Goal: Task Accomplishment & Management: Manage account settings

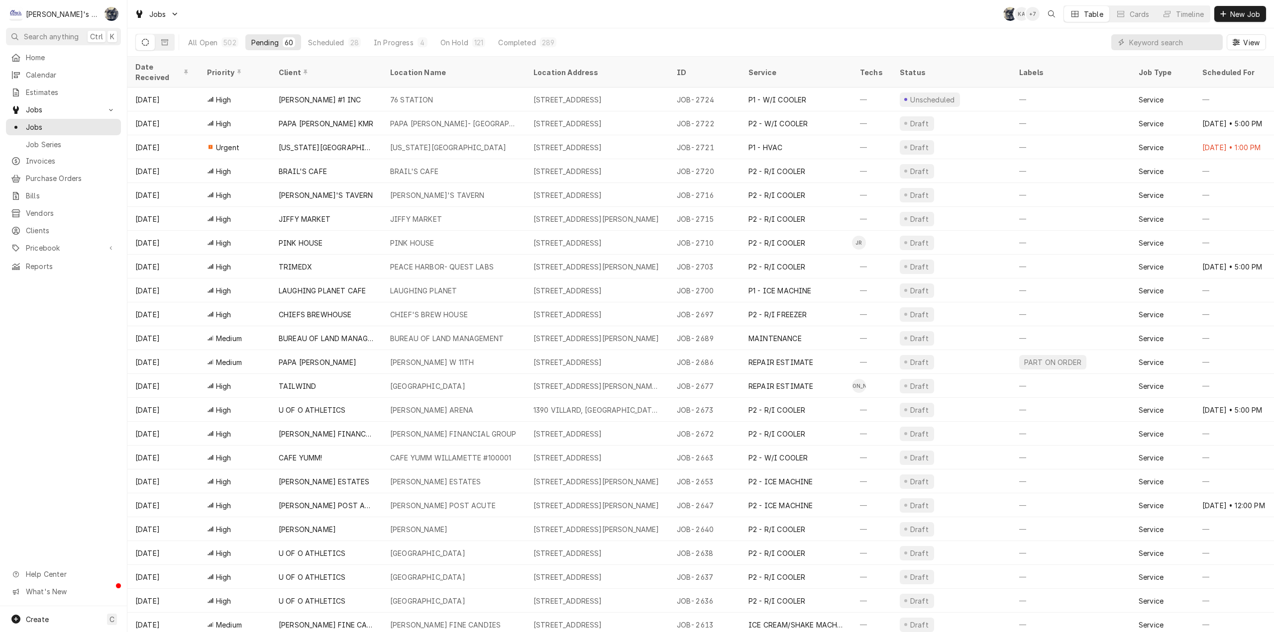
click at [700, 23] on div "Jobs SB KA + 7 Table Cards Timeline New Job" at bounding box center [700, 14] width 1147 height 28
click at [650, 9] on div "Jobs SB KA + 6 Table Cards Timeline New Job" at bounding box center [700, 14] width 1147 height 28
click at [651, 25] on div "Jobs SB KA + 6 Table Cards Timeline New Job" at bounding box center [700, 14] width 1147 height 28
click at [1143, 41] on input "Dynamic Content Wrapper" at bounding box center [1173, 42] width 89 height 16
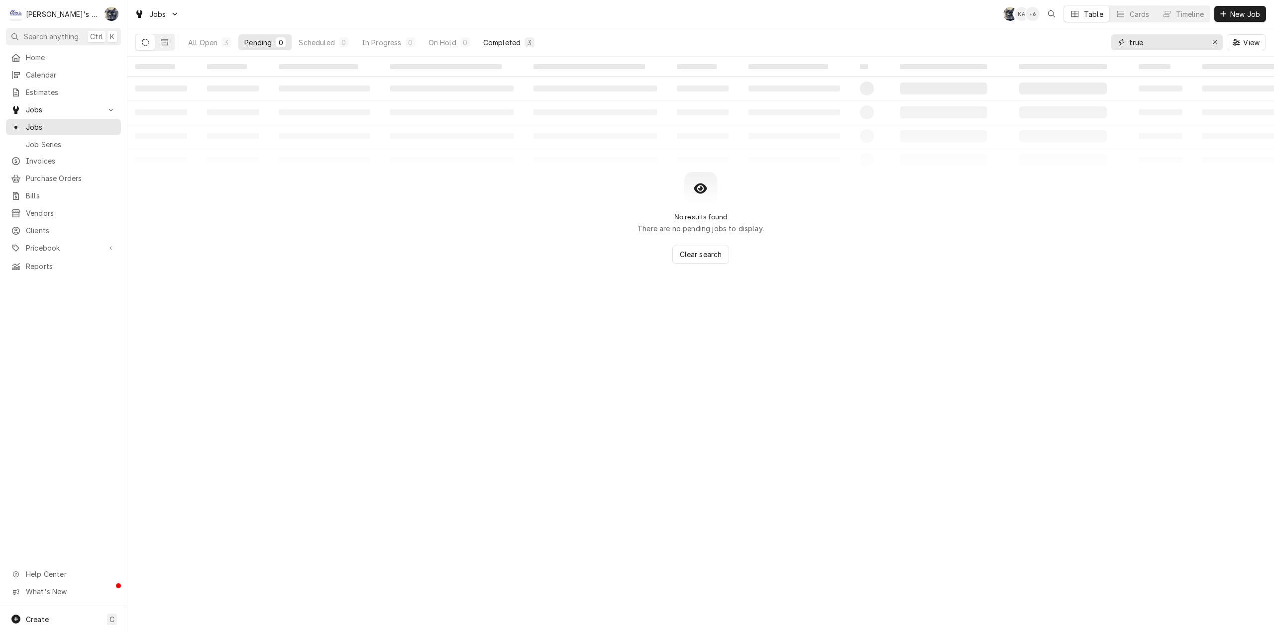
type input "true"
click at [509, 39] on div "Completed" at bounding box center [501, 42] width 37 height 10
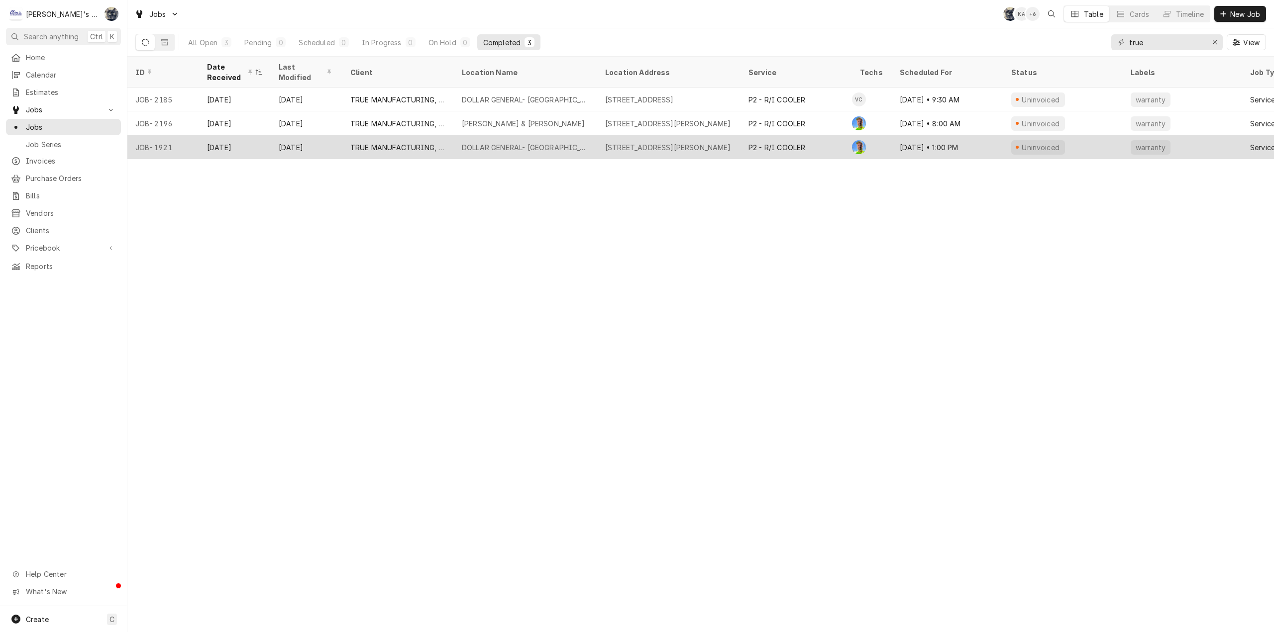
click at [538, 142] on div "DOLLAR GENERAL- SPRINGFIELD" at bounding box center [525, 147] width 127 height 10
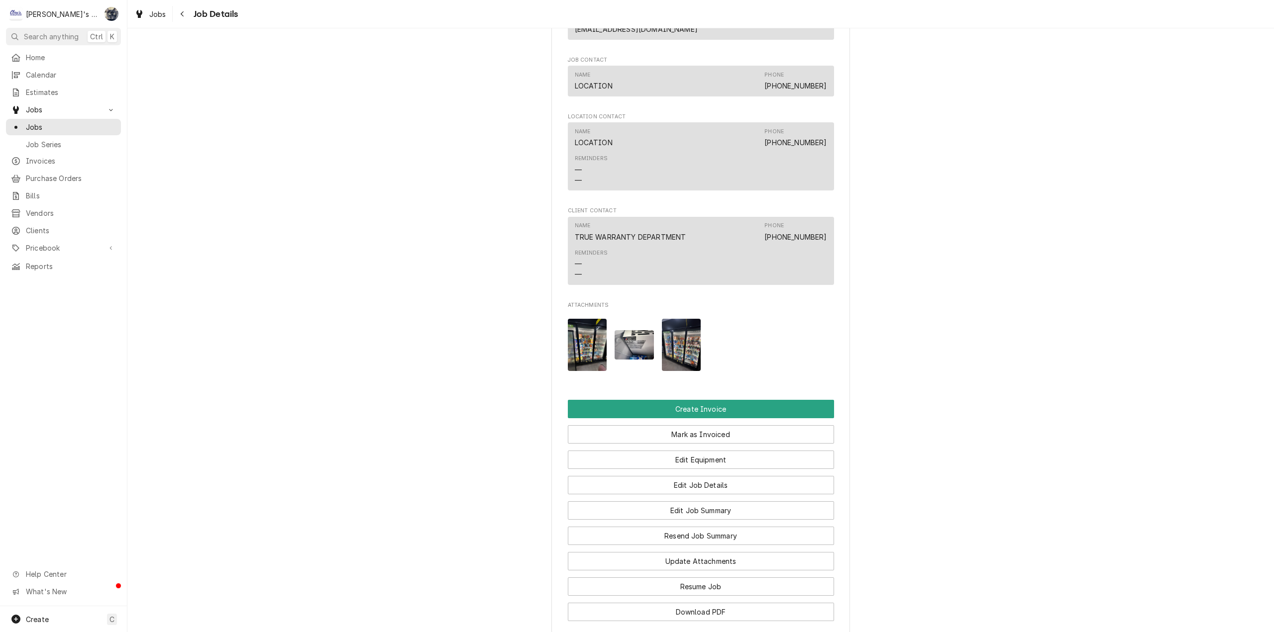
scroll to position [1216, 0]
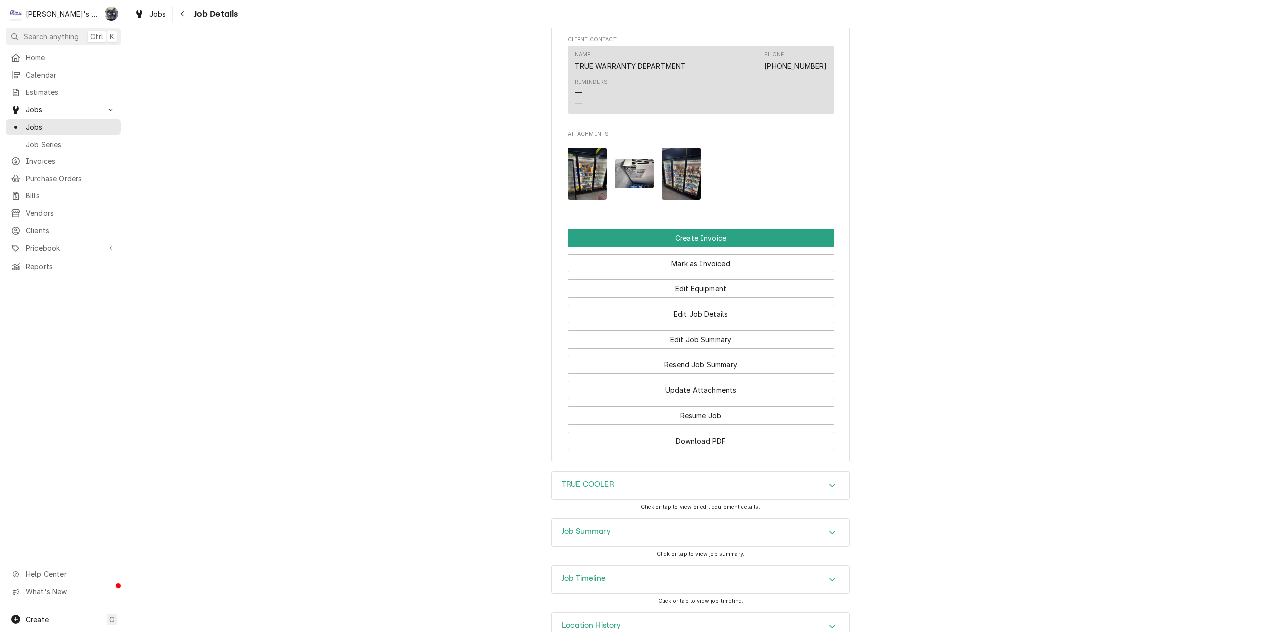
click at [632, 519] on div "Job Summary" at bounding box center [701, 533] width 298 height 28
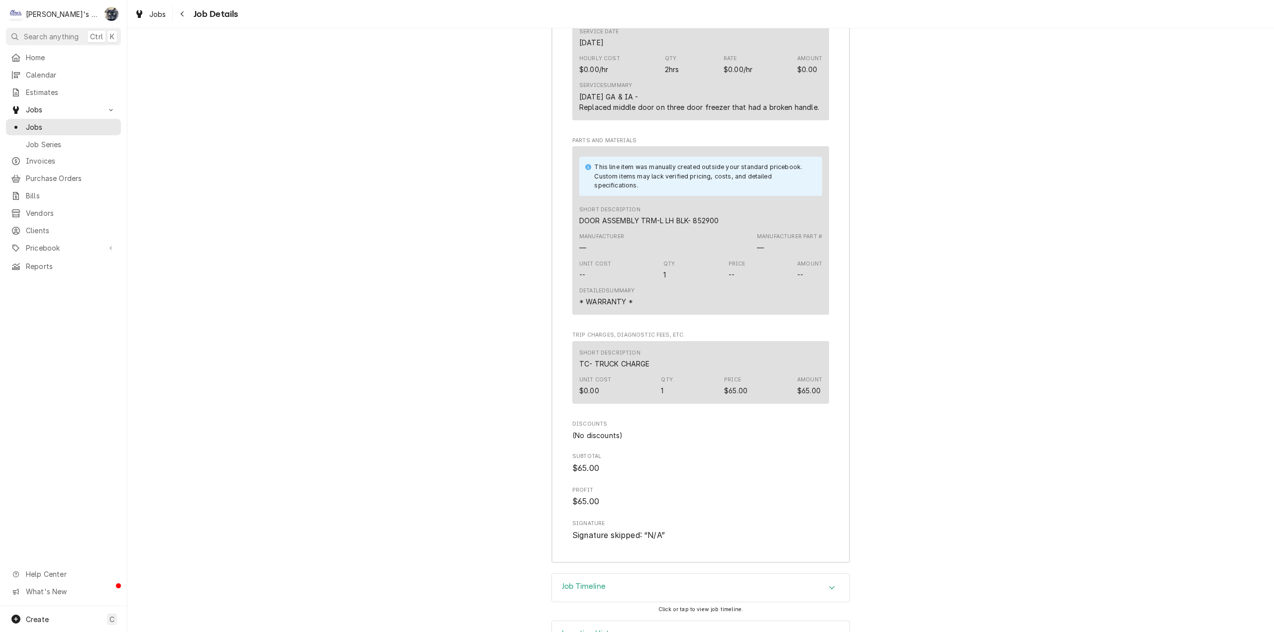
scroll to position [1934, 0]
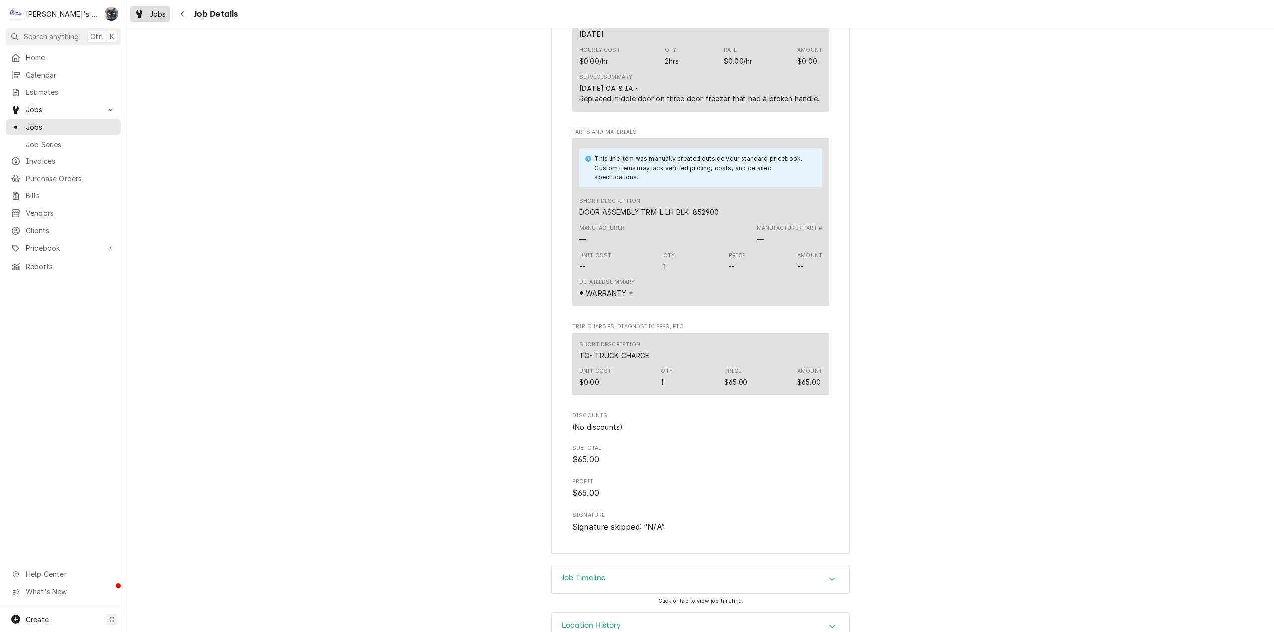
click at [163, 19] on div "Jobs" at bounding box center [150, 14] width 36 height 12
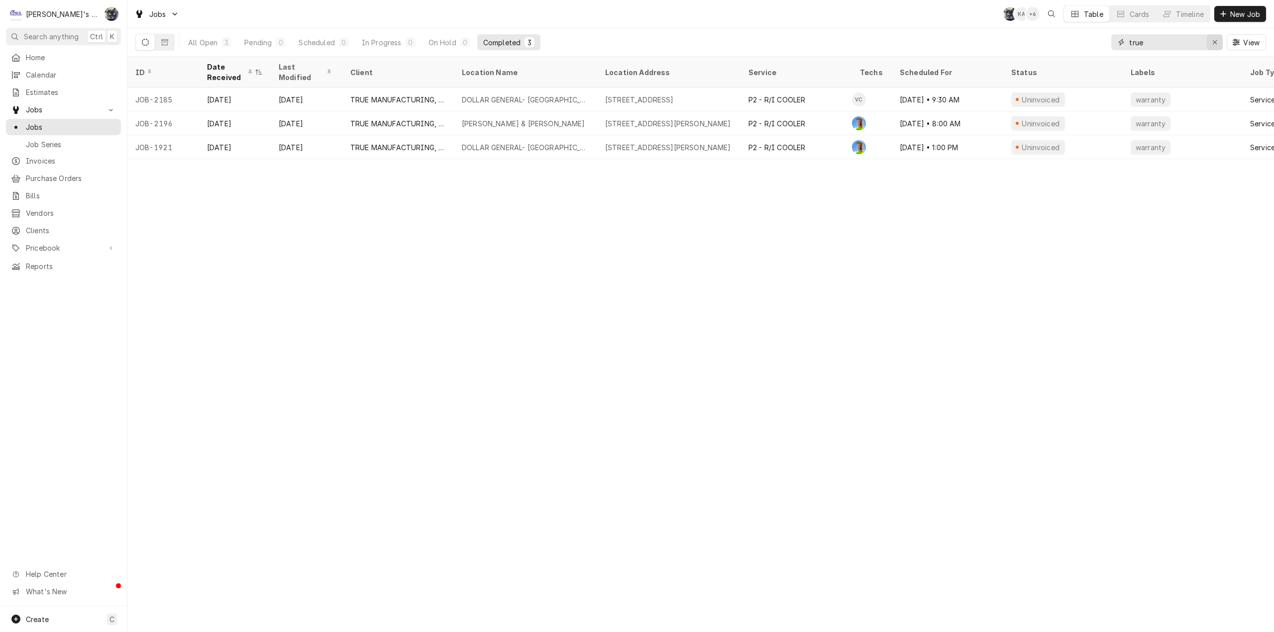
click at [1211, 40] on div "Erase input" at bounding box center [1215, 42] width 10 height 10
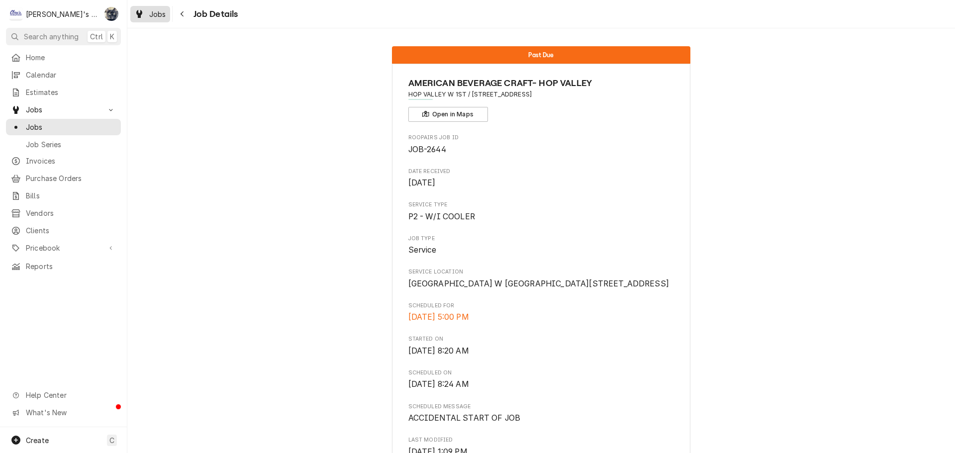
click at [157, 15] on span "Jobs" at bounding box center [157, 14] width 17 height 10
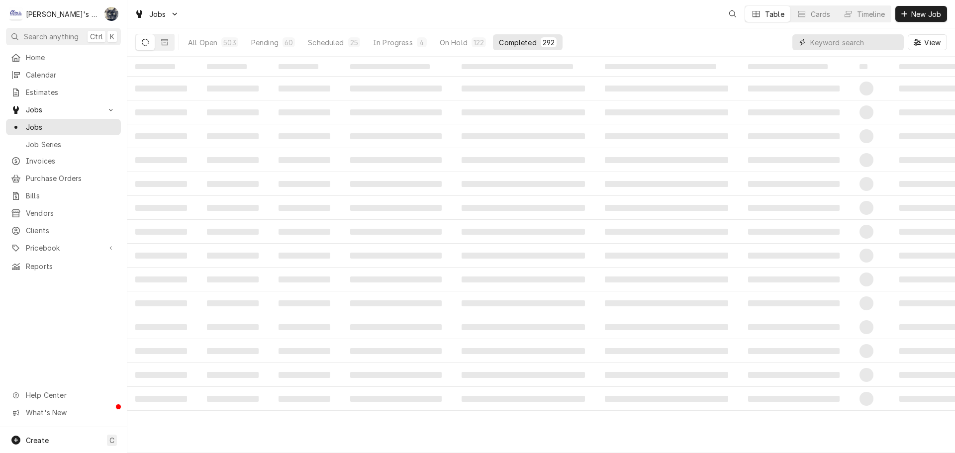
click at [854, 42] on input "Dynamic Content Wrapper" at bounding box center [855, 42] width 89 height 16
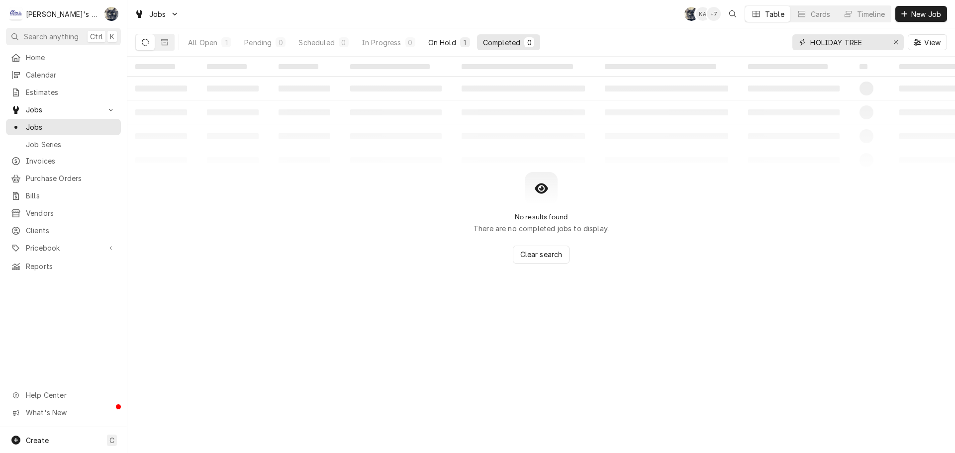
type input "HOLIDAY TREE"
click at [445, 41] on div "On Hold" at bounding box center [442, 42] width 28 height 10
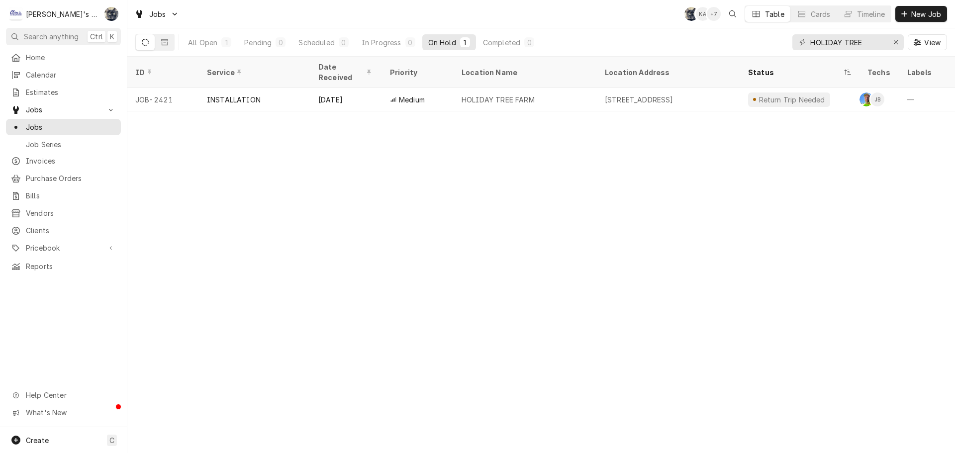
click at [443, 90] on div "Medium" at bounding box center [418, 100] width 72 height 24
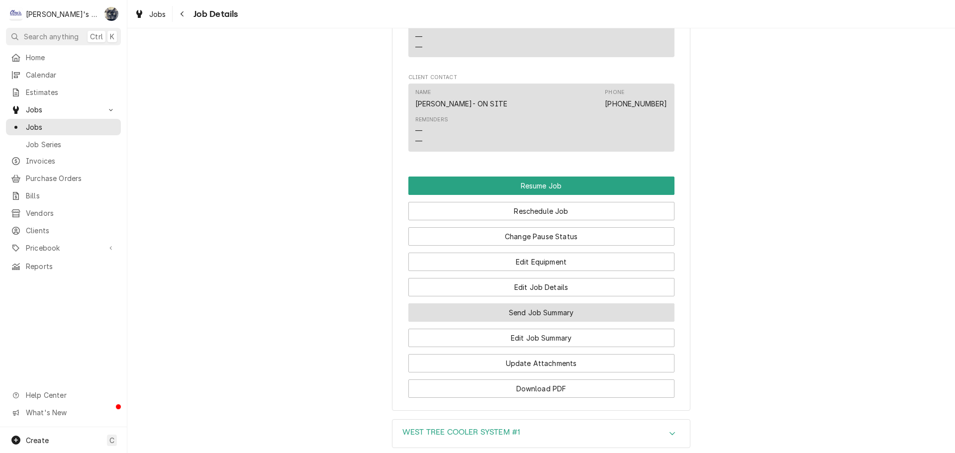
scroll to position [1369, 0]
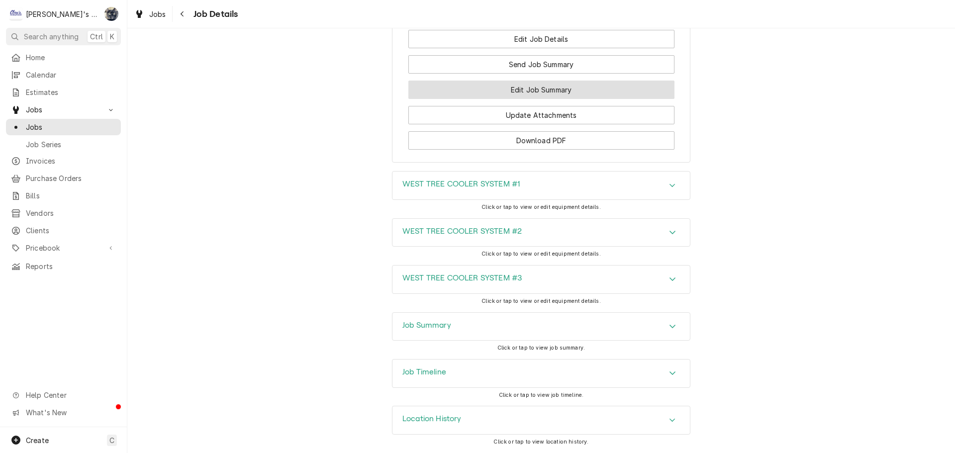
click at [441, 90] on button "Edit Job Summary" at bounding box center [542, 90] width 266 height 18
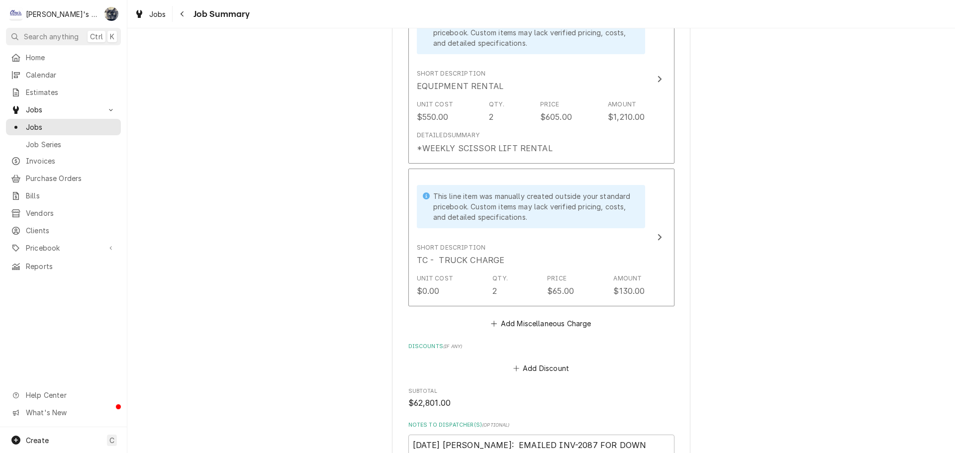
scroll to position [4251, 0]
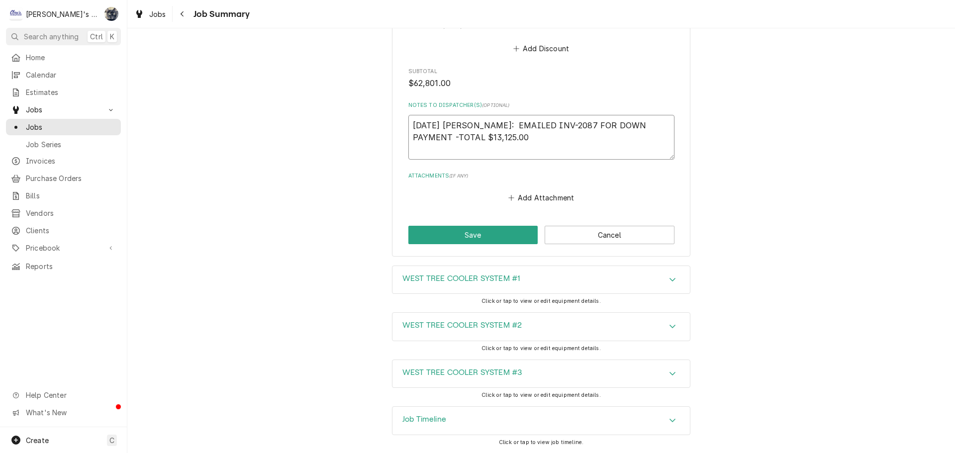
click at [490, 146] on textarea "8/11/2025 SARAH: EMAILED INV-2087 FOR DOWN PAYMENT -TOTAL $13,125.00" at bounding box center [542, 137] width 266 height 45
type textarea "x"
type textarea "8/11/2025 SARAH: EMAILED INV-2087 FOR DOWN PAYMENT -TOTAL $13,125.00"
type textarea "x"
type textarea "8/11/2025 SARAH: EMAILED INV-2087 FOR DOWN PAYMENT -TOTAL $13,125.00"
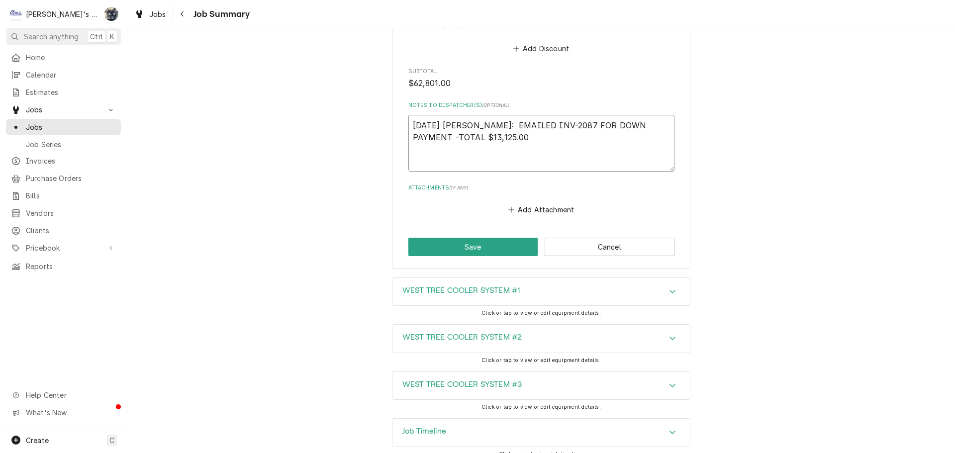
type textarea "x"
type textarea "8/11/2025 SARAH: EMAILED INV-2087 FOR DOWN PAYMENT -TOTAL $13,125.00 8"
type textarea "x"
type textarea "8/11/2025 SARAH: EMAILED INV-2087 FOR DOWN PAYMENT -TOTAL $13,125.00 8/"
type textarea "x"
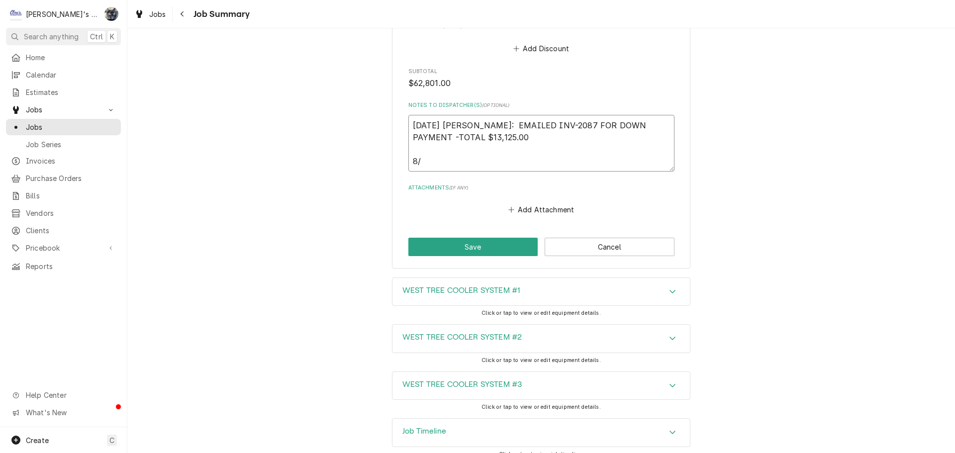
type textarea "8/11/2025 SARAH: EMAILED INV-2087 FOR DOWN PAYMENT -TOTAL $13,125.00 8/1"
type textarea "x"
type textarea "8/11/2025 SARAH: EMAILED INV-2087 FOR DOWN PAYMENT -TOTAL $13,125.00 8/18"
type textarea "x"
type textarea "8/11/2025 SARAH: EMAILED INV-2087 FOR DOWN PAYMENT -TOTAL $13,125.00 8/18/"
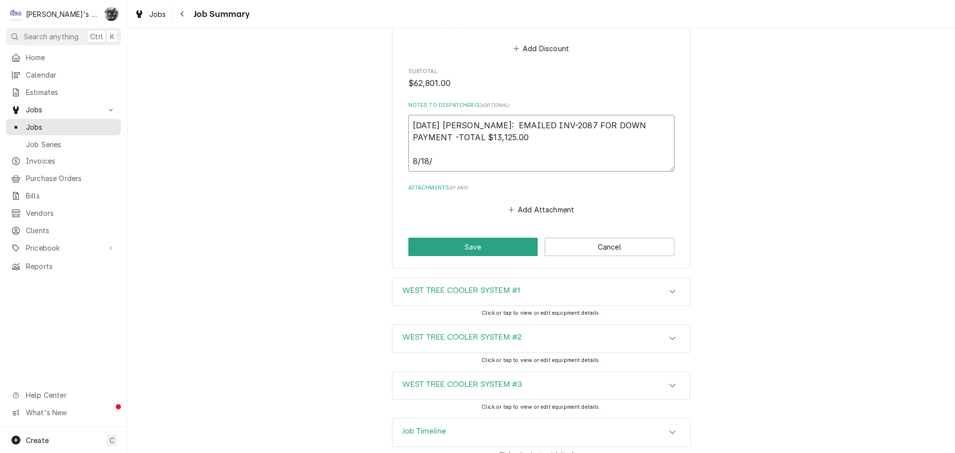
type textarea "x"
type textarea "8/11/2025 SARAH: EMAILED INV-2087 FOR DOWN PAYMENT -TOTAL $13,125.00 8/18/20"
type textarea "x"
type textarea "8/11/2025 SARAH: EMAILED INV-2087 FOR DOWN PAYMENT -TOTAL $13,125.00 8/18/202"
type textarea "x"
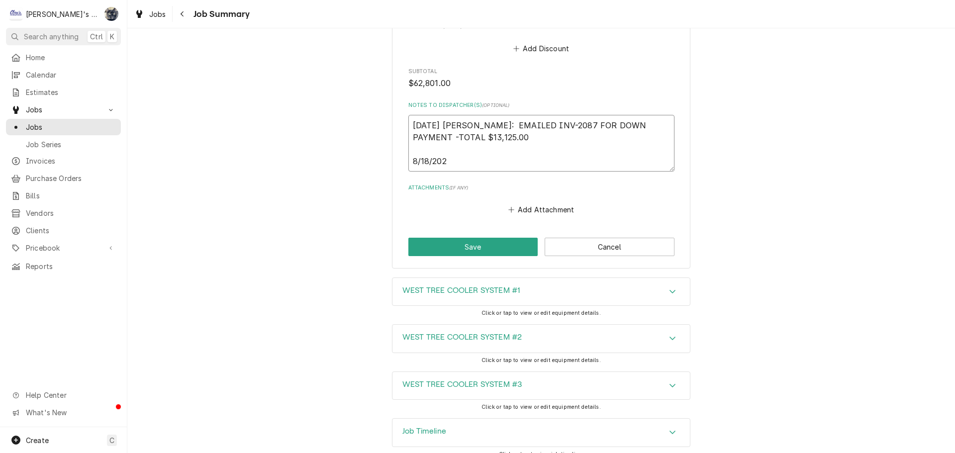
type textarea "8/11/2025 SARAH: EMAILED INV-2087 FOR DOWN PAYMENT -TOTAL $13,125.00 8/18/2025"
type textarea "x"
type textarea "8/11/2025 SARAH: EMAILED INV-2087 FOR DOWN PAYMENT -TOTAL $13,125.00 8/18/2025"
type textarea "x"
type textarea "8/11/2025 SARAH: EMAILED INV-2087 FOR DOWN PAYMENT -TOTAL $13,125.00 8/18/2025 S"
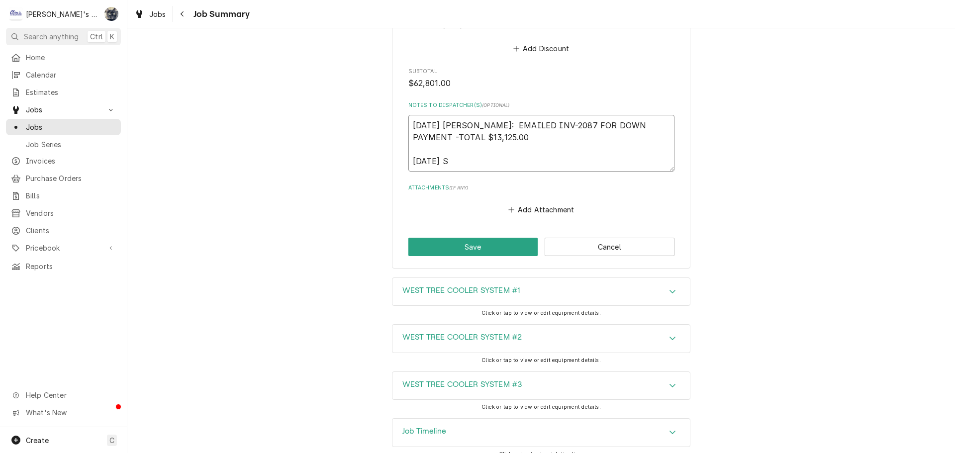
type textarea "x"
type textarea "8/11/2025 SARAH: EMAILED INV-2087 FOR DOWN PAYMENT -TOTAL $13,125.00 8/18/2025 …"
type textarea "x"
type textarea "8/11/2025 SARAH: EMAILED INV-2087 FOR DOWN PAYMENT -TOTAL $13,125.00 8/18/2025 …"
type textarea "x"
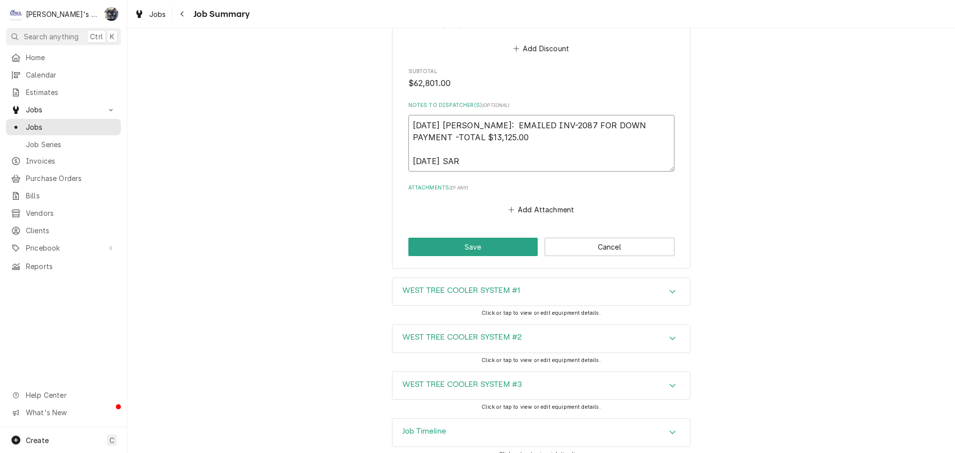
type textarea "8/11/2025 SARAH: EMAILED INV-2087 FOR DOWN PAYMENT -TOTAL $13,125.00 8/18/2025 …"
type textarea "x"
type textarea "8/11/2025 SARAH: EMAILED INV-2087 FOR DOWN PAYMENT -TOTAL $13,125.00 8/18/2025 …"
type textarea "x"
type textarea "8/11/2025 SARAH: EMAILED INV-2087 FOR DOWN PAYMENT -TOTAL $13,125.00 8/18/2025 …"
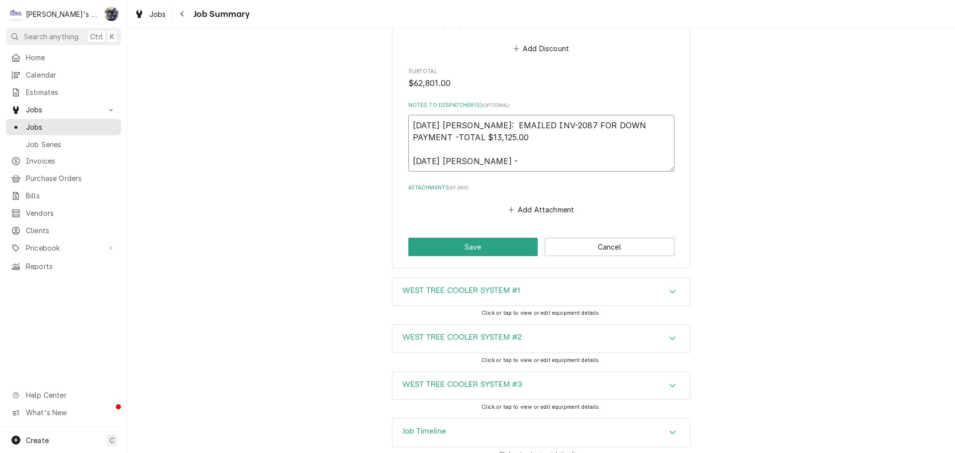
type textarea "x"
type textarea "8/11/2025 SARAH: EMAILED INV-2087 FOR DOWN PAYMENT -TOTAL $13,125.00 8/18/2025 …"
type textarea "x"
type textarea "8/11/2025 SARAH: EMAILED INV-2087 FOR DOWN PAYMENT -TOTAL $13,125.00 8/18/2025 …"
type textarea "x"
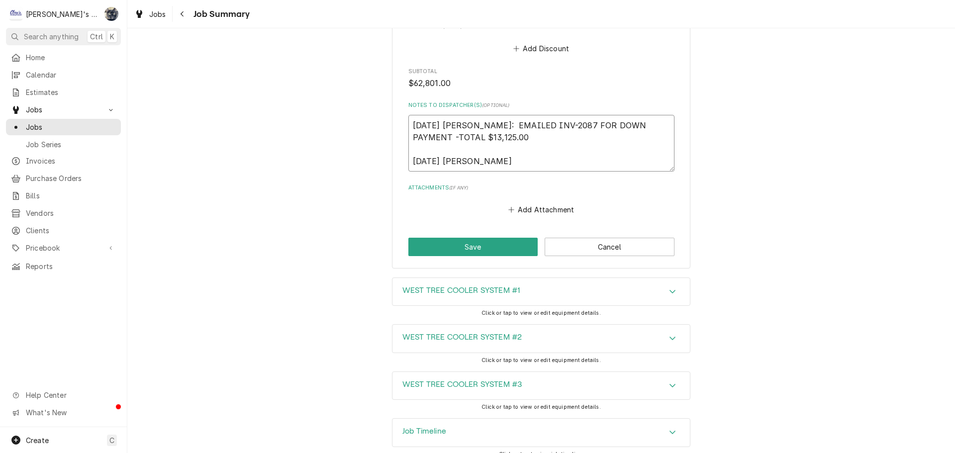
type textarea "8/11/2025 SARAH: EMAILED INV-2087 FOR DOWN PAYMENT -TOTAL $13,125.00 8/18/2025 …"
type textarea "x"
type textarea "8/11/2025 SARAH: EMAILED INV-2087 FOR DOWN PAYMENT -TOTAL $13,125.00 8/18/2025 …"
type textarea "x"
type textarea "8/11/2025 SARAH: EMAILED INV-2087 FOR DOWN PAYMENT -TOTAL $13,125.00 8/18/2025 …"
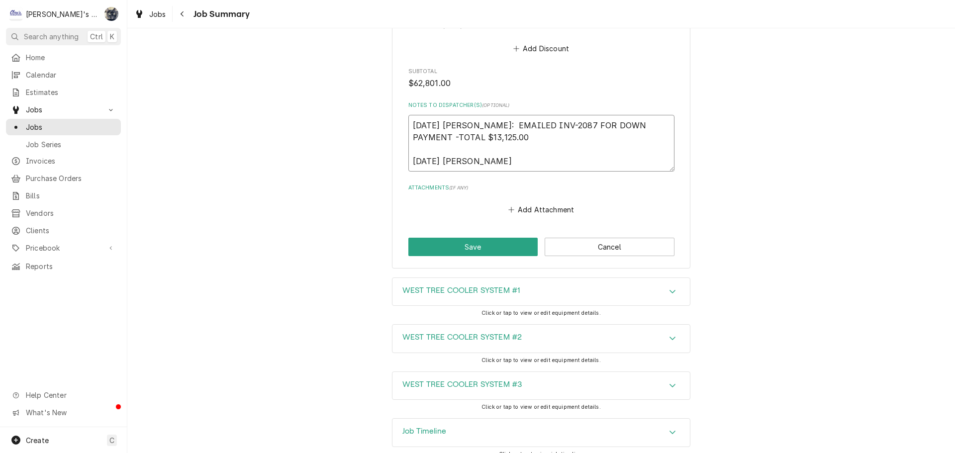
type textarea "x"
type textarea "8/11/2025 SARAH: EMAILED INV-2087 FOR DOWN PAYMENT -TOTAL $13,125.00 8/18/2025 …"
type textarea "x"
type textarea "8/11/2025 SARAH: EMAILED INV-2087 FOR DOWN PAYMENT -TOTAL $13,125.00 8/18/2025 …"
type textarea "x"
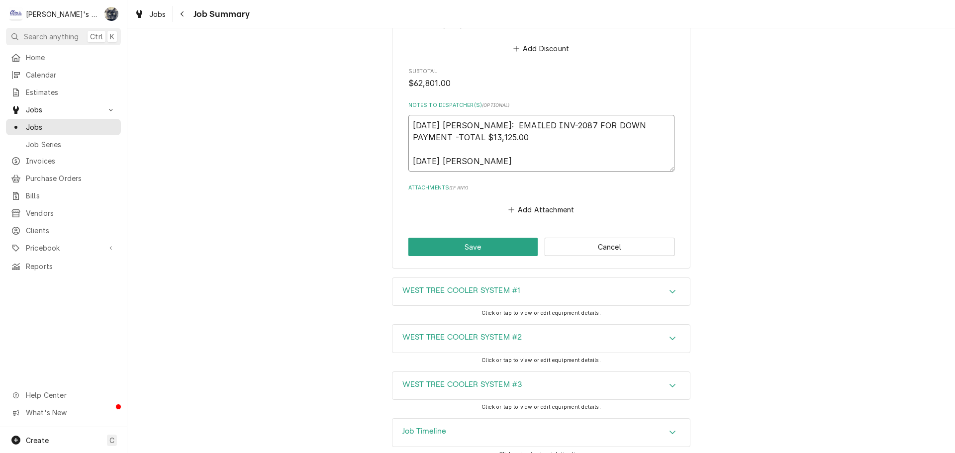
type textarea "8/11/2025 SARAH: EMAILED INV-2087 FOR DOWN PAYMENT -TOTAL $13,125.00 8/18/2025 …"
type textarea "x"
type textarea "8/11/2025 SARAH: EMAILED INV-2087 FOR DOWN PAYMENT -TOTAL $13,125.00 8/18/2025 …"
type textarea "x"
type textarea "8/11/2025 SARAH: EMAILED INV-2087 FOR DOWN PAYMENT -TOTAL $13,125.00 8/18/2025 …"
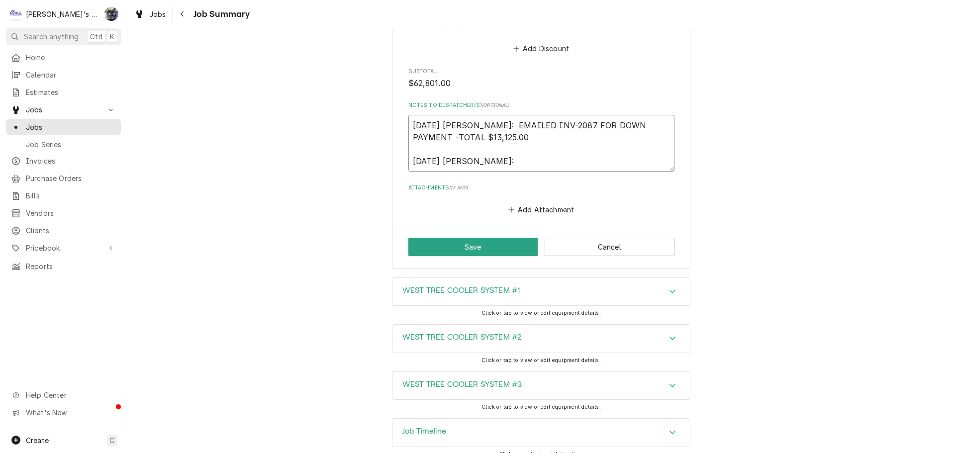
type textarea "x"
type textarea "8/11/2025 SARAH: EMAILED INV-2087 FOR DOWN PAYMENT -TOTAL $13,125.00 8/18/2025 …"
type textarea "x"
type textarea "8/11/2025 SARAH: EMAILED INV-2087 FOR DOWN PAYMENT -TOTAL $13,125.00 8/18/2025 …"
type textarea "x"
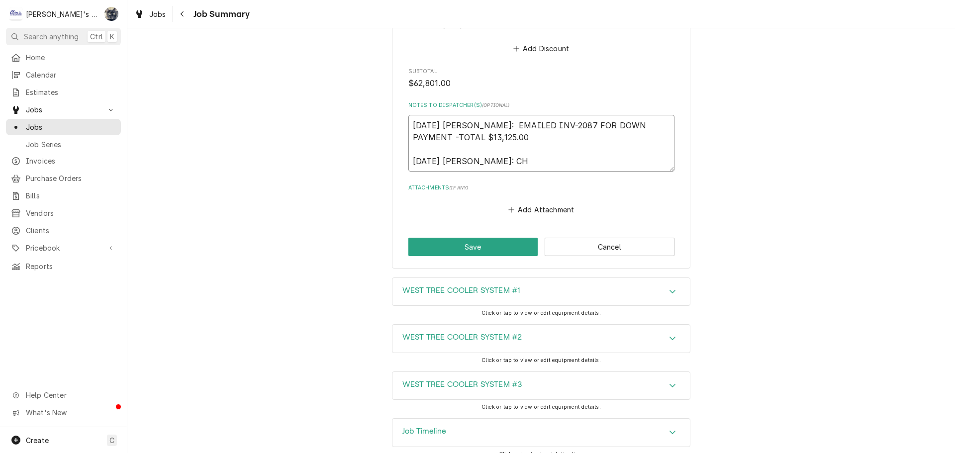
type textarea "8/11/2025 SARAH: EMAILED INV-2087 FOR DOWN PAYMENT -TOTAL $13,125.00 8/18/2025 …"
type textarea "x"
type textarea "8/11/2025 SARAH: EMAILED INV-2087 FOR DOWN PAYMENT -TOTAL $13,125.00 8/18/2025 …"
type textarea "x"
type textarea "8/11/2025 SARAH: EMAILED INV-2087 FOR DOWN PAYMENT -TOTAL $13,125.00 8/18/2025 …"
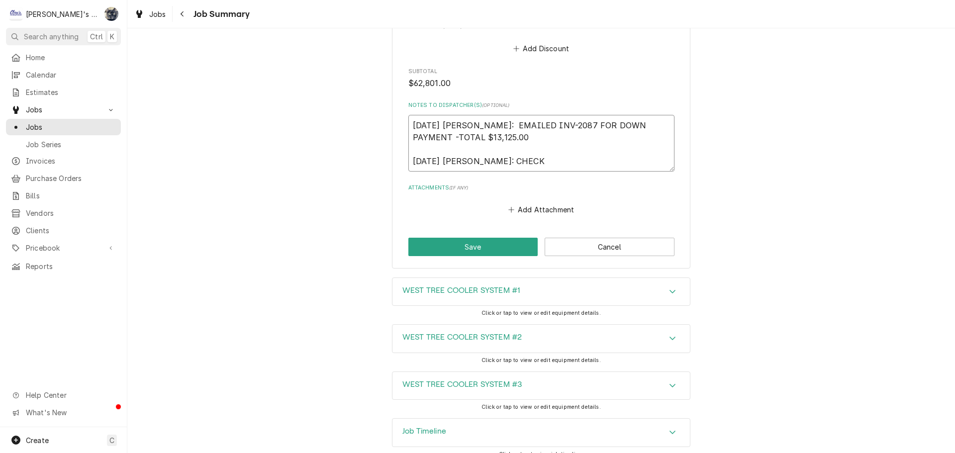
type textarea "x"
type textarea "8/11/2025 SARAH: EMAILED INV-2087 FOR DOWN PAYMENT -TOTAL $13,125.00 8/18/2025 …"
type textarea "x"
type textarea "8/11/2025 SARAH: EMAILED INV-2087 FOR DOWN PAYMENT -TOTAL $13,125.00 8/18/2025 …"
type textarea "x"
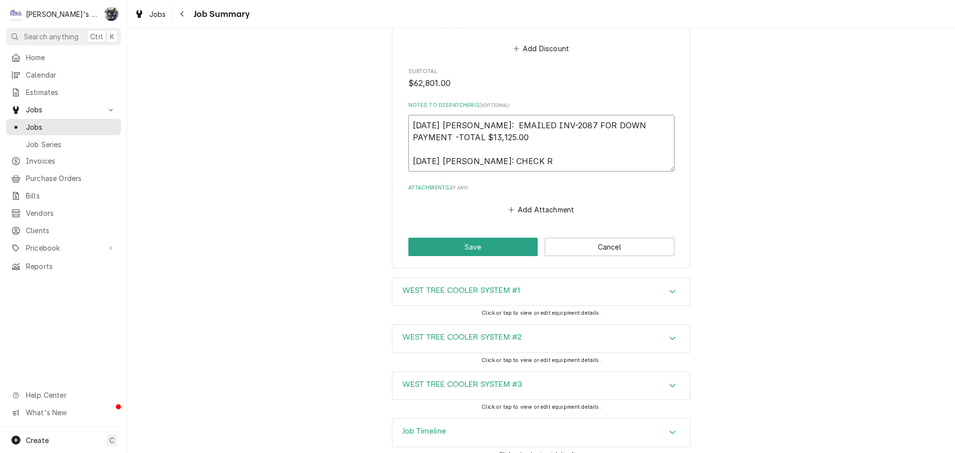
type textarea "8/11/2025 SARAH: EMAILED INV-2087 FOR DOWN PAYMENT -TOTAL $13,125.00 8/18/2025 …"
type textarea "x"
type textarea "8/11/2025 SARAH: EMAILED INV-2087 FOR DOWN PAYMENT -TOTAL $13,125.00 8/18/2025 …"
type textarea "x"
type textarea "8/11/2025 SARAH: EMAILED INV-2087 FOR DOWN PAYMENT -TOTAL $13,125.00 8/18/2025 …"
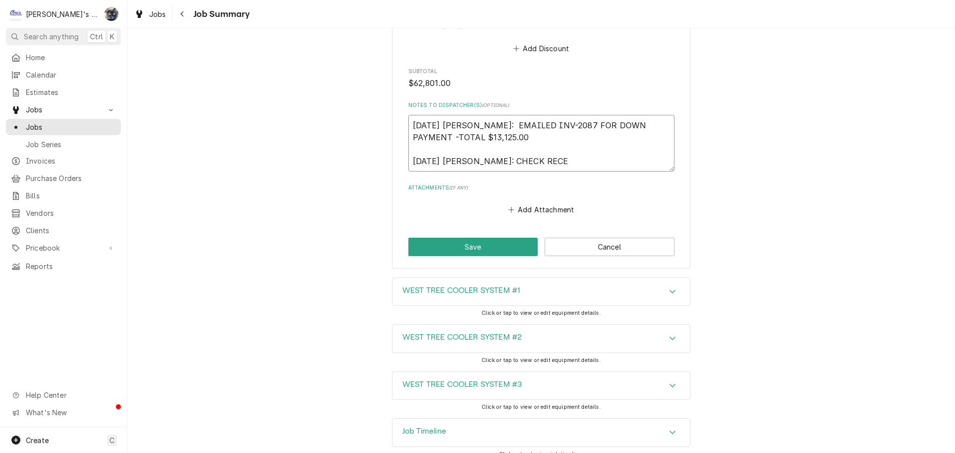
type textarea "x"
type textarea "8/11/2025 SARAH: EMAILED INV-2087 FOR DOWN PAYMENT -TOTAL $13,125.00 8/18/2025 …"
type textarea "x"
type textarea "8/11/2025 SARAH: EMAILED INV-2087 FOR DOWN PAYMENT -TOTAL $13,125.00 8/18/2025 …"
type textarea "x"
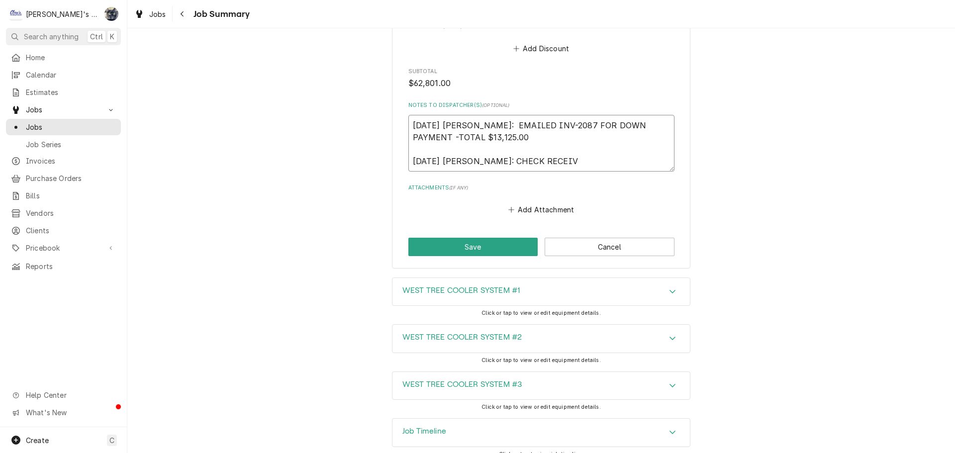
type textarea "8/11/2025 SARAH: EMAILED INV-2087 FOR DOWN PAYMENT -TOTAL $13,125.00 8/18/2025 …"
type textarea "x"
type textarea "8/11/2025 SARAH: EMAILED INV-2087 FOR DOWN PAYMENT -TOTAL $13,125.00 8/18/2025 …"
type textarea "x"
type textarea "8/11/2025 SARAH: EMAILED INV-2087 FOR DOWN PAYMENT -TOTAL $13,125.00 8/18/2025 …"
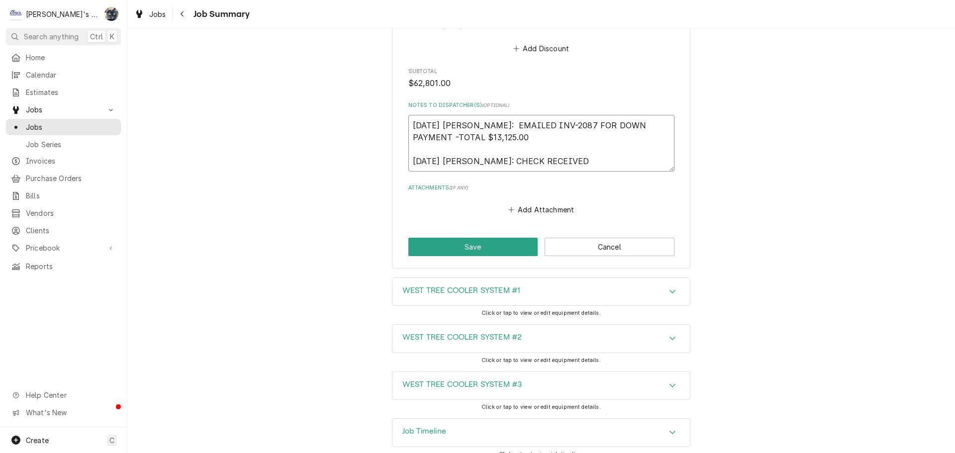
type textarea "x"
type textarea "8/11/2025 SARAH: EMAILED INV-2087 FOR DOWN PAYMENT -TOTAL $13,125.00 8/18/2025 …"
type textarea "x"
type textarea "8/11/2025 SARAH: EMAILED INV-2087 FOR DOWN PAYMENT -TOTAL $13,125.00 8/18/2025 …"
type textarea "x"
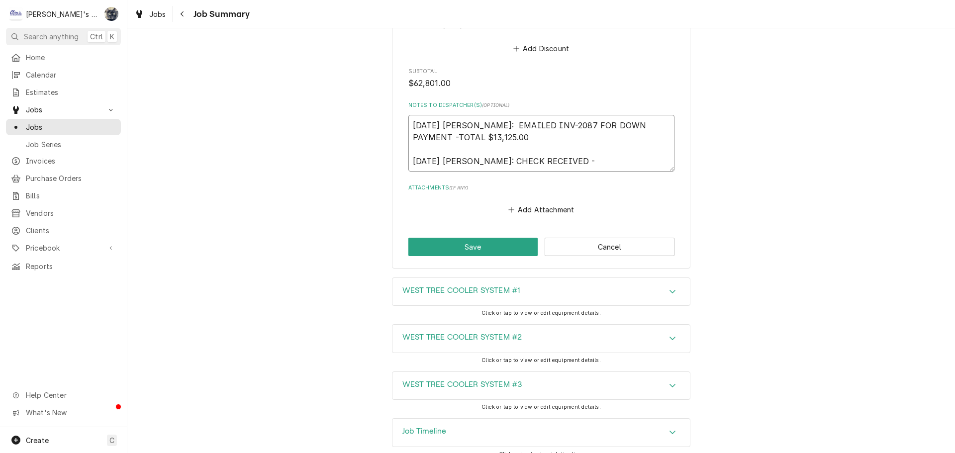
type textarea "8/11/2025 SARAH: EMAILED INV-2087 FOR DOWN PAYMENT -TOTAL $13,125.00 8/18/2025 …"
type textarea "x"
type textarea "8/11/2025 SARAH: EMAILED INV-2087 FOR DOWN PAYMENT -TOTAL $13,125.00 8/18/2025 …"
type textarea "x"
type textarea "8/11/2025 SARAH: EMAILED INV-2087 FOR DOWN PAYMENT -TOTAL $13,125.00 8/18/2025 …"
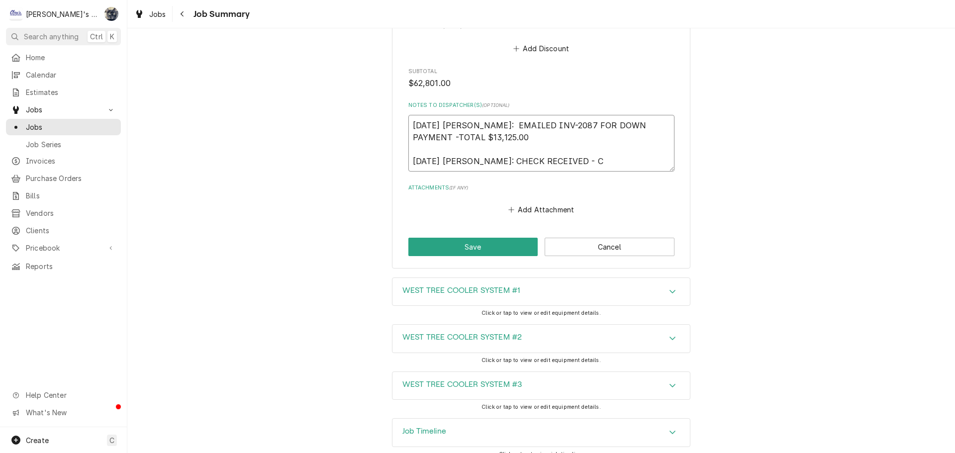
type textarea "x"
type textarea "8/11/2025 SARAH: EMAILED INV-2087 FOR DOWN PAYMENT -TOTAL $13,125.00 8/18/2025 …"
type textarea "x"
type textarea "8/11/2025 SARAH: EMAILED INV-2087 FOR DOWN PAYMENT -TOTAL $13,125.00 8/18/2025 …"
type textarea "x"
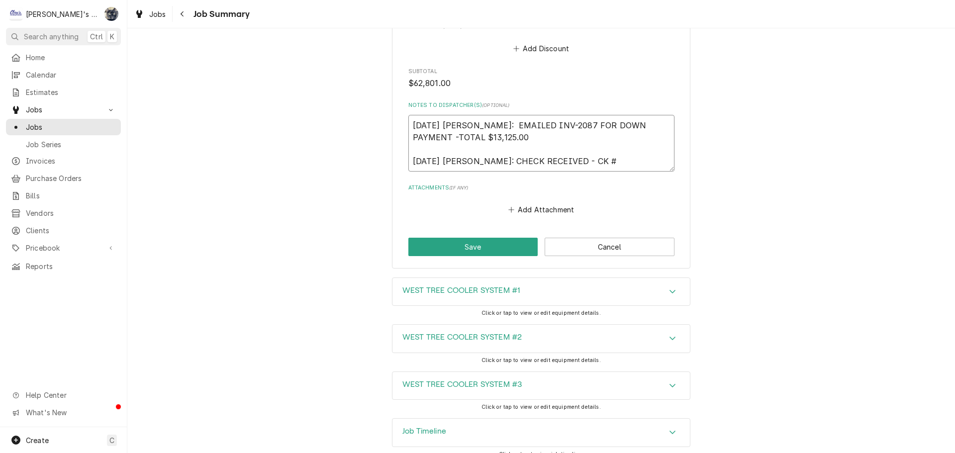
type textarea "8/11/2025 SARAH: EMAILED INV-2087 FOR DOWN PAYMENT -TOTAL $13,125.00 8/18/2025 …"
type textarea "x"
type textarea "8/11/2025 SARAH: EMAILED INV-2087 FOR DOWN PAYMENT -TOTAL $13,125.00 8/18/2025 …"
type textarea "x"
type textarea "8/11/2025 SARAH: EMAILED INV-2087 FOR DOWN PAYMENT -TOTAL $13,125.00 8/18/2025 …"
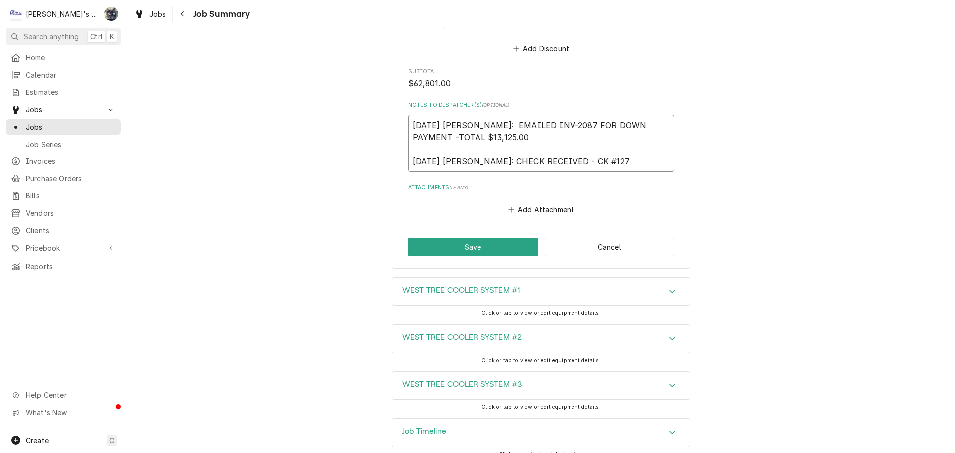
type textarea "x"
type textarea "8/11/2025 SARAH: EMAILED INV-2087 FOR DOWN PAYMENT -TOTAL $13,125.00 8/18/2025 …"
type textarea "x"
type textarea "8/11/2025 SARAH: EMAILED INV-2087 FOR DOWN PAYMENT -TOTAL $13,125.00 8/18/2025 …"
type textarea "x"
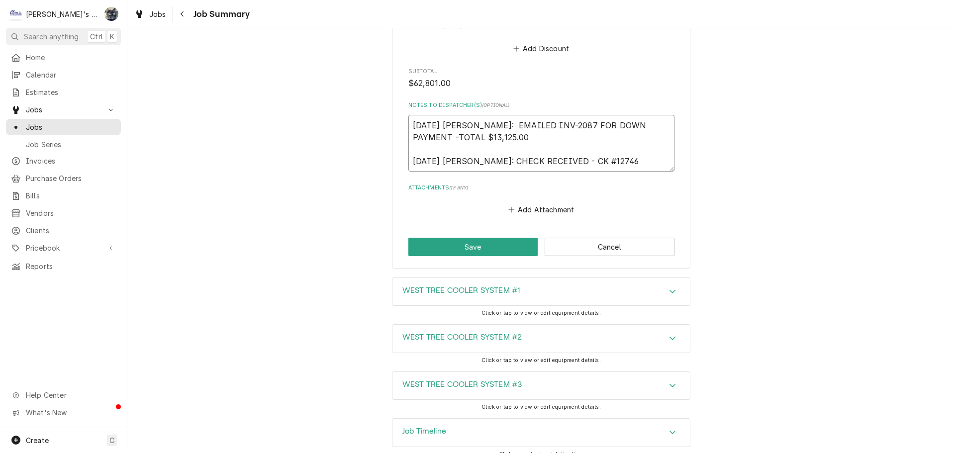
type textarea "8/11/2025 SARAH: EMAILED INV-2087 FOR DOWN PAYMENT -TOTAL $13,125.00 8/18/2025 …"
type textarea "x"
type textarea "8/11/2025 SARAH: EMAILED INV-2087 FOR DOWN PAYMENT -TOTAL $13,125.00 8/18/2025 …"
type textarea "x"
type textarea "8/11/2025 SARAH: EMAILED INV-2087 FOR DOWN PAYMENT -TOTAL $13,125.00 8/18/2025 …"
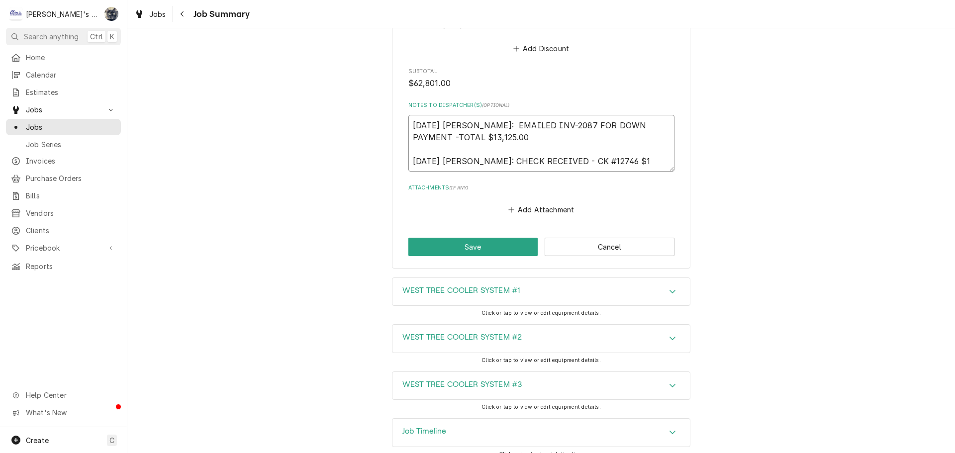
type textarea "x"
type textarea "8/11/2025 SARAH: EMAILED INV-2087 FOR DOWN PAYMENT -TOTAL $13,125.00 8/18/2025 …"
type textarea "x"
type textarea "8/11/2025 SARAH: EMAILED INV-2087 FOR DOWN PAYMENT -TOTAL $13,125.00 8/18/2025 …"
type textarea "x"
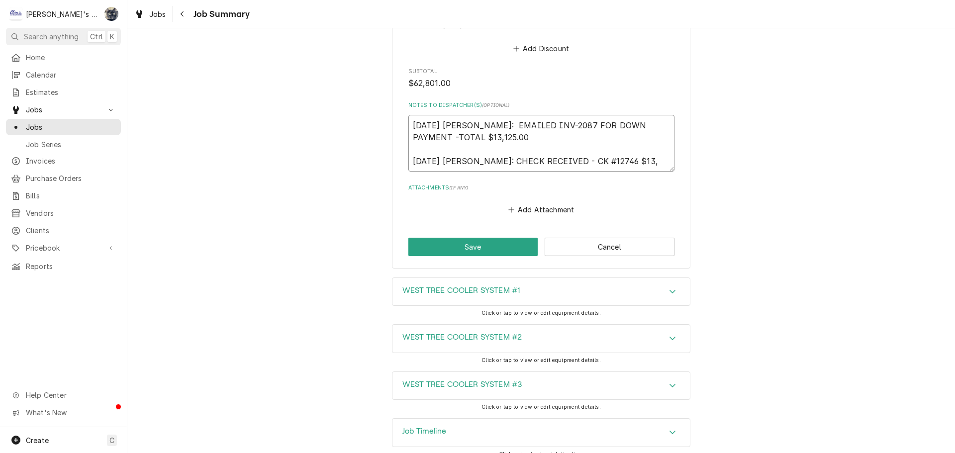
type textarea "8/11/2025 SARAH: EMAILED INV-2087 FOR DOWN PAYMENT -TOTAL $13,125.00 8/18/2025 …"
type textarea "x"
type textarea "8/11/2025 SARAH: EMAILED INV-2087 FOR DOWN PAYMENT -TOTAL $13,125.00 8/18/2025 …"
type textarea "x"
type textarea "8/11/2025 SARAH: EMAILED INV-2087 FOR DOWN PAYMENT -TOTAL $13,125.00 8/18/2025 …"
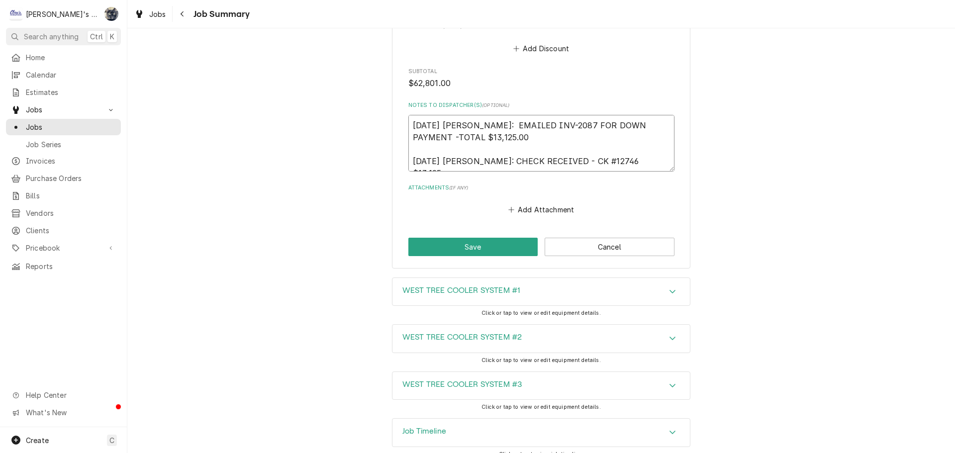
type textarea "x"
type textarea "8/11/2025 SARAH: EMAILED INV-2087 FOR DOWN PAYMENT -TOTAL $13,125.00 8/18/2025 …"
type textarea "x"
type textarea "8/11/2025 SARAH: EMAILED INV-2087 FOR DOWN PAYMENT -TOTAL $13,125.00 8/18/2025 …"
type textarea "x"
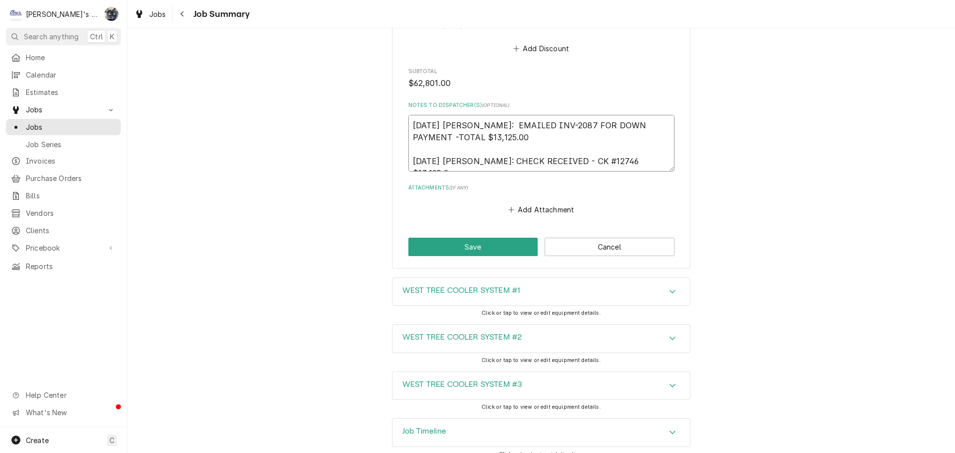
type textarea "8/11/2025 SARAH: EMAILED INV-2087 FOR DOWN PAYMENT -TOTAL $13,125.00 8/18/2025 …"
click at [604, 161] on textarea "8/11/2025 SARAH: EMAILED INV-2087 FOR DOWN PAYMENT -TOTAL $13,125.00 8/18/2025 …" at bounding box center [542, 143] width 266 height 57
type textarea "x"
click at [668, 158] on textarea "8/11/2025 SARAH: EMAILED INV-2087 FOR DOWN PAYMENT -TOTAL $13,125.00 8/18/2025 …" at bounding box center [542, 143] width 266 height 57
type textarea "8/11/2025 SARAH: EMAILED INV-2087 FOR DOWN PAYMENT -TOTAL $13,125.00 8/18/2025 …"
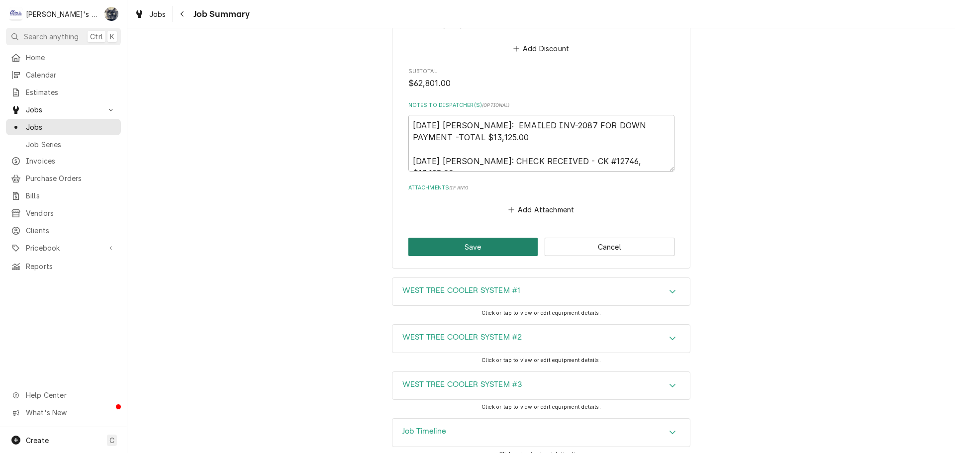
click at [508, 246] on button "Save" at bounding box center [474, 247] width 130 height 18
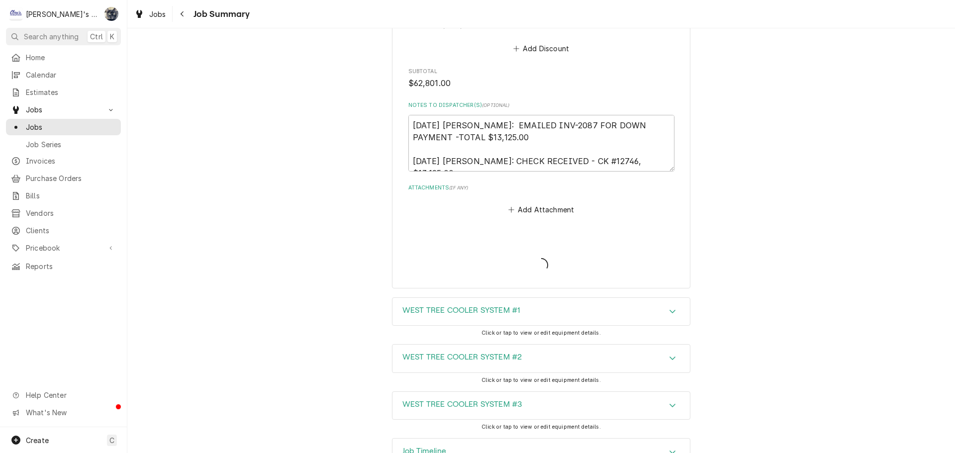
type textarea "x"
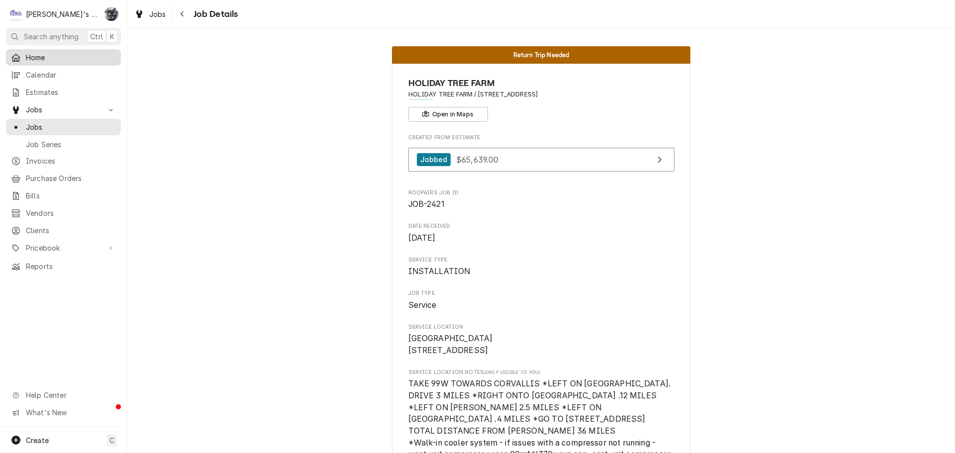
click at [40, 57] on span "Home" at bounding box center [71, 57] width 90 height 10
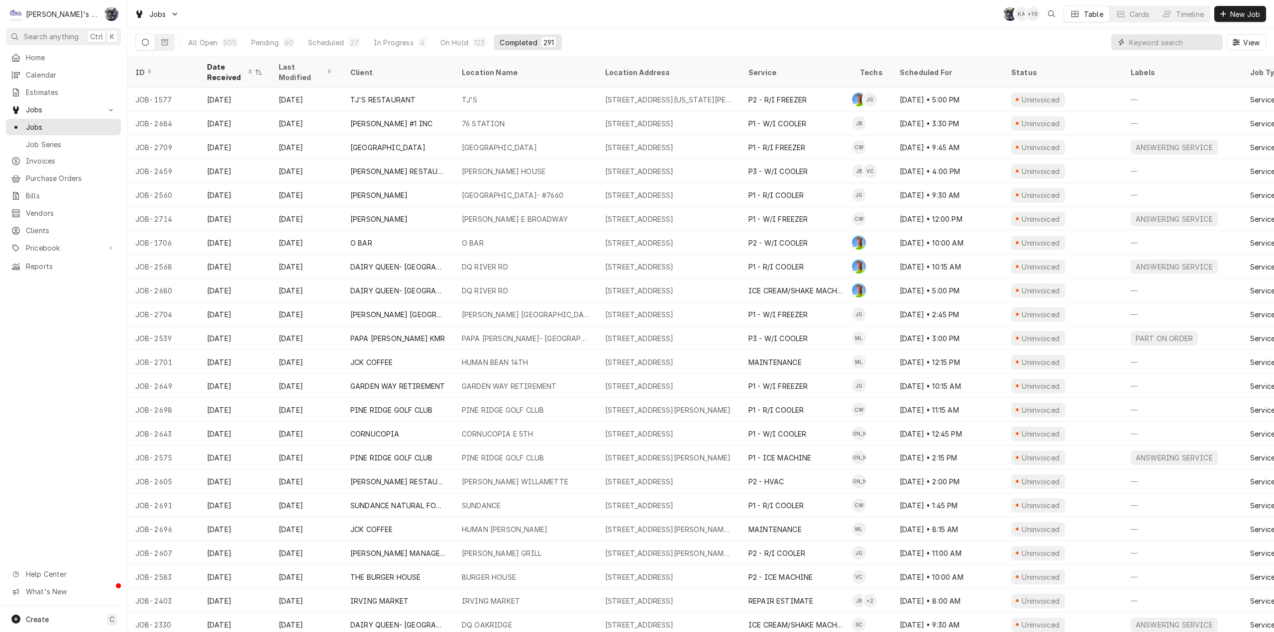
click at [1149, 45] on input "Dynamic Content Wrapper" at bounding box center [1173, 42] width 89 height 16
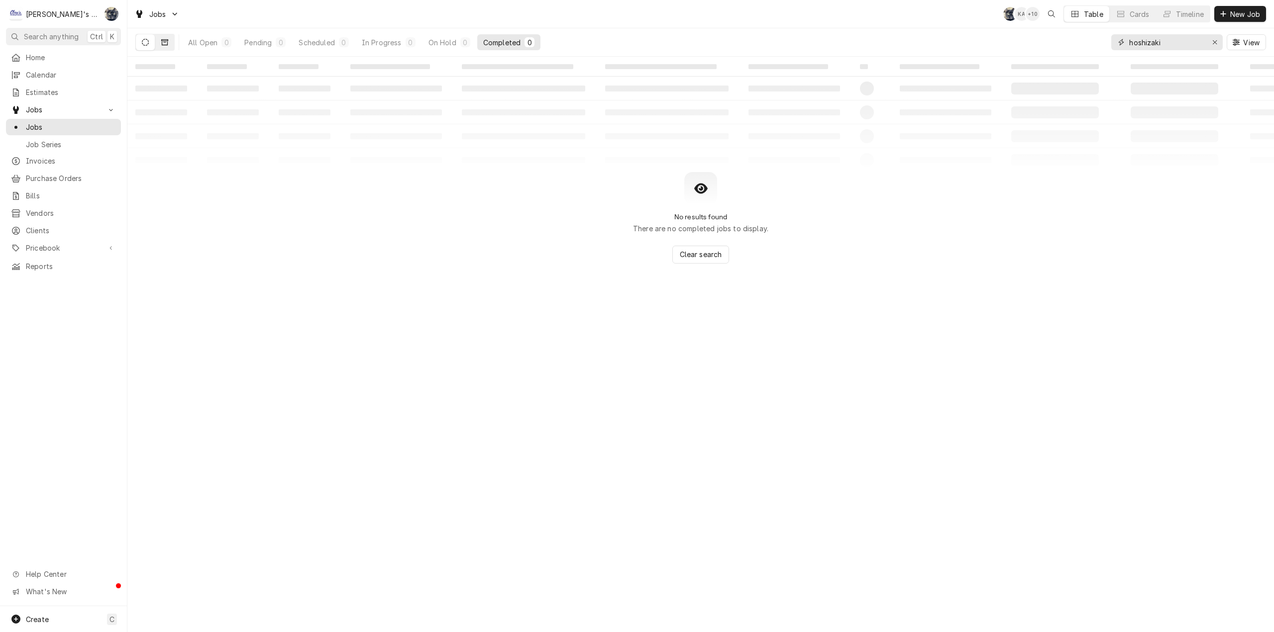
type input "hoshizaki"
click at [170, 42] on button "Dynamic Content Wrapper" at bounding box center [164, 42] width 19 height 16
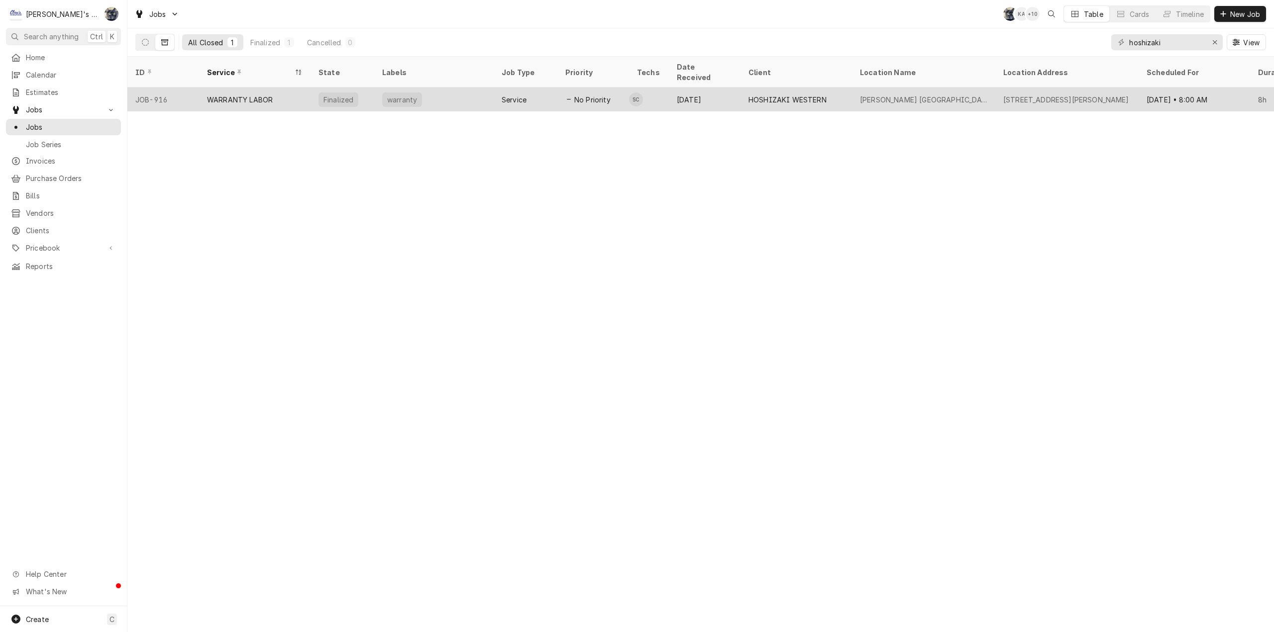
click at [733, 88] on div "[DATE]" at bounding box center [705, 100] width 72 height 24
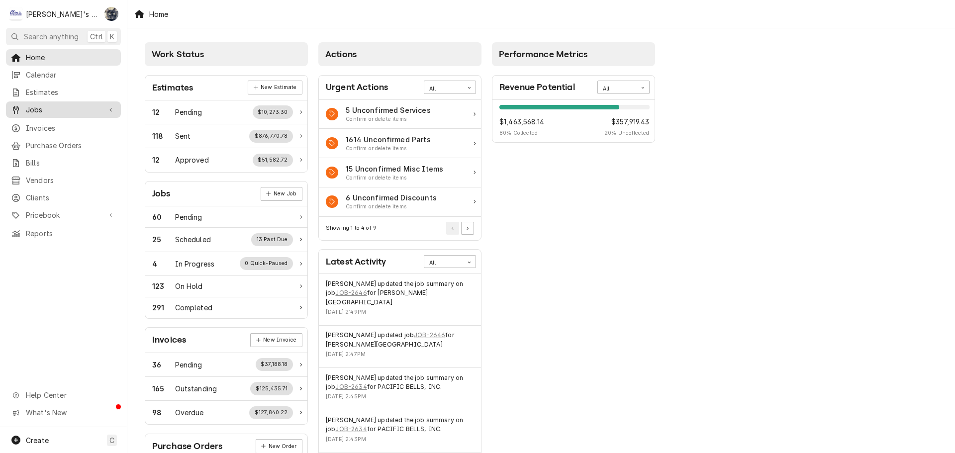
click at [34, 108] on span "Jobs" at bounding box center [63, 109] width 75 height 10
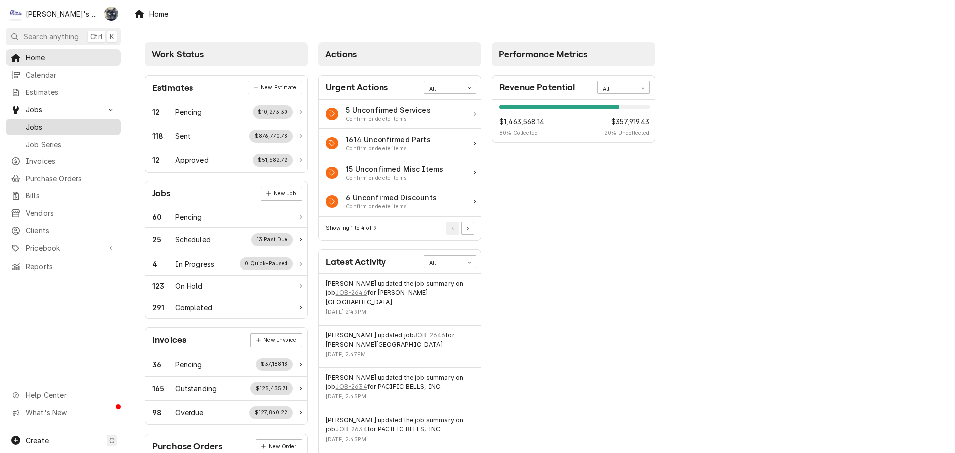
click at [38, 122] on span "Jobs" at bounding box center [71, 127] width 90 height 10
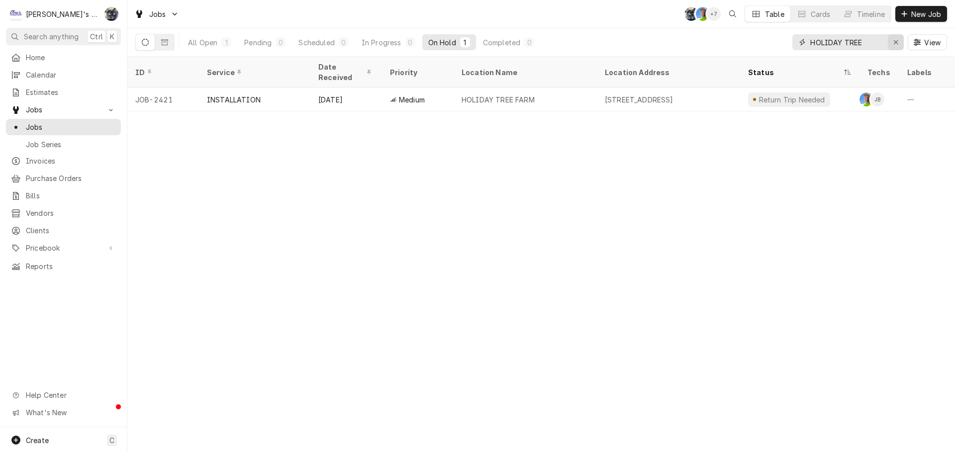
click at [896, 42] on icon "Erase input" at bounding box center [896, 42] width 5 height 7
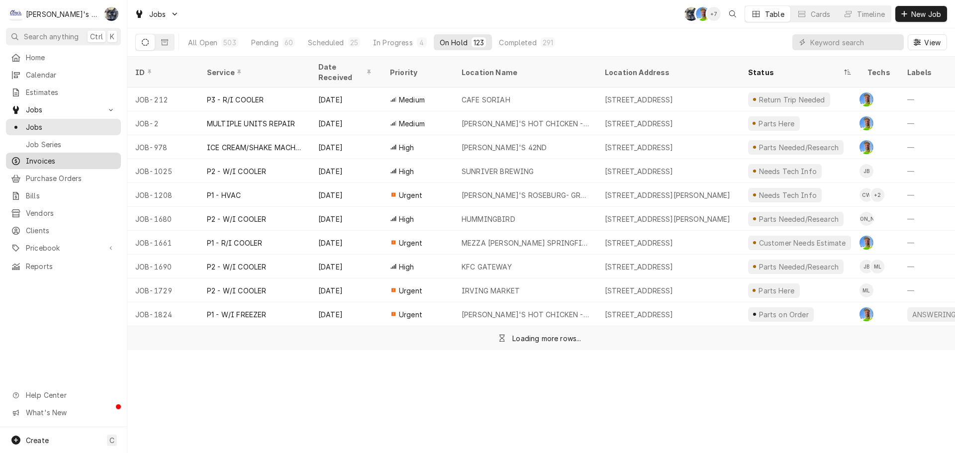
click at [29, 160] on span "Invoices" at bounding box center [71, 161] width 90 height 10
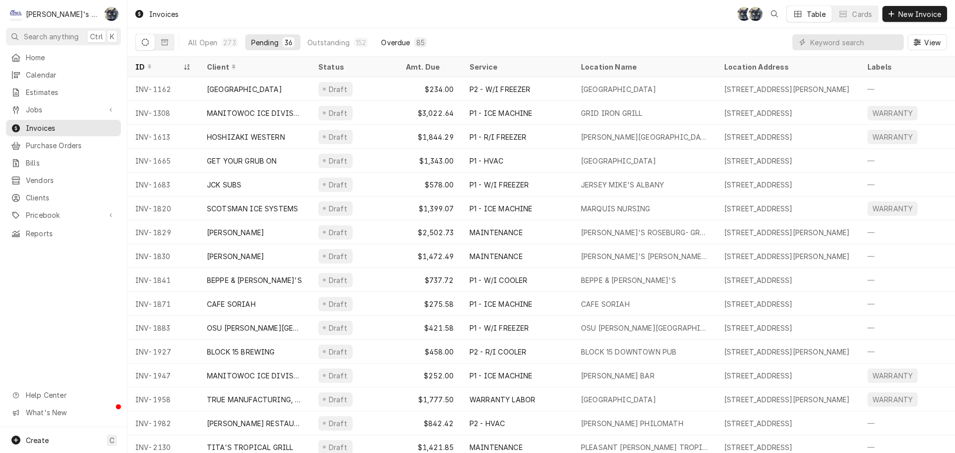
click at [397, 44] on div "Overdue" at bounding box center [395, 42] width 29 height 10
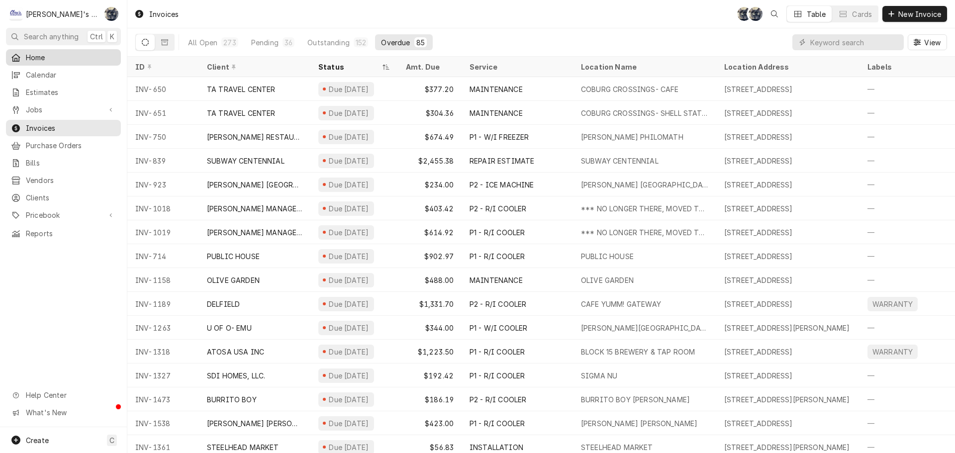
click at [67, 55] on span "Home" at bounding box center [71, 57] width 90 height 10
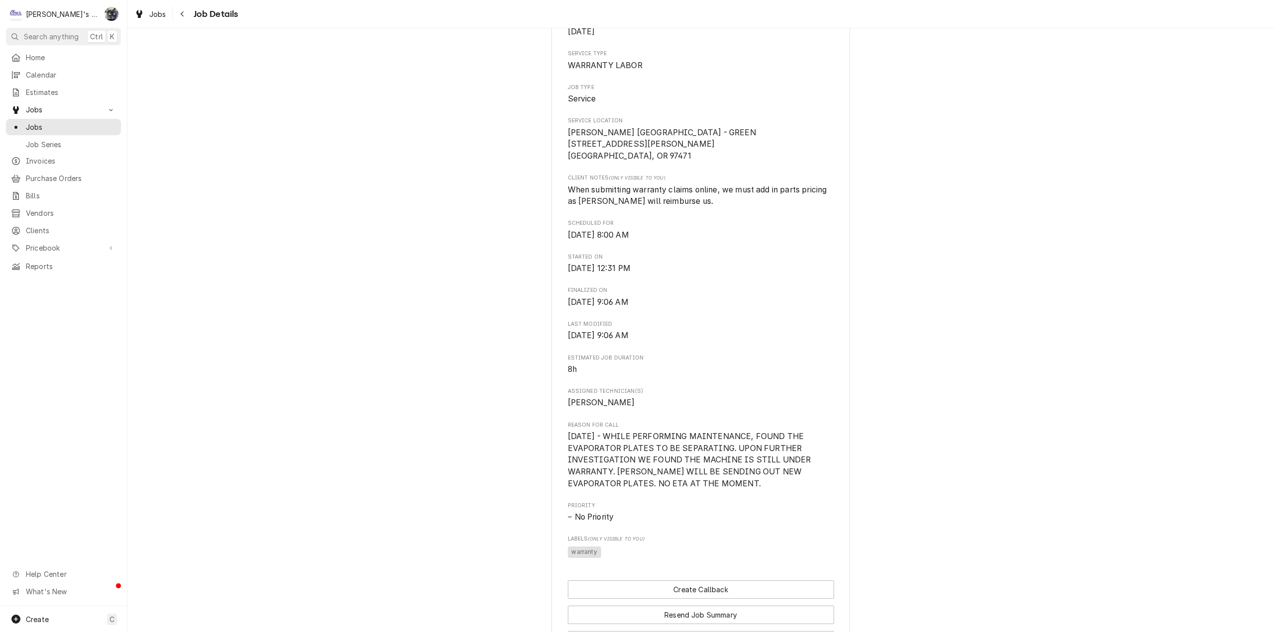
scroll to position [378, 0]
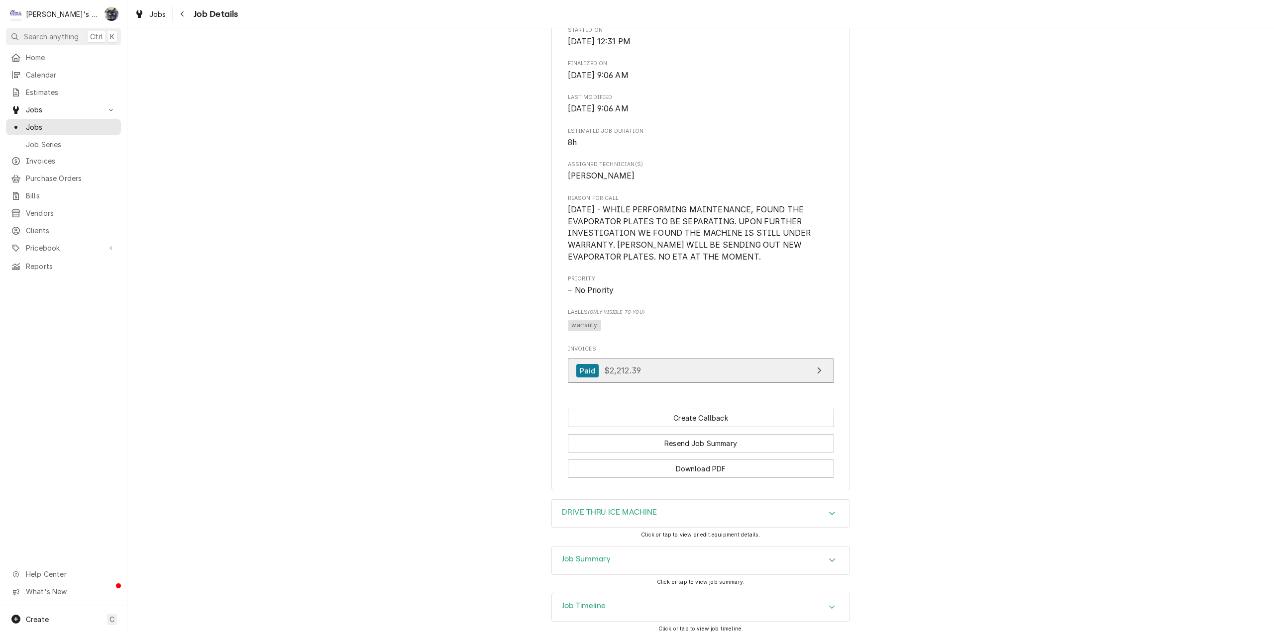
click at [767, 366] on link "Paid $2,212.39" at bounding box center [701, 371] width 266 height 24
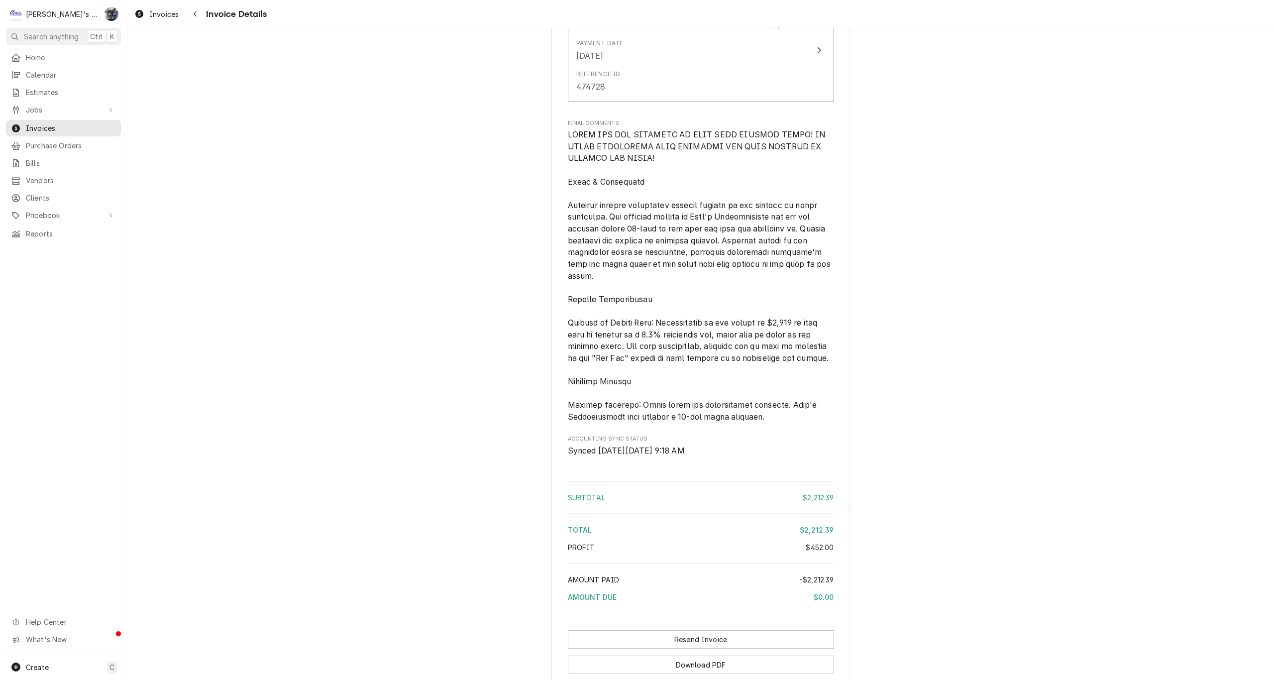
scroll to position [1941, 0]
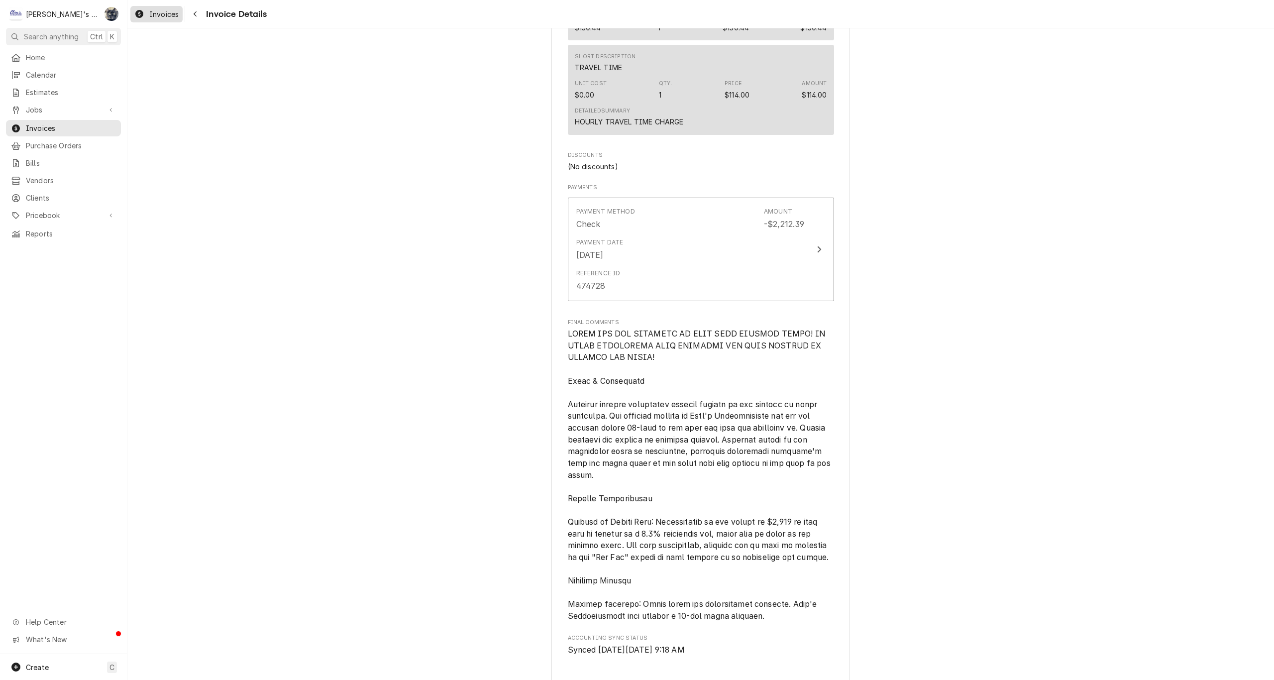
click at [146, 13] on div "Invoices" at bounding box center [156, 14] width 48 height 12
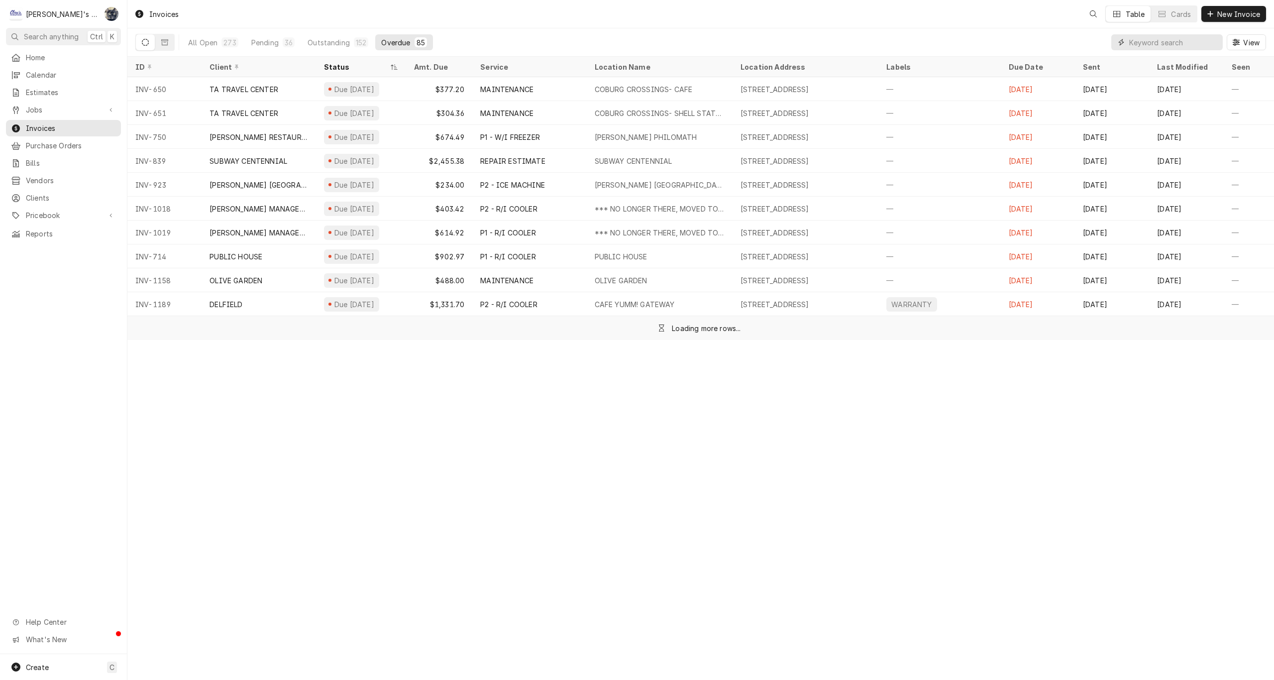
click at [1150, 38] on input "Dynamic Content Wrapper" at bounding box center [1173, 42] width 89 height 16
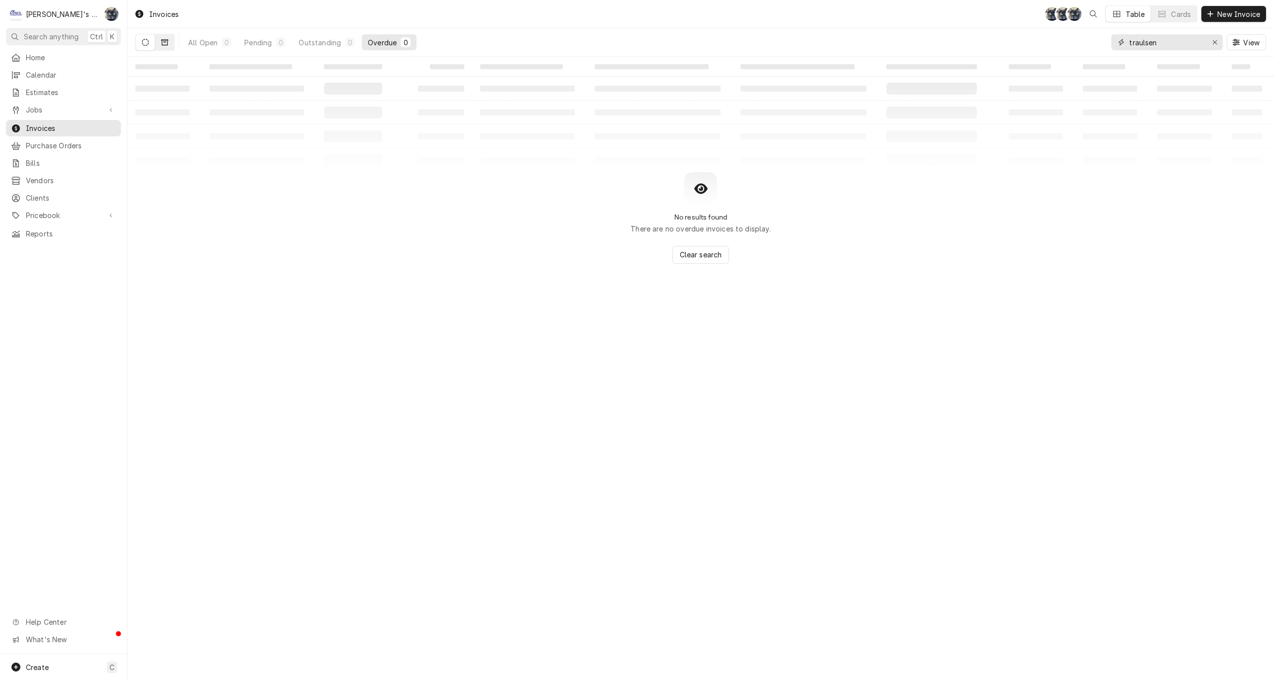
type input "traulsen"
click at [170, 45] on button "Dynamic Content Wrapper" at bounding box center [164, 42] width 19 height 16
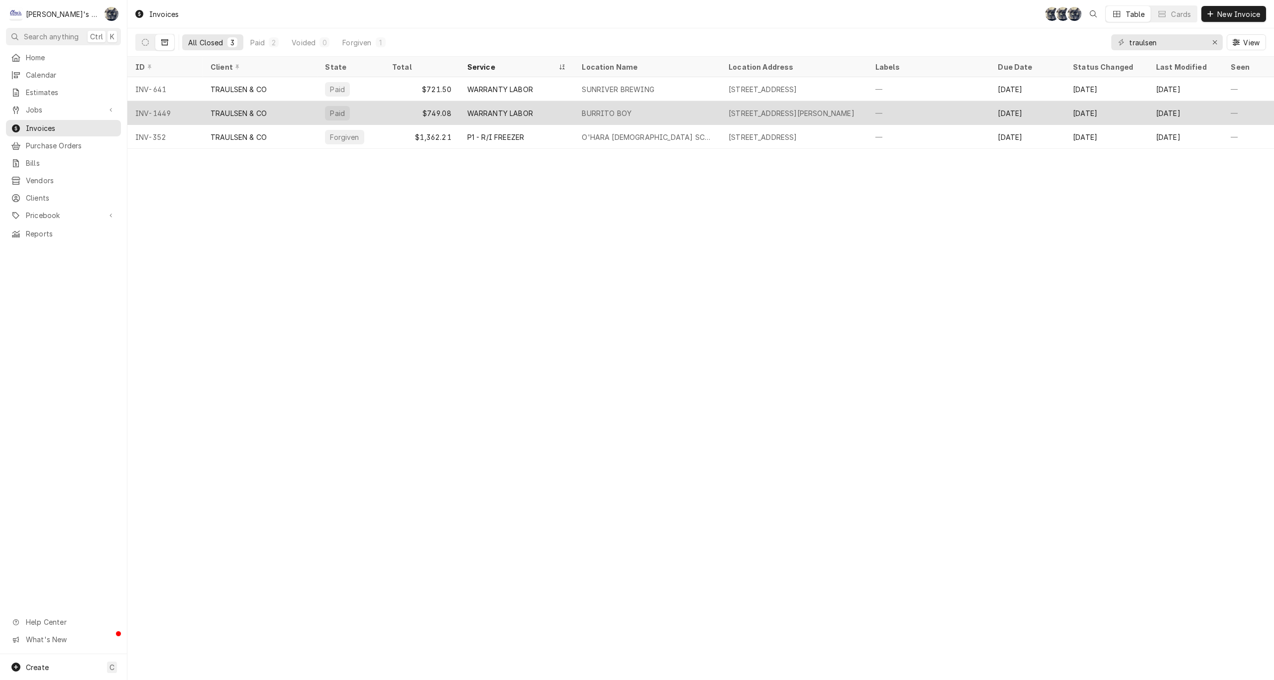
click at [617, 108] on div "BURRITO BOY" at bounding box center [607, 113] width 50 height 10
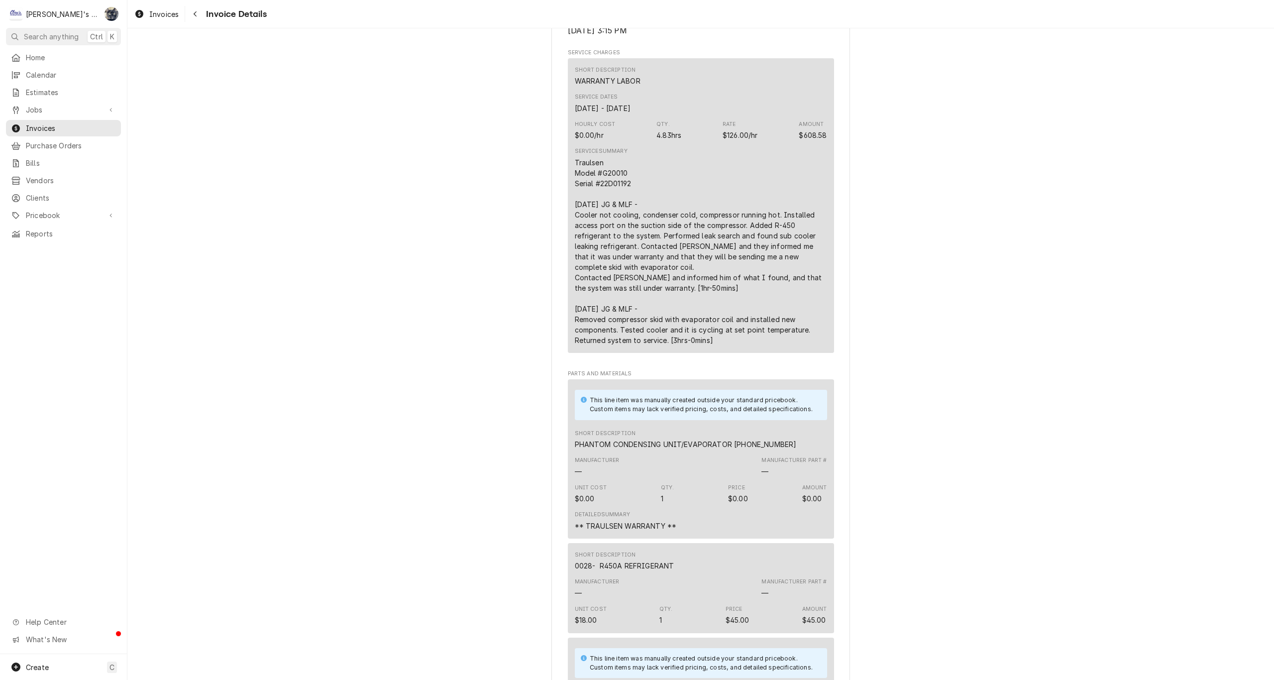
scroll to position [746, 0]
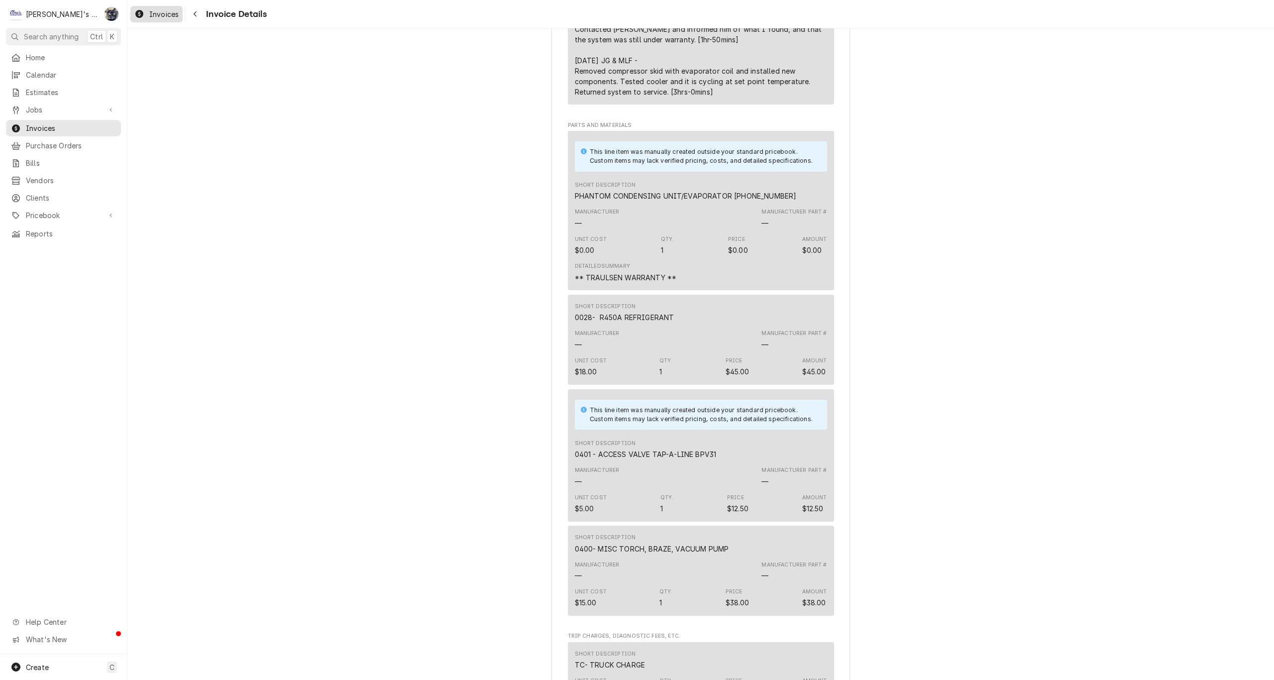
click at [165, 15] on span "Invoices" at bounding box center [163, 14] width 29 height 10
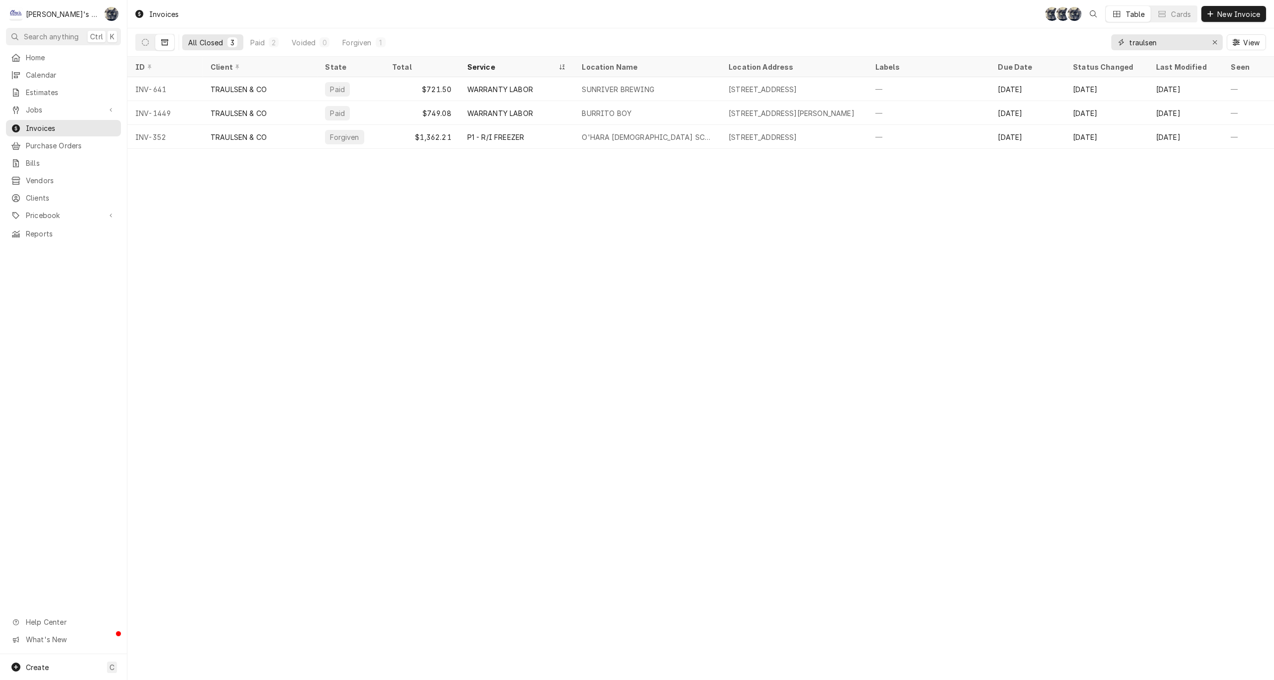
drag, startPoint x: 1169, startPoint y: 43, endPoint x: 1064, endPoint y: 47, distance: 105.6
click at [1064, 47] on div "All Closed 3 Paid 2 Voided 0 Forgiven 1 traulsen View" at bounding box center [700, 42] width 1131 height 28
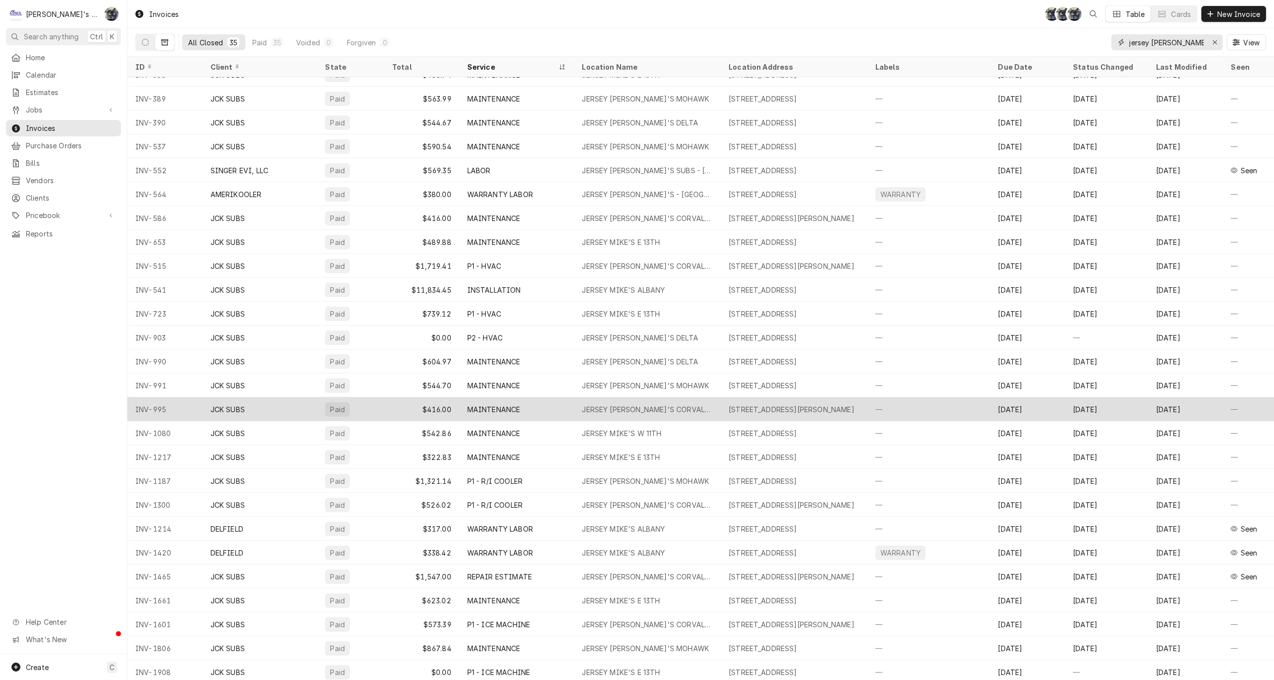
scroll to position [232, 0]
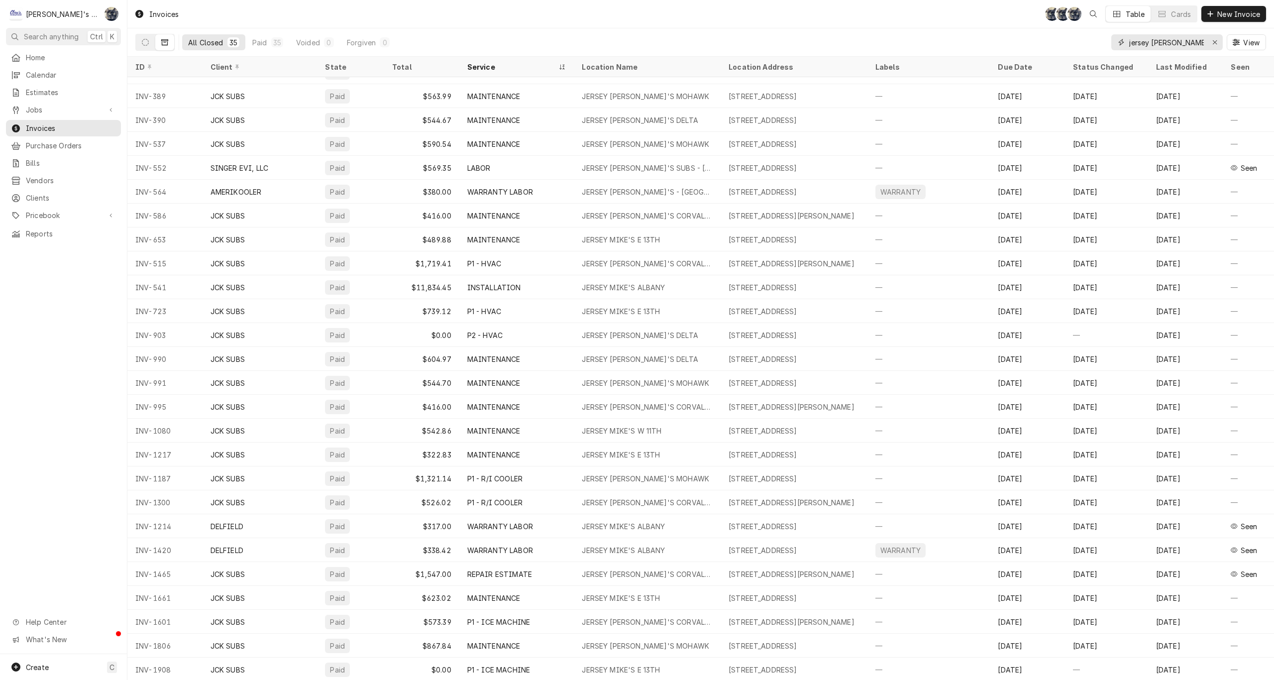
drag, startPoint x: 1176, startPoint y: 46, endPoint x: 1083, endPoint y: 47, distance: 93.1
click at [1083, 47] on div "All Closed 35 Paid 35 Voided 0 Forgiven 0 jersey mike View" at bounding box center [700, 42] width 1131 height 28
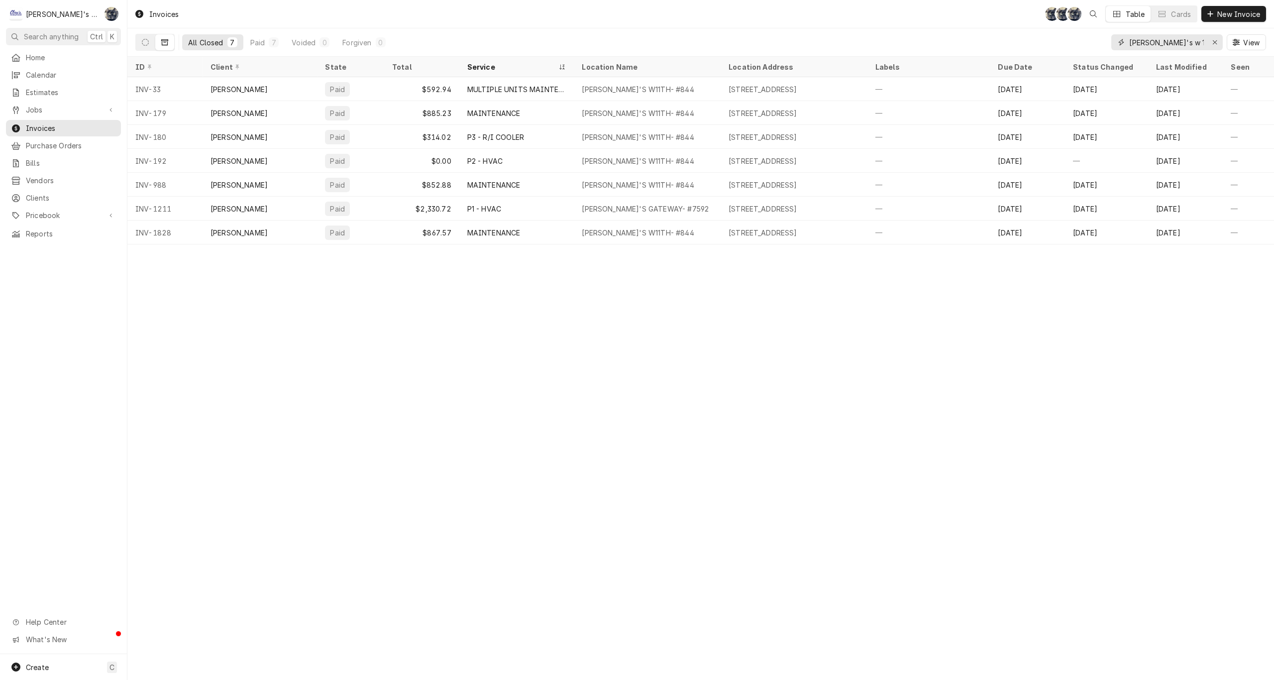
drag, startPoint x: 1099, startPoint y: 42, endPoint x: 1087, endPoint y: 43, distance: 12.0
click at [1087, 43] on div "All Closed 7 Paid 7 Voided 0 Forgiven 0 carl's w 11 View" at bounding box center [700, 42] width 1131 height 28
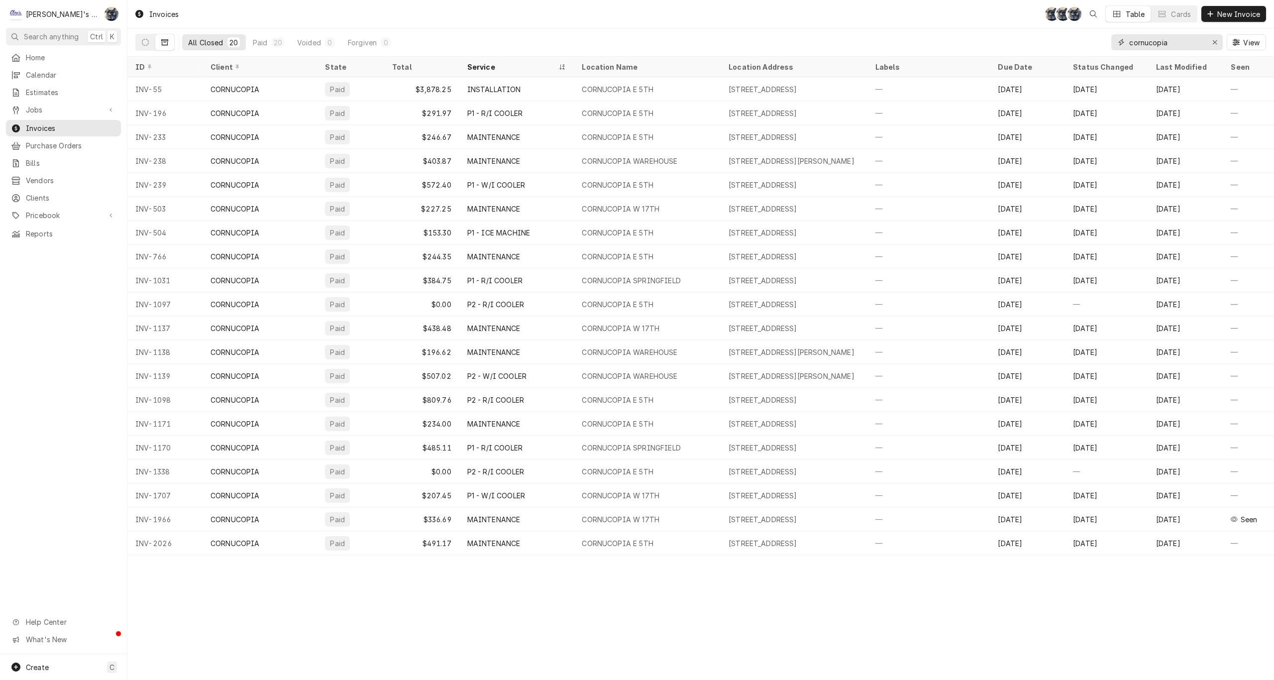
type input "cornucopia"
click at [34, 193] on span "Clients" at bounding box center [71, 198] width 90 height 10
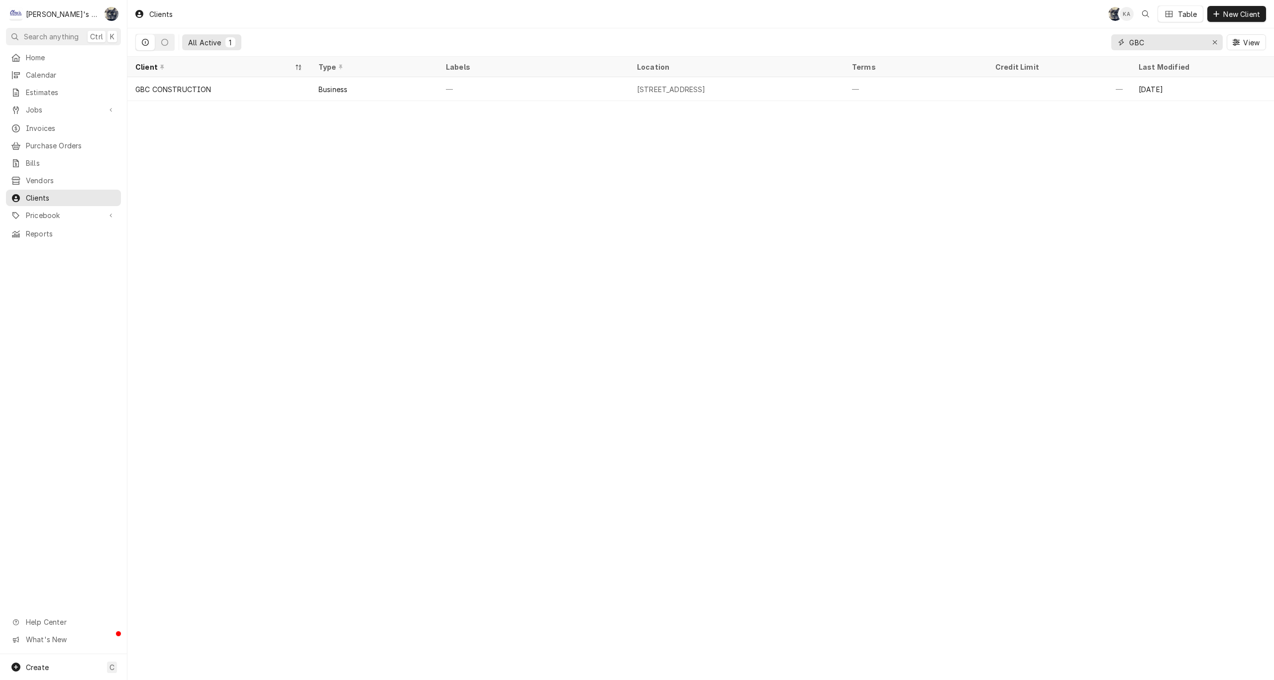
drag, startPoint x: 1100, startPoint y: 42, endPoint x: 1076, endPoint y: 40, distance: 24.5
click at [1077, 41] on div "All Active 1 GBC View" at bounding box center [700, 42] width 1131 height 28
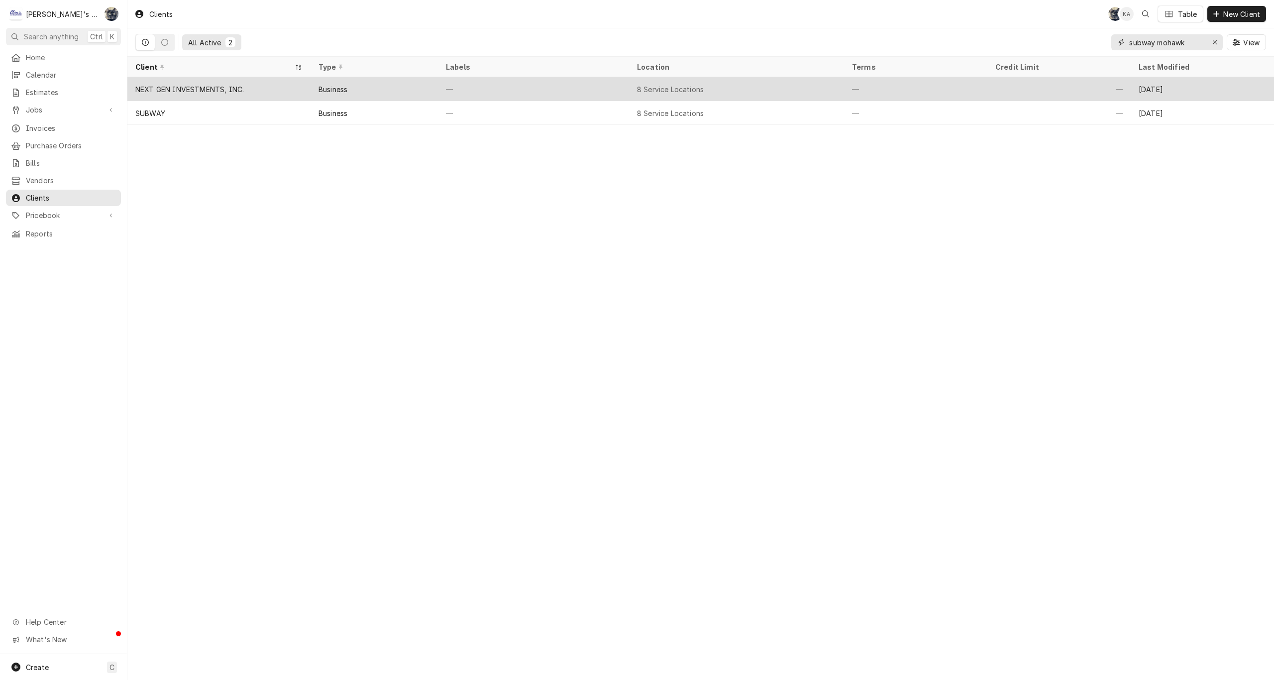
type input "subway mohawk"
click at [351, 93] on div "Business" at bounding box center [374, 89] width 127 height 24
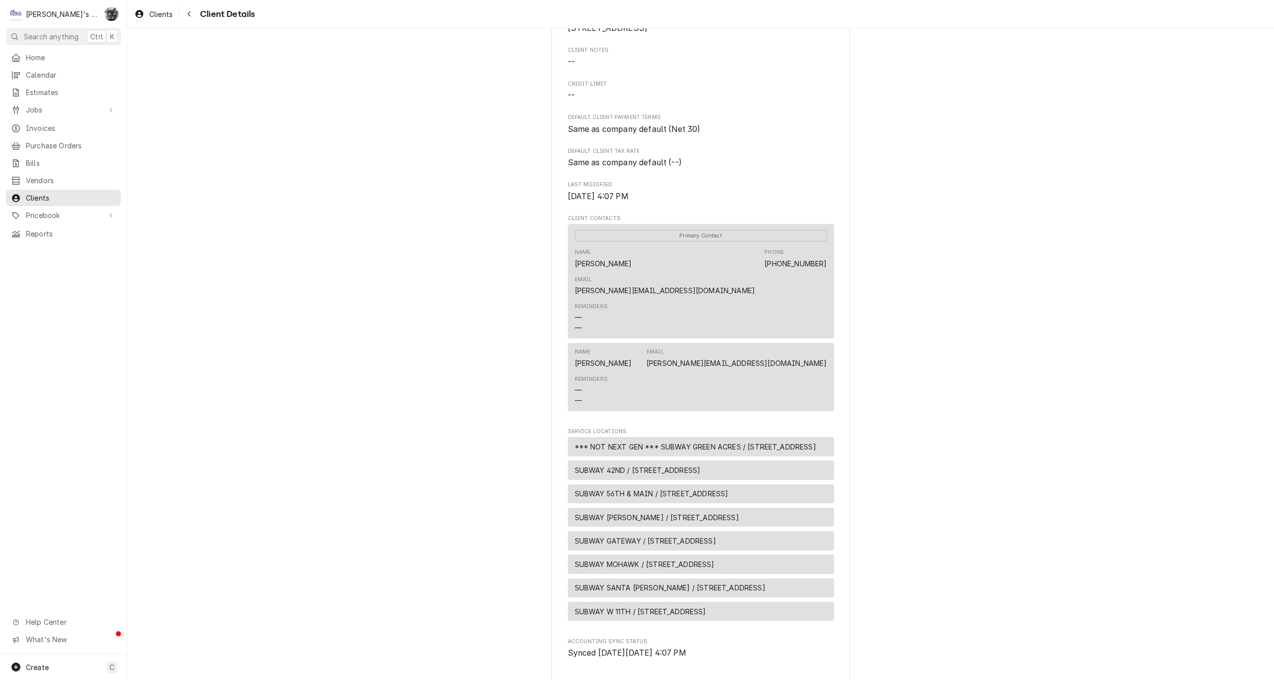
scroll to position [299, 0]
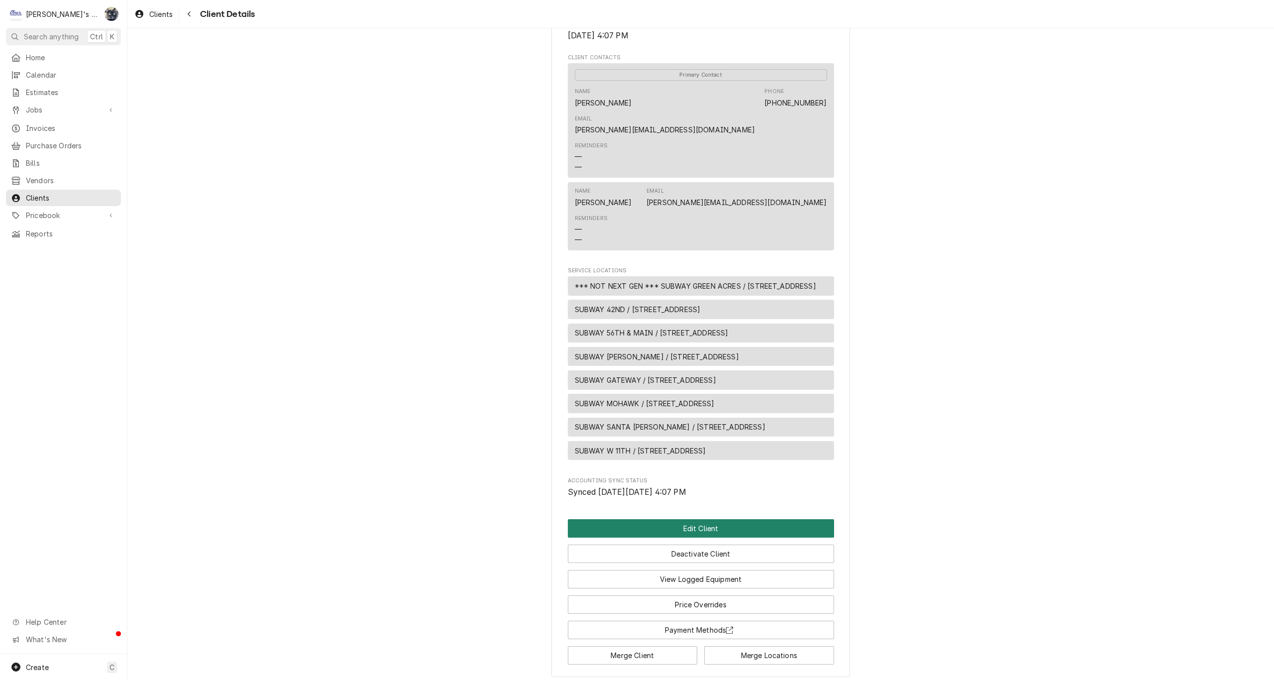
click at [659, 519] on button "Edit Client" at bounding box center [701, 528] width 266 height 18
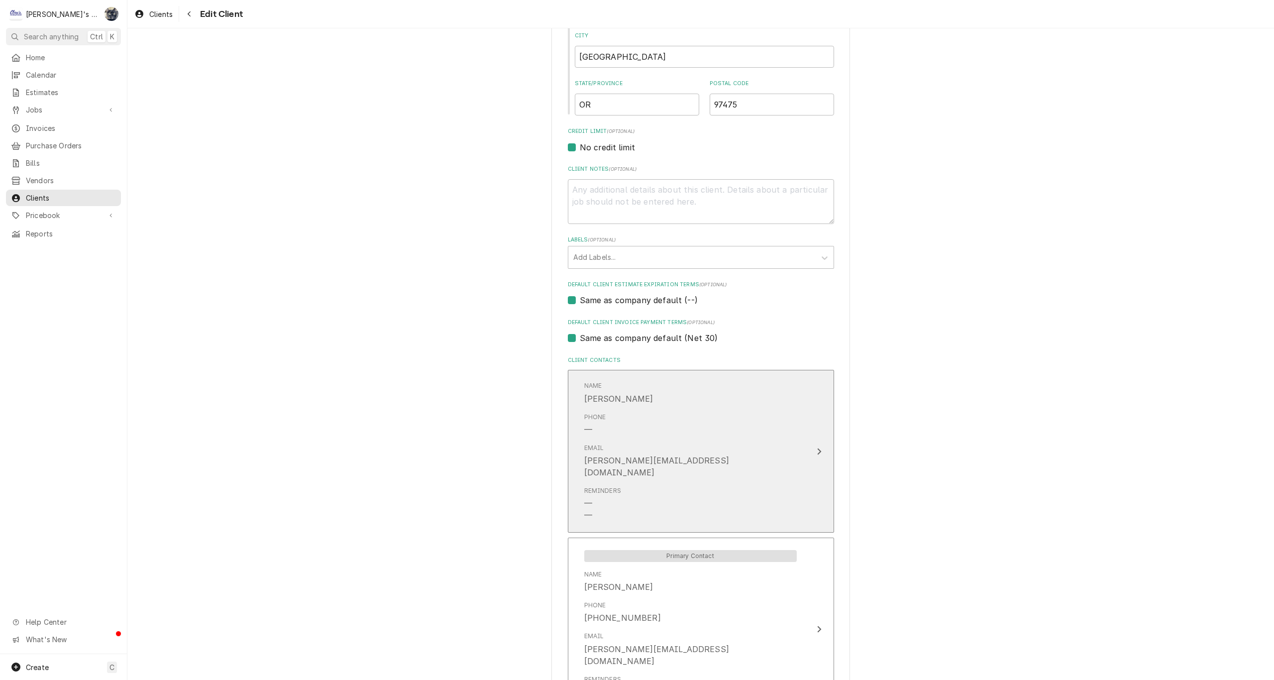
scroll to position [719, 0]
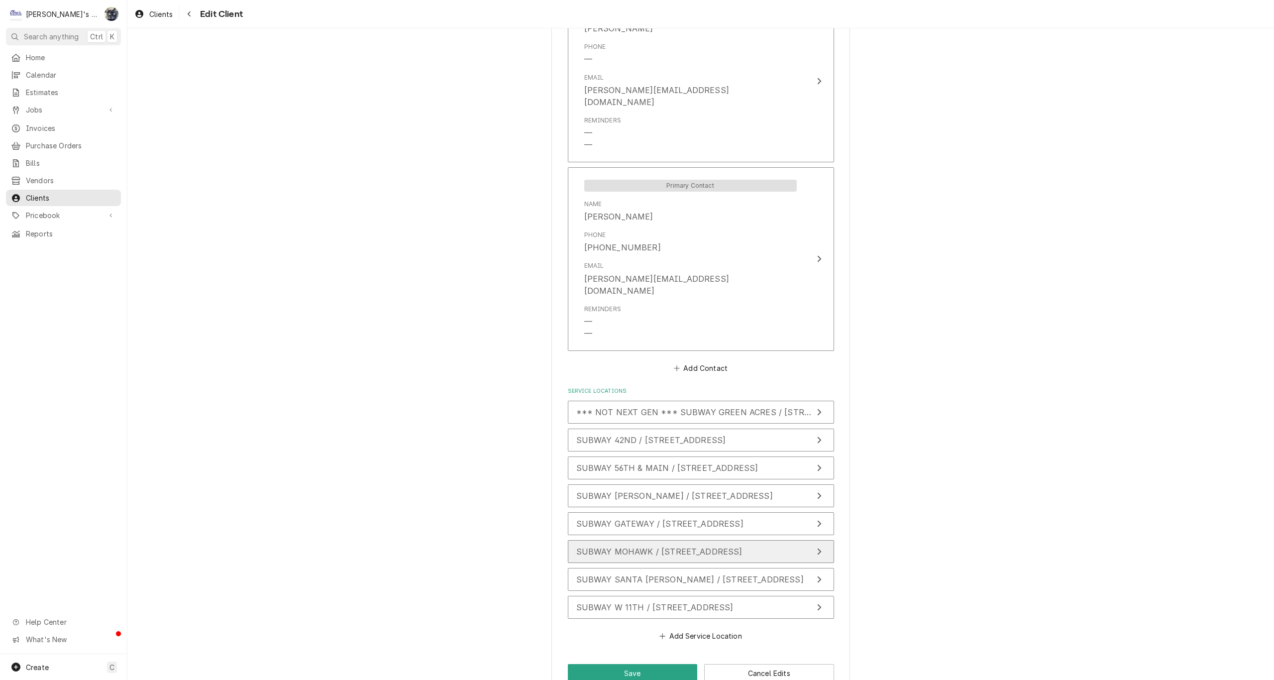
click at [608, 546] on span "SUBWAY MOHAWK / 1657 MOHAWK BLVD, SPRINGFIELD, OR 97477" at bounding box center [659, 551] width 166 height 10
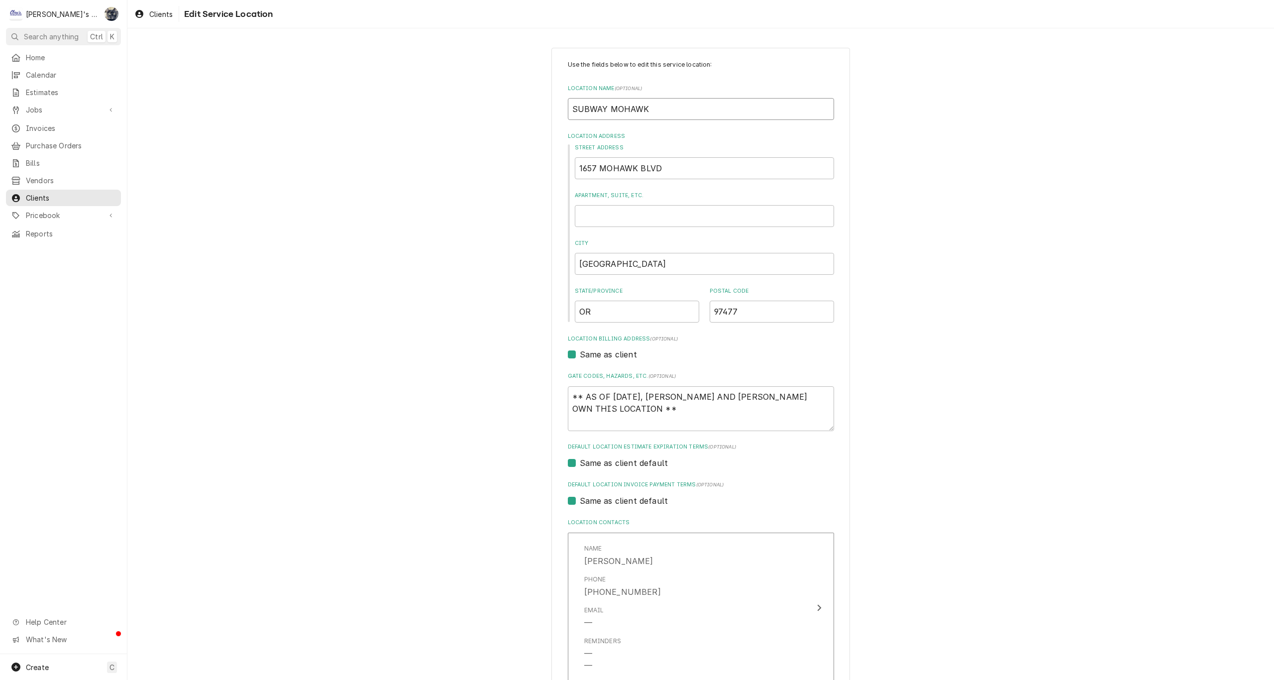
click at [568, 108] on input "SUBWAY MOHAWK" at bounding box center [701, 109] width 266 height 22
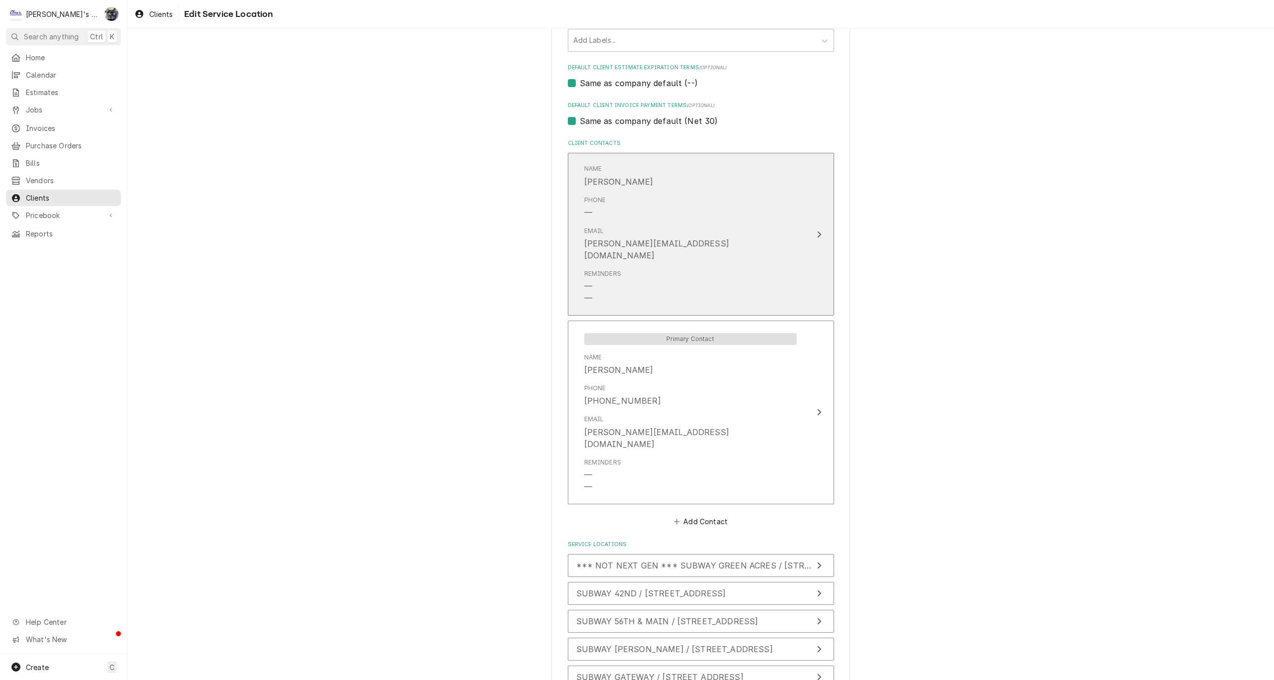
scroll to position [719, 0]
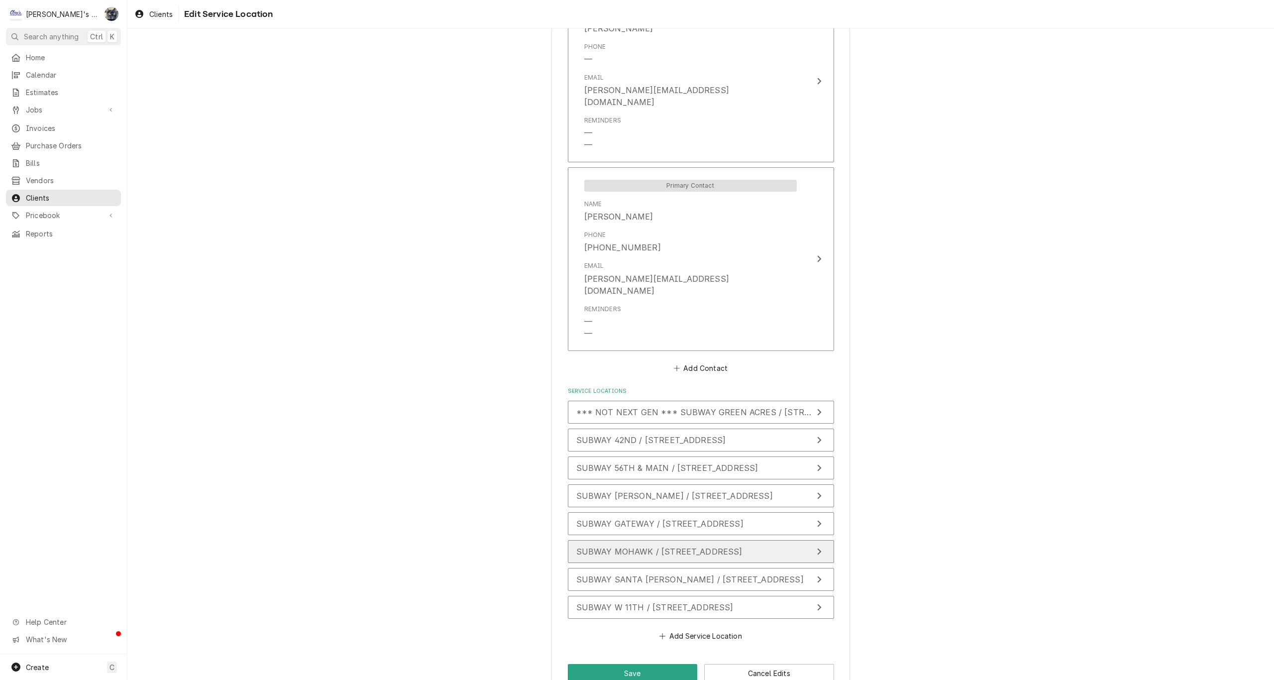
click at [661, 546] on span "SUBWAY MOHAWK / 1657 MOHAWK BLVD, SPRINGFIELD, OR 97477" at bounding box center [659, 551] width 166 height 10
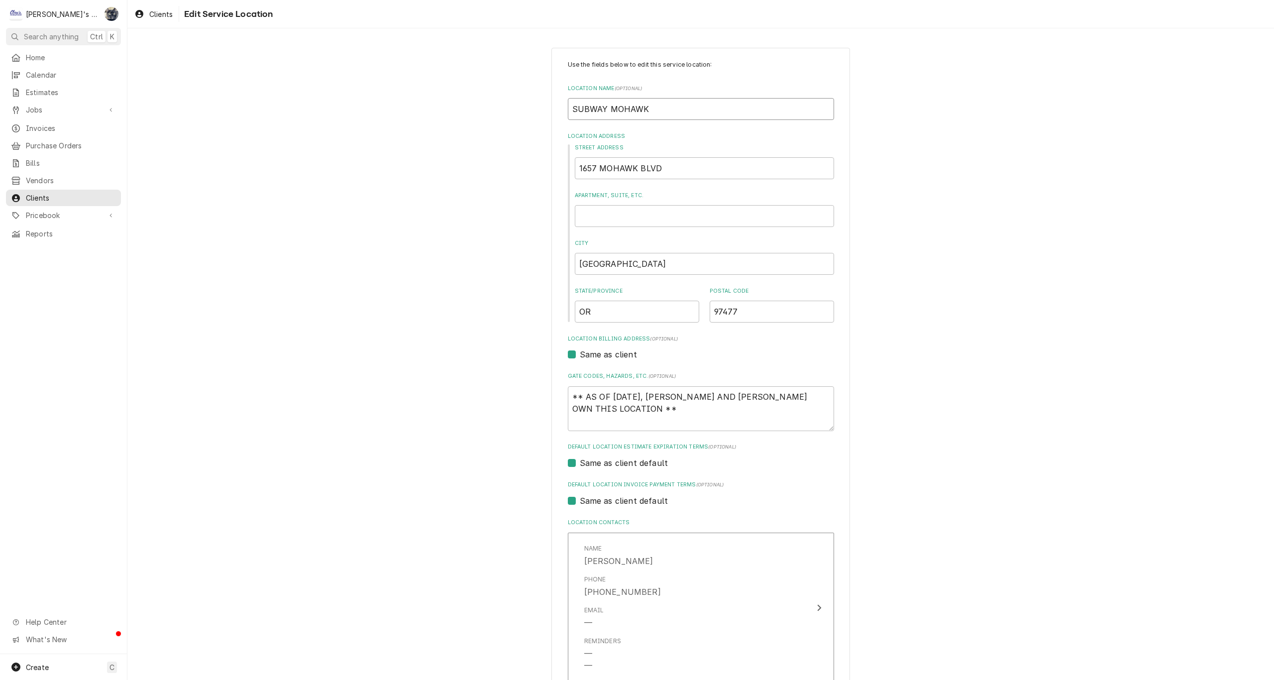
click at [568, 106] on input "SUBWAY MOHAWK" at bounding box center [701, 109] width 266 height 22
type textarea "x"
type input "*SUBWAY MOHAWK"
type textarea "x"
type input "**SUBWAY MOHAWK"
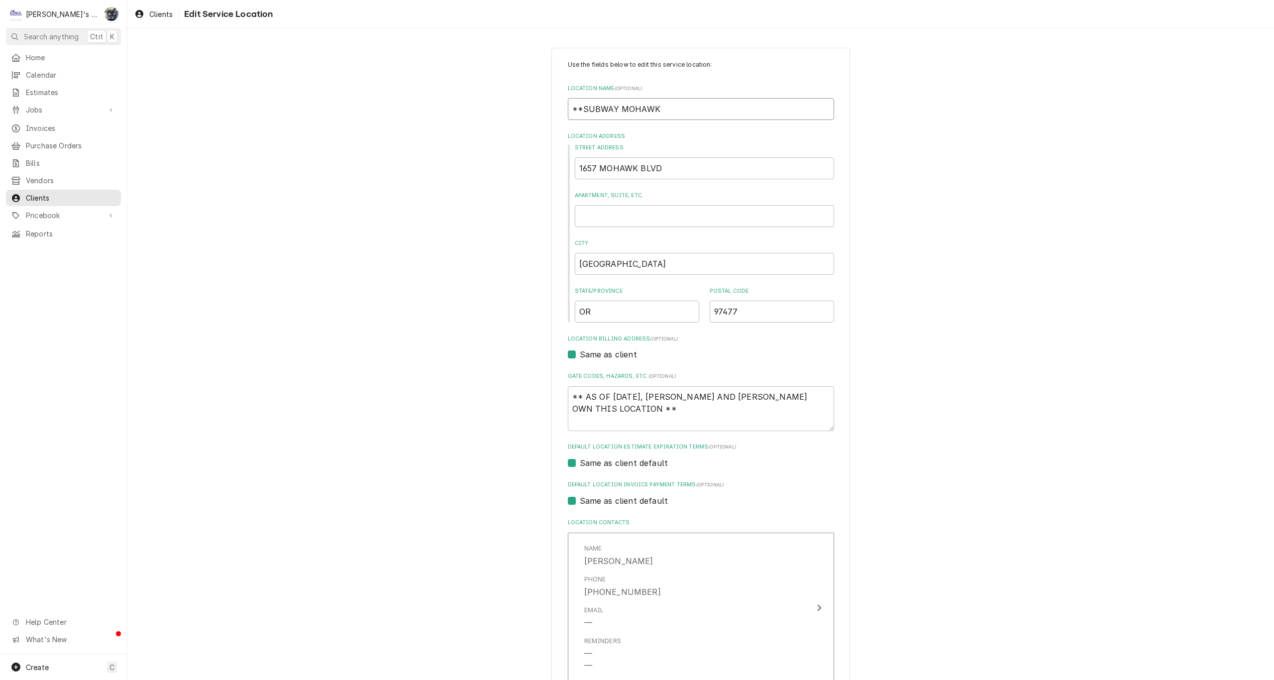
type textarea "x"
type input "***SUBWAY MOHAWK"
type textarea "x"
type input "*** SUBWAY MOHAWK"
type textarea "x"
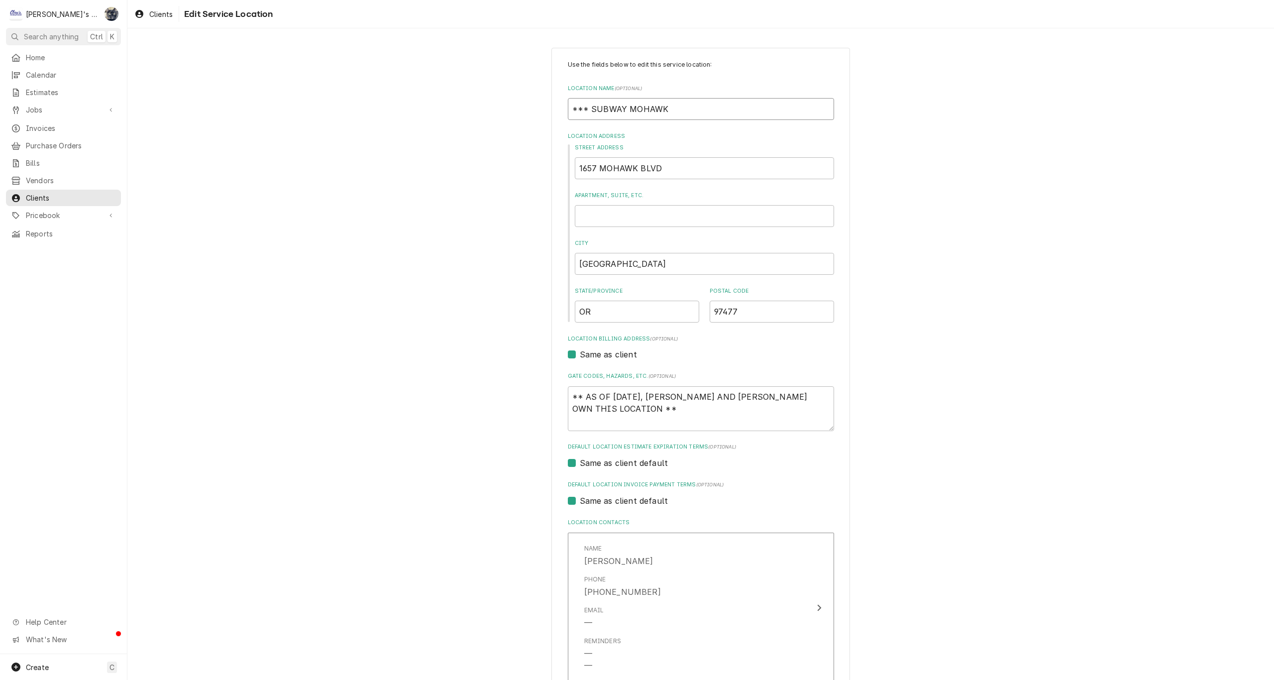
type input "*** nSUBWAY MOHAWK"
type textarea "x"
type input "*** noSUBWAY MOHAWK"
type textarea "x"
type input "*** nSUBWAY MOHAWK"
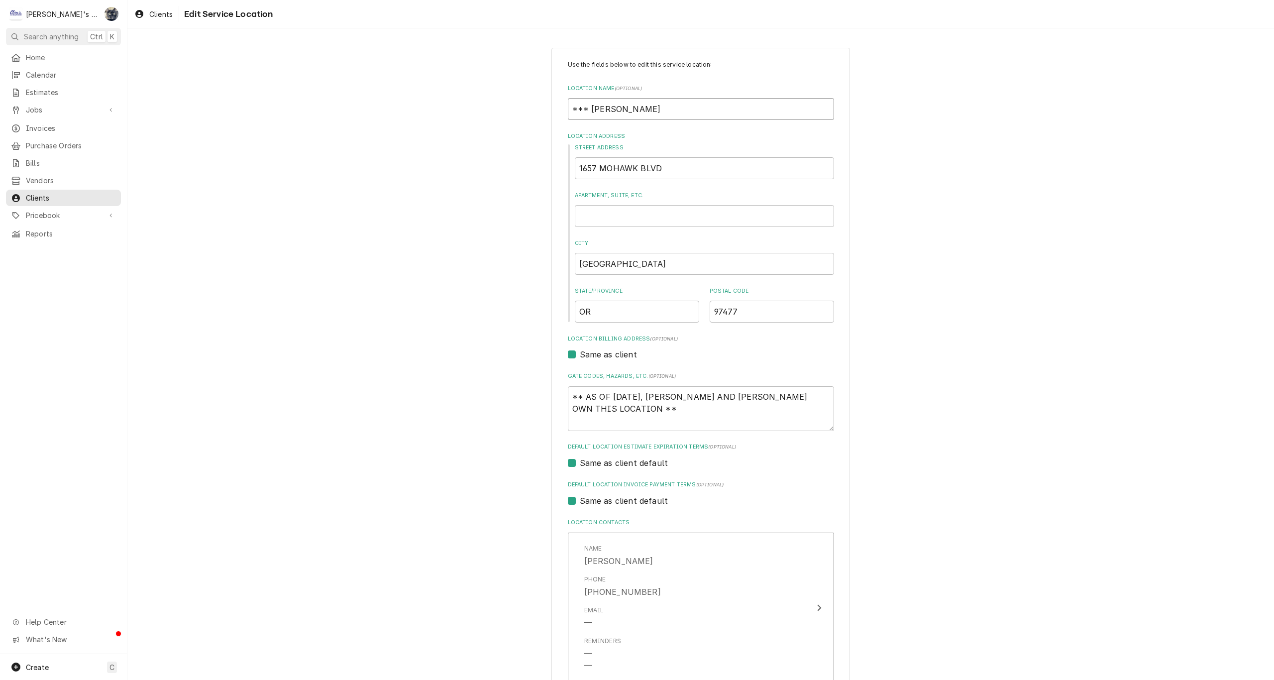
type textarea "x"
type input "*** SUBWAY MOHAWK"
type textarea "x"
type input "*** NSUBWAY MOHAWK"
type textarea "x"
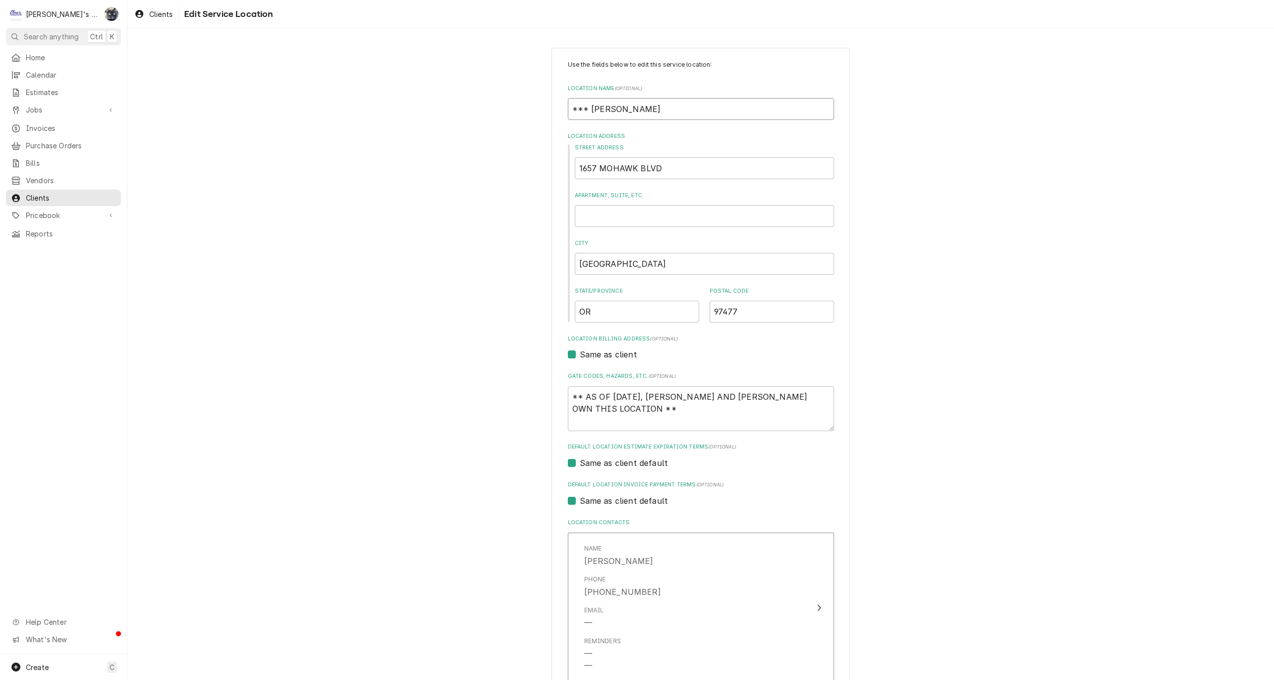
type input "*** NOSUBWAY MOHAWK"
type textarea "x"
type input "*** NOTSUBWAY MOHAWK"
type textarea "x"
type input "*** NOT SUBWAY MOHAWK"
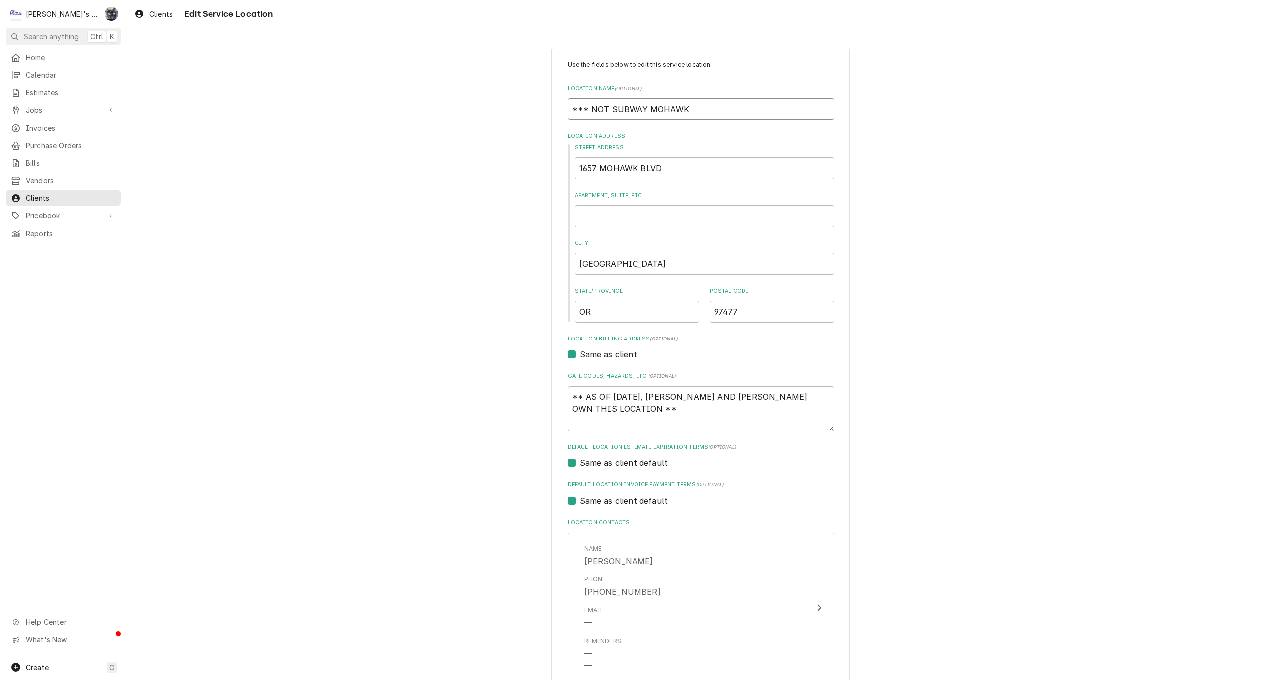
type textarea "x"
type input "*** NOT NSUBWAY MOHAWK"
type textarea "x"
type input "*** NOT NESUBWAY MOHAWK"
type textarea "x"
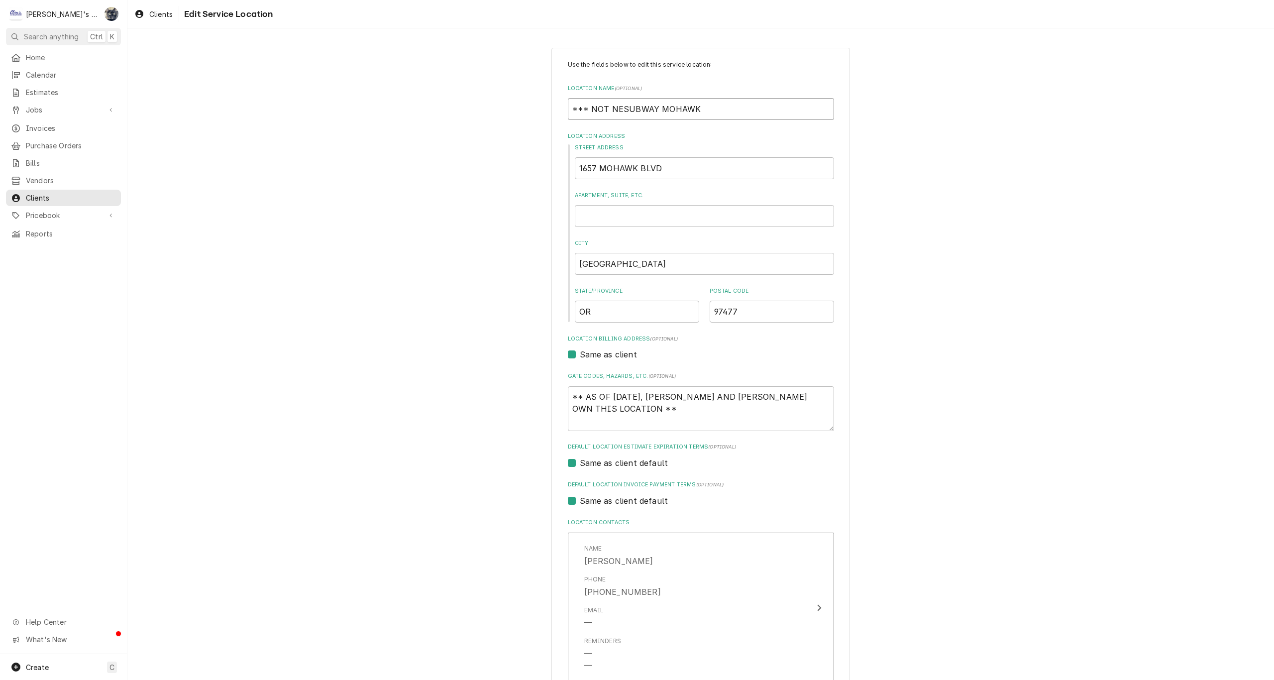
type input "*** NOT NEXSUBWAY MOHAWK"
type textarea "x"
type input "*** NOT NEXTSUBWAY MOHAWK"
type textarea "x"
type input "*** NOT NEXT SUBWAY MOHAWK"
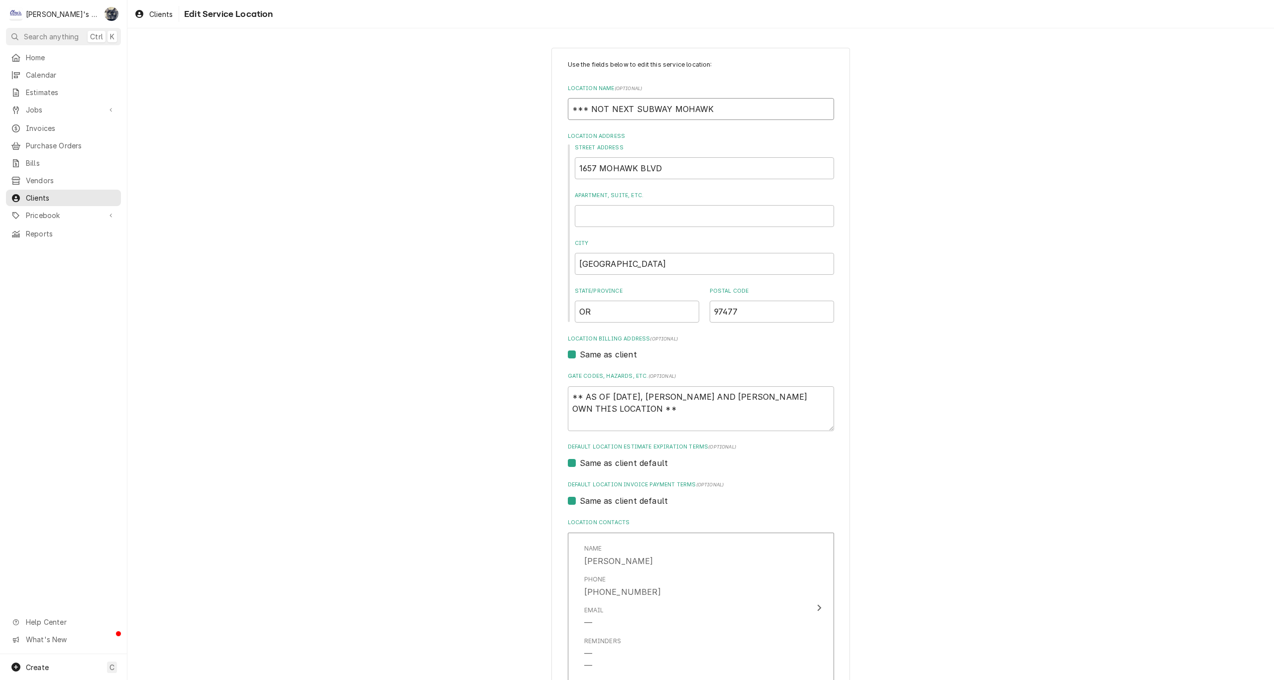
type textarea "x"
type input "*** NOT NEXT GSUBWAY MOHAWK"
type textarea "x"
type input "*** NOT NEXT GESUBWAY MOHAWK"
type textarea "x"
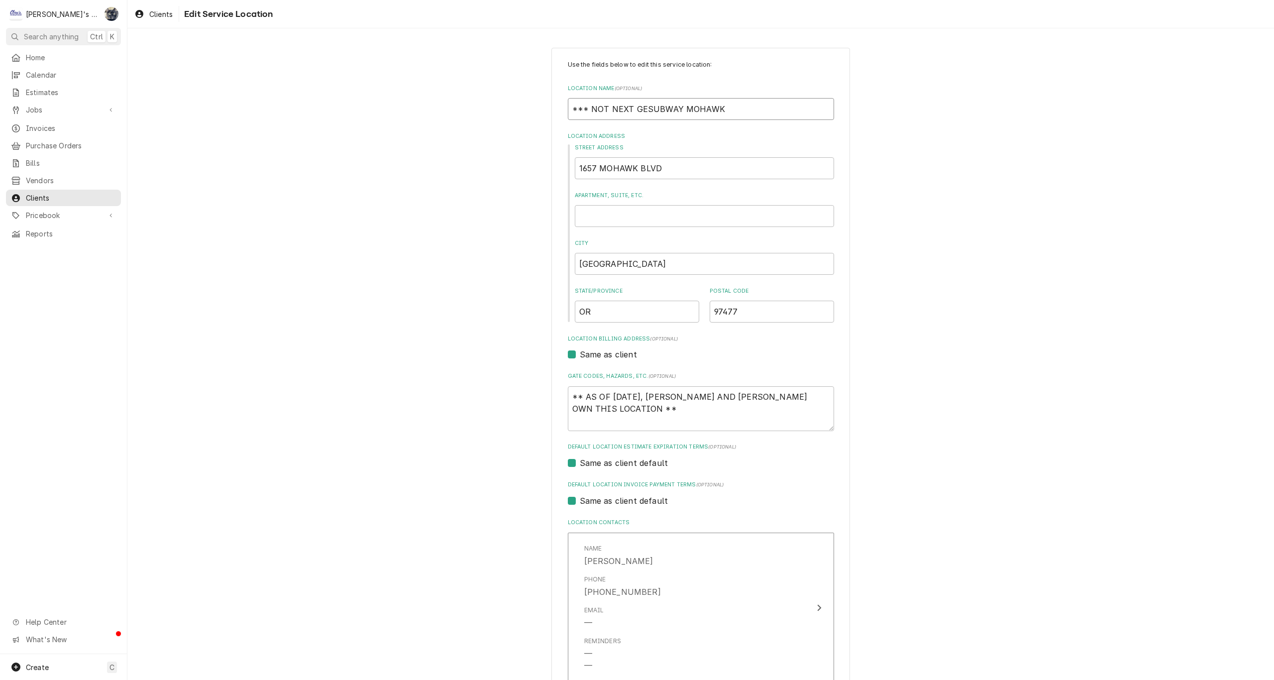
type input "*** NOT NEXT GENSUBWAY MOHAWK"
type textarea "x"
type input "*** NOT NEXT GEN SUBWAY MOHAWK"
type textarea "x"
type input "*** NOT NEXT GEN *SUBWAY MOHAWK"
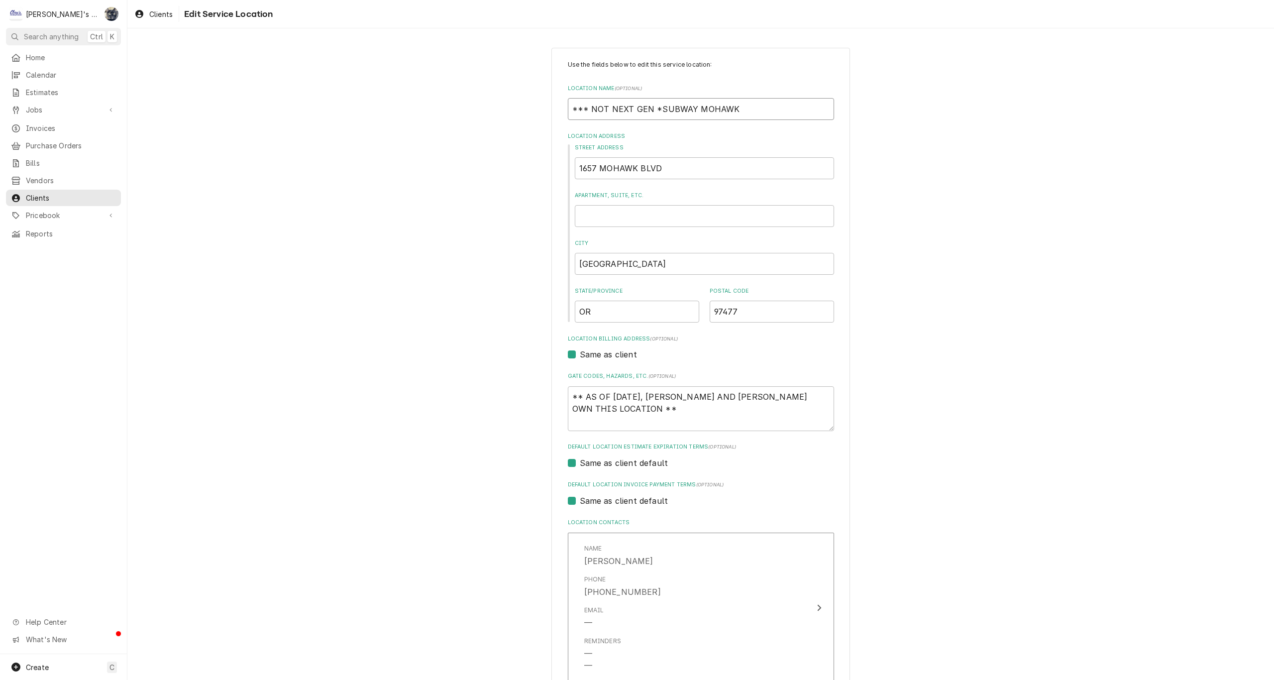
type textarea "x"
type input "*** NOT NEXT GEN **SUBWAY MOHAWK"
type textarea "x"
type input "*** NOT NEXT GEN ***SUBWAY MOHAWK"
type textarea "x"
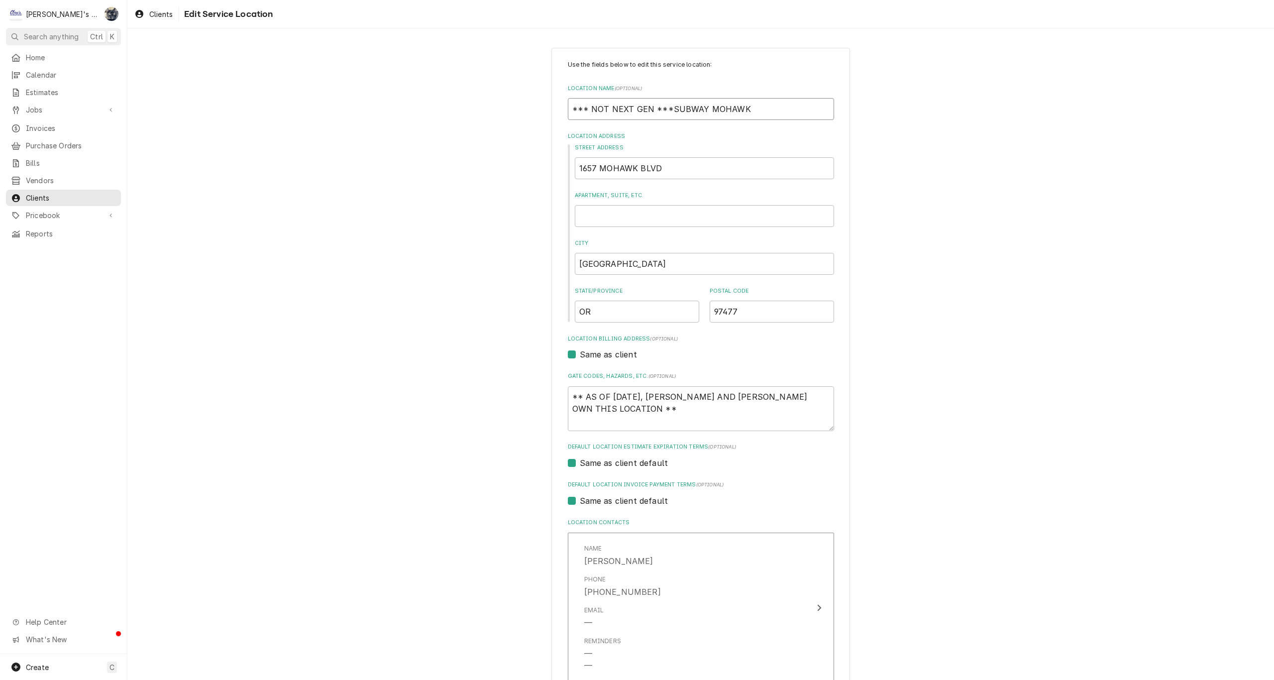
type input "*** NOT NEXT GEN ****SUBWAY MOHAWK"
type textarea "x"
type input "*** NOT NEXT GEN ***SUBWAY MOHAWK"
type textarea "x"
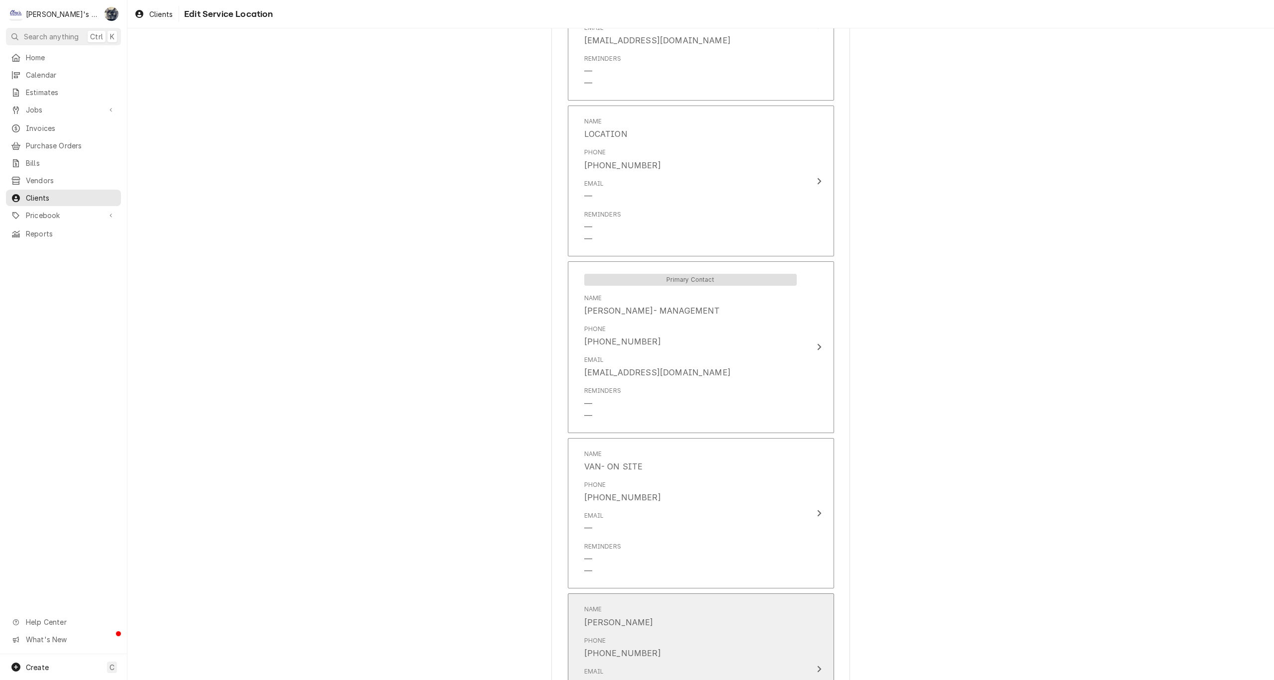
scroll to position [887, 0]
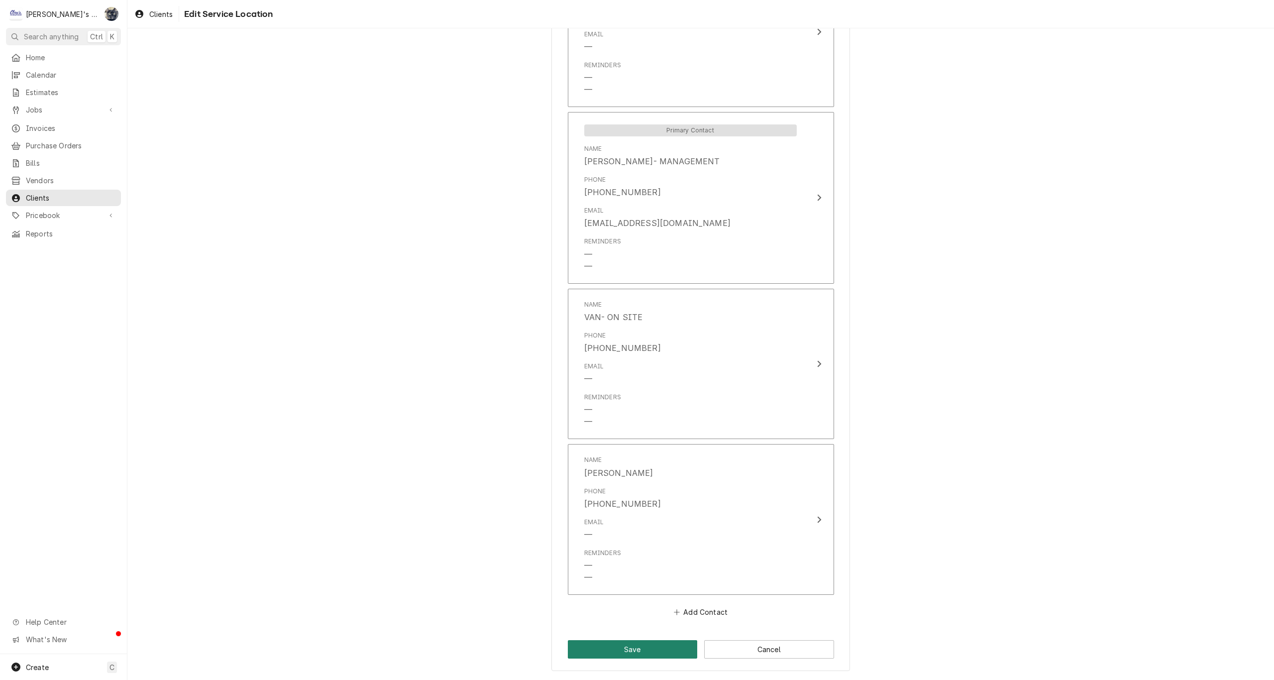
type input "*** NOT NEXT GEN *** SUBWAY MOHAWK"
click button "Save"
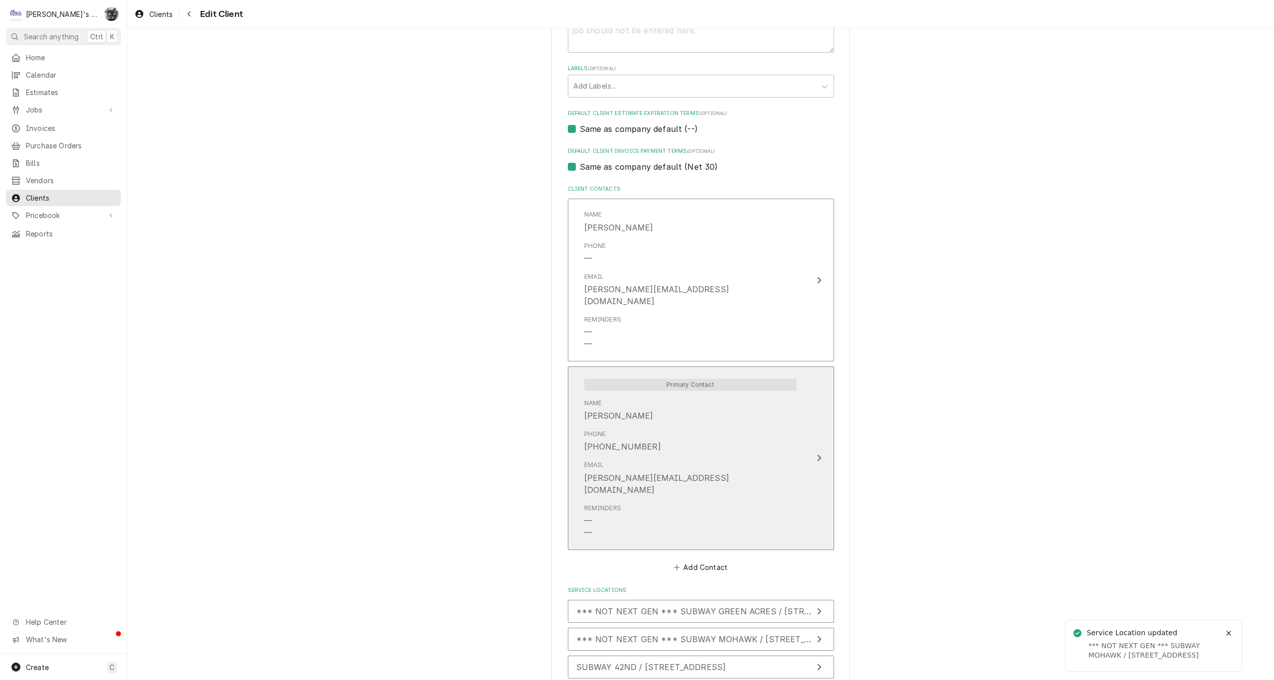
scroll to position [719, 0]
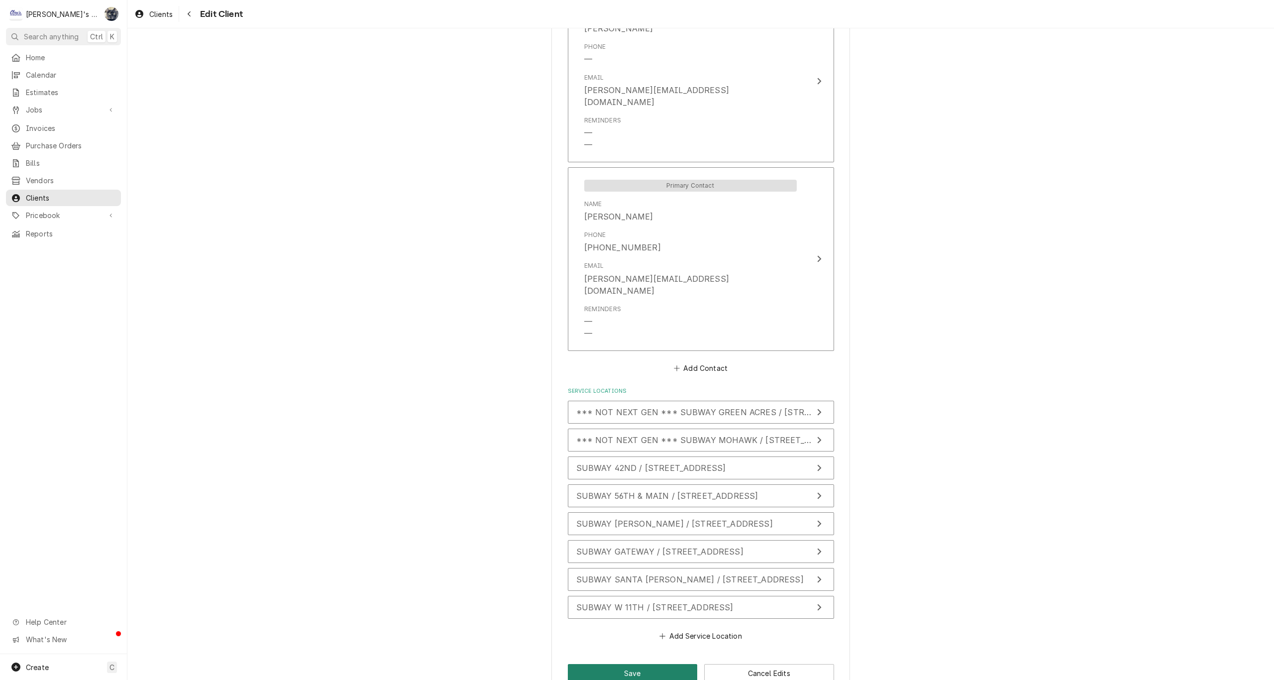
click button "Save"
type textarea "x"
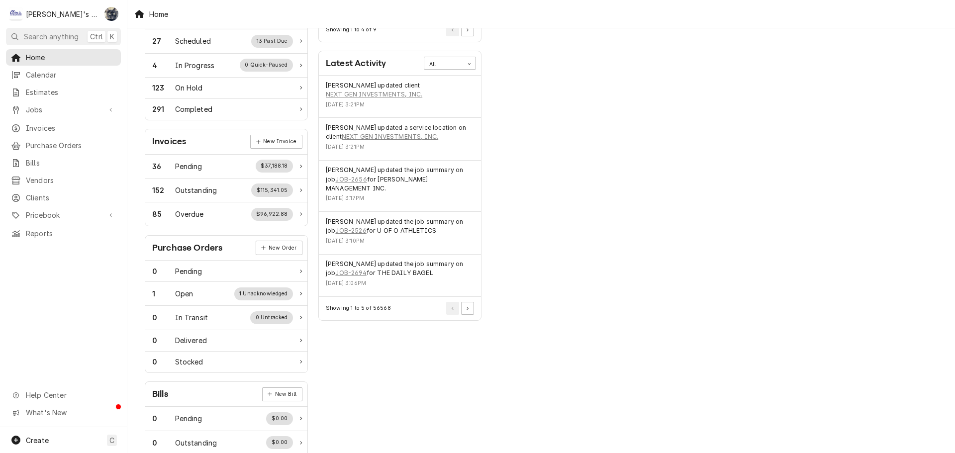
scroll to position [199, 0]
click at [465, 302] on button "Pagination Controls" at bounding box center [467, 308] width 13 height 13
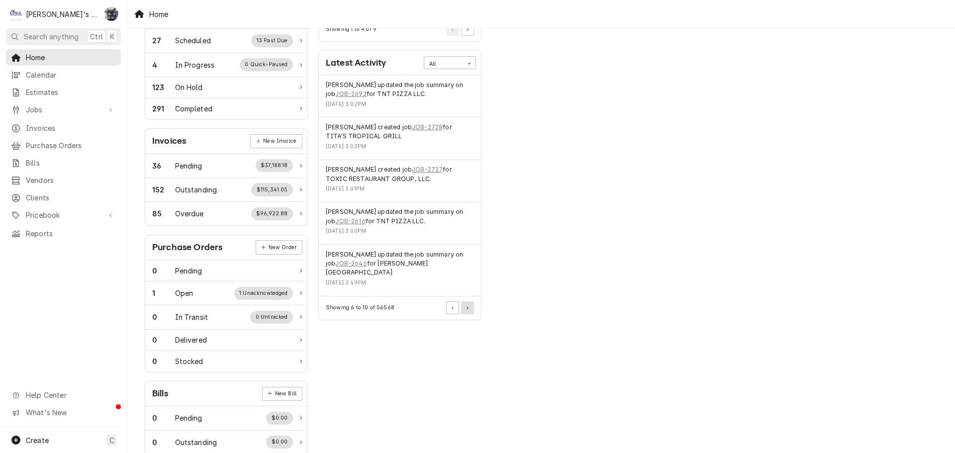
click at [464, 302] on button "Pagination Controls" at bounding box center [467, 308] width 13 height 13
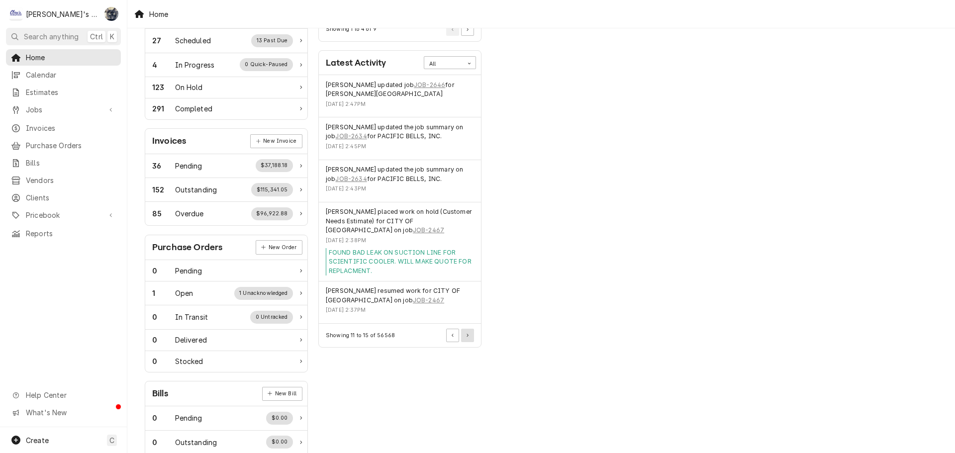
click at [466, 338] on button "Pagination Controls" at bounding box center [467, 335] width 13 height 13
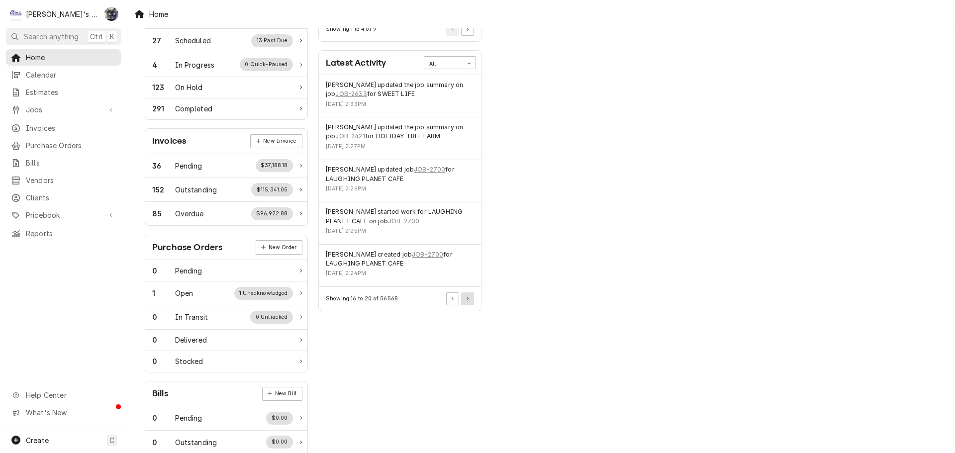
click at [468, 301] on button "Pagination Controls" at bounding box center [467, 299] width 13 height 13
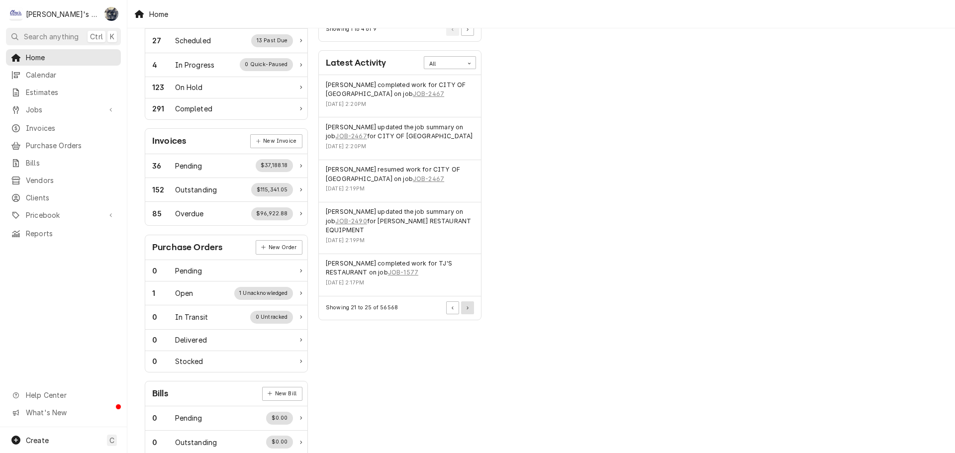
click at [467, 308] on icon "Pagination Controls" at bounding box center [468, 308] width 2 height 3
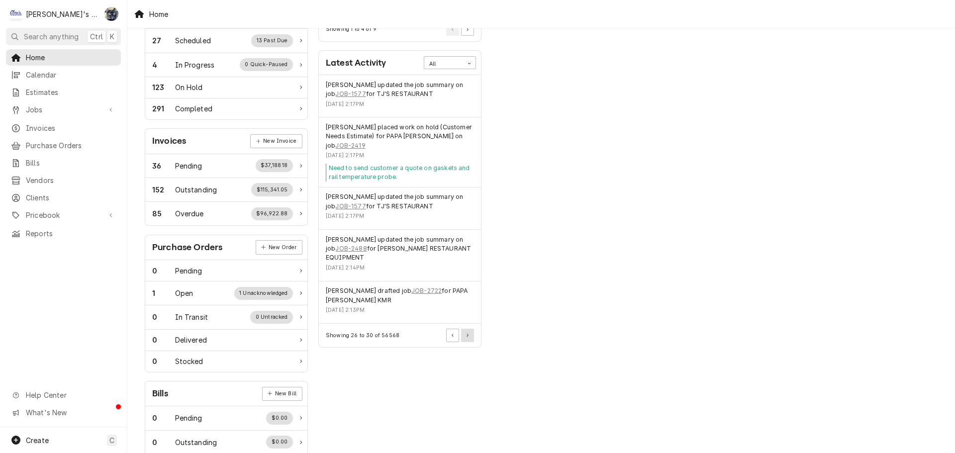
click at [468, 337] on icon "Pagination Controls" at bounding box center [468, 335] width 2 height 3
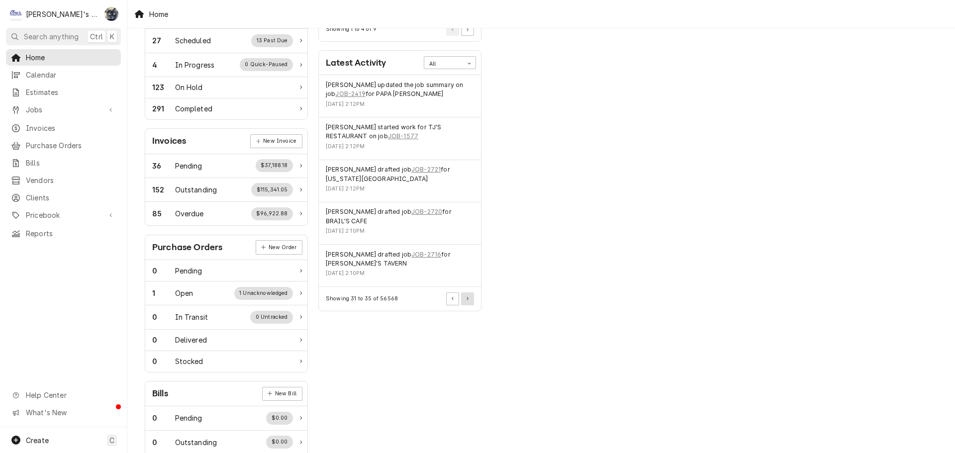
click at [467, 303] on button "Pagination Controls" at bounding box center [467, 299] width 13 height 13
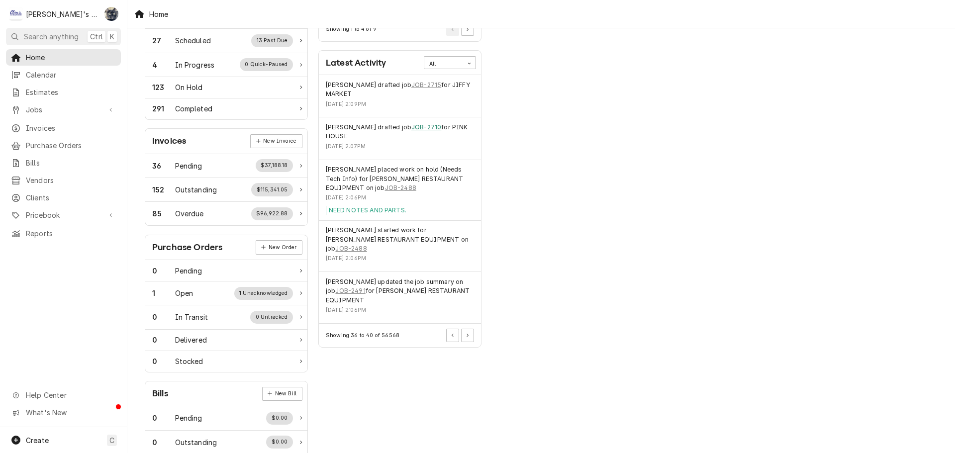
click at [421, 129] on link "JOB-2710" at bounding box center [427, 127] width 30 height 9
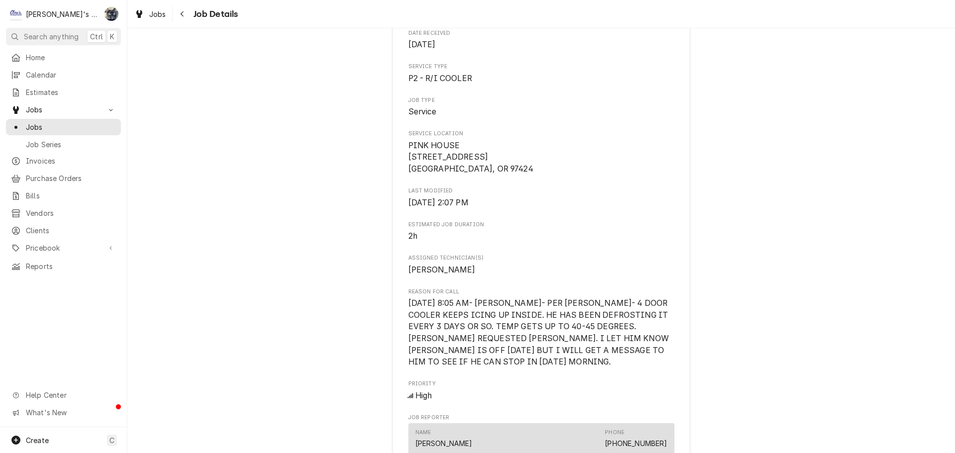
scroll to position [139, 0]
click at [135, 11] on div "Dynamic Content Wrapper" at bounding box center [139, 14] width 10 height 12
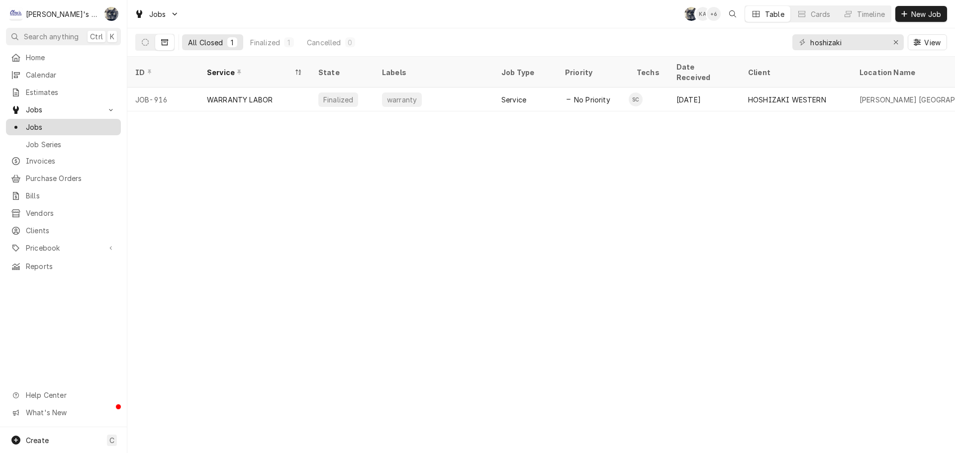
click at [48, 122] on span "Jobs" at bounding box center [71, 127] width 90 height 10
click at [147, 43] on icon "Dynamic Content Wrapper" at bounding box center [145, 42] width 7 height 7
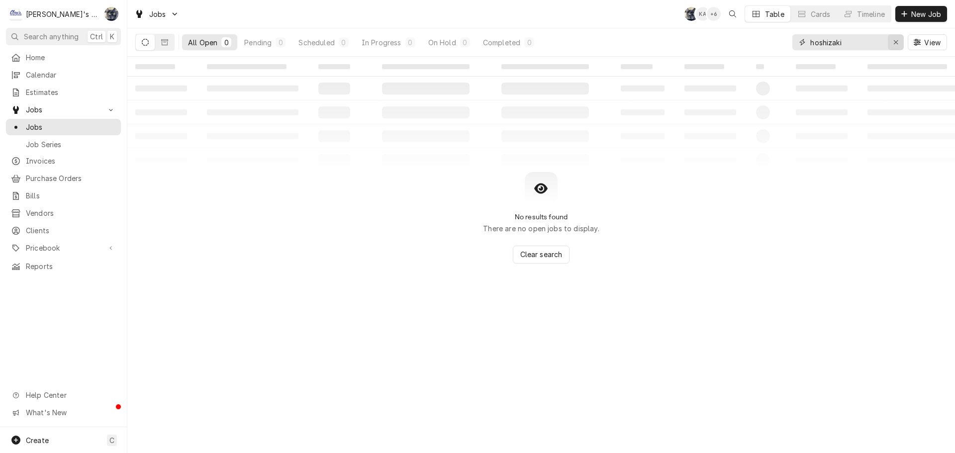
click at [898, 40] on icon "Erase input" at bounding box center [896, 42] width 5 height 7
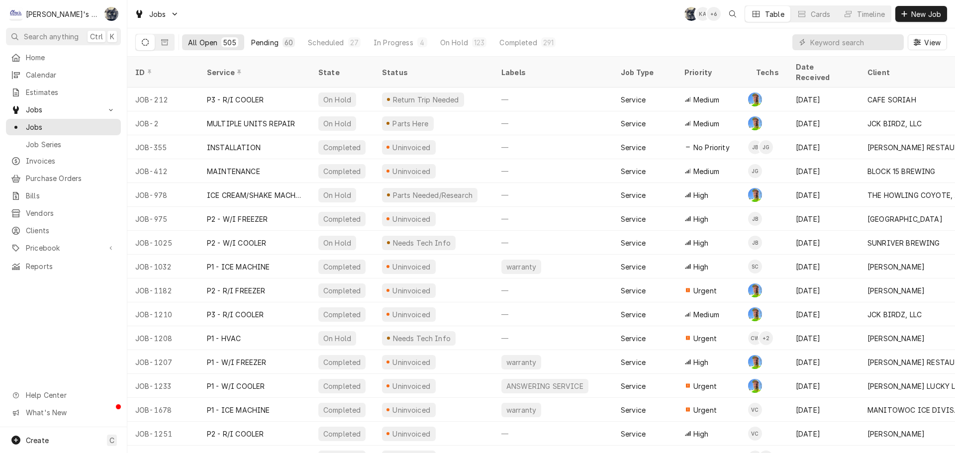
click at [269, 42] on div "Pending" at bounding box center [264, 42] width 27 height 10
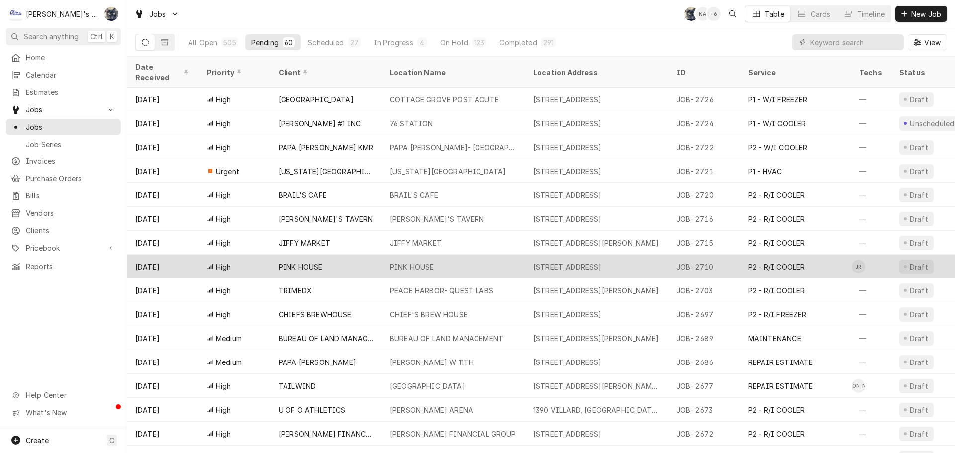
click at [330, 259] on div "PINK HOUSE" at bounding box center [326, 267] width 111 height 24
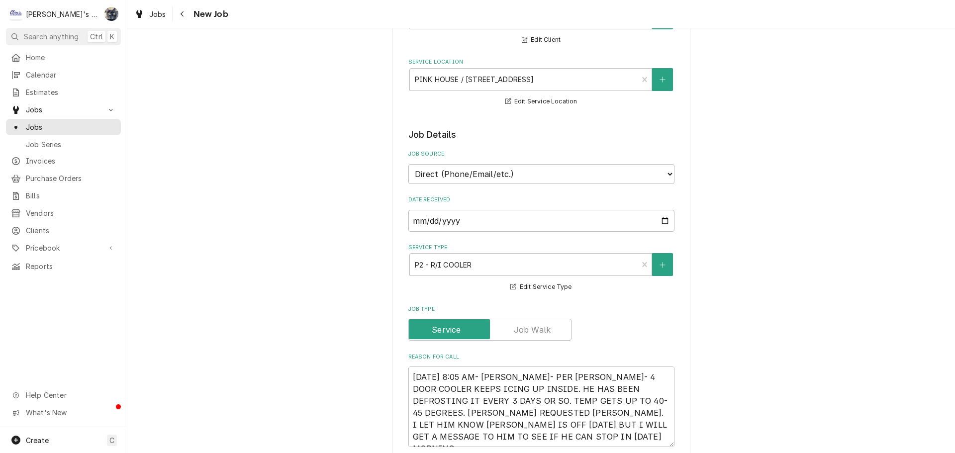
scroll to position [249, 0]
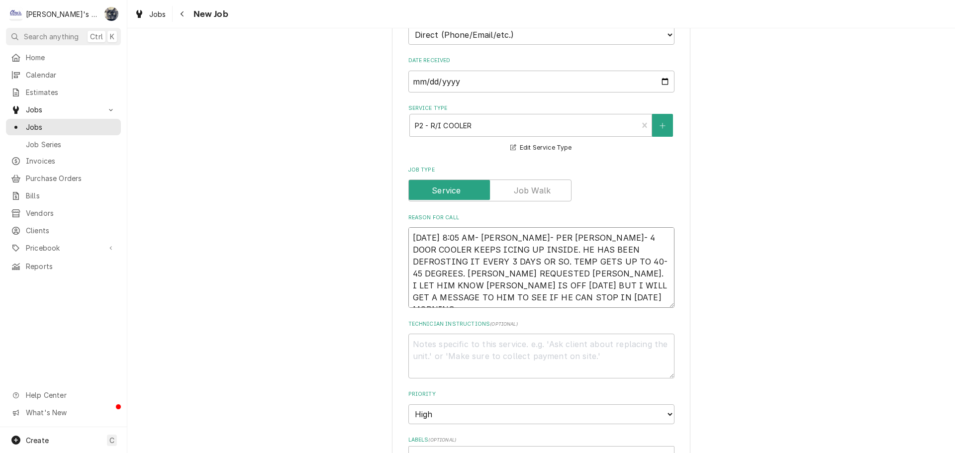
click at [521, 296] on textarea "[DATE] 8:05 AM- [PERSON_NAME]- PER [PERSON_NAME]- 4 DOOR COOLER KEEPS ICING UP …" at bounding box center [542, 267] width 266 height 81
type textarea "x"
type textarea "[DATE] 8:05 AM- [PERSON_NAME]- PER [PERSON_NAME]- 4 DOOR COOLER KEEPS ICING UP …"
type textarea "x"
type textarea "[DATE] 8:05 AM- [PERSON_NAME]- PER [PERSON_NAME]- 4 DOOR COOLER KEEPS ICING UP …"
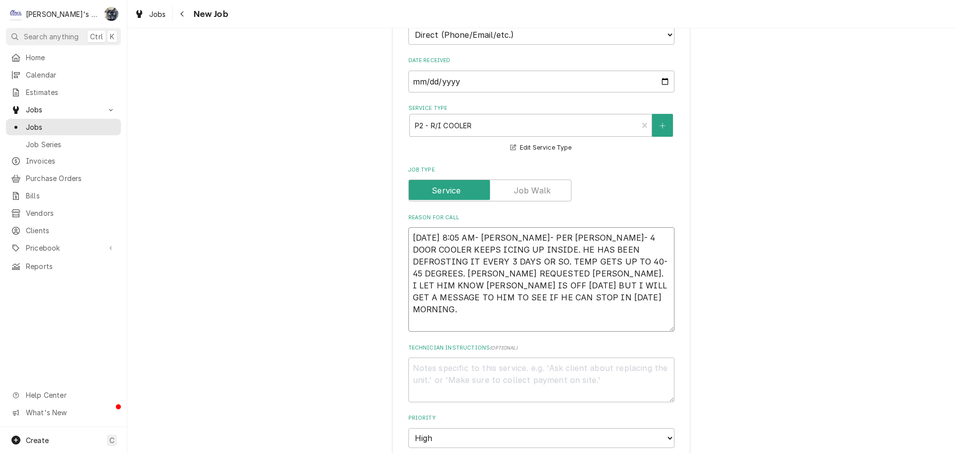
type textarea "x"
type textarea "[DATE] 8:05 AM- [PERSON_NAME]- PER [PERSON_NAME]- 4 DOOR COOLER KEEPS ICING UP …"
type textarea "x"
type textarea "[DATE] 8:05 AM- [PERSON_NAME]- PER [PERSON_NAME]- 4 DOOR COOLER KEEPS ICING UP …"
type textarea "x"
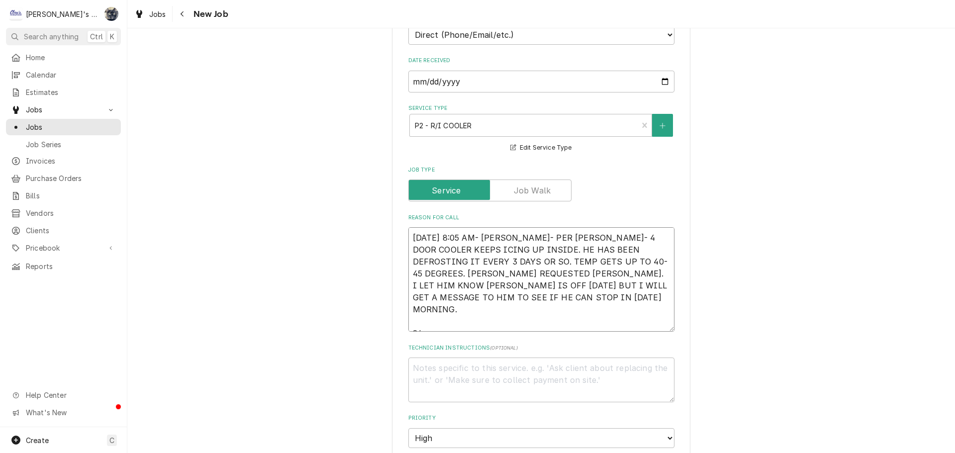
type textarea "[DATE] 8:05 AM- [PERSON_NAME]- PER [PERSON_NAME]- 4 DOOR COOLER KEEPS ICING UP …"
type textarea "x"
type textarea "[DATE] 8:05 AM- [PERSON_NAME]- PER [PERSON_NAME]- 4 DOOR COOLER KEEPS ICING UP …"
type textarea "x"
type textarea "[DATE] 8:05 AM- [PERSON_NAME]- PER [PERSON_NAME]- 4 DOOR COOLER KEEPS ICING UP …"
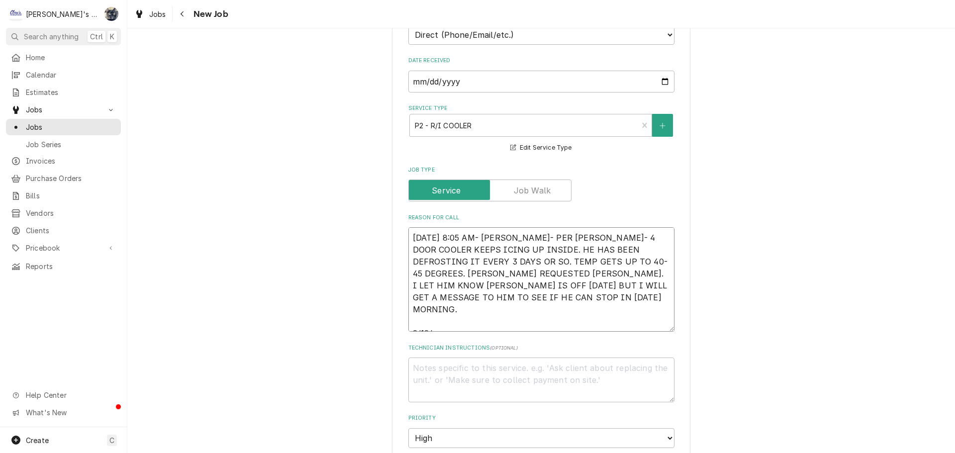
type textarea "x"
type textarea "8/18/2025 8:05 AM- SARAH- PER DAVE- 4 DOOR COOLER KEEPS ICING UP INSIDE. HE HAS…"
type textarea "x"
type textarea "8/18/2025 8:05 AM- SARAH- PER DAVE- 4 DOOR COOLER KEEPS ICING UP INSIDE. HE HAS…"
type textarea "x"
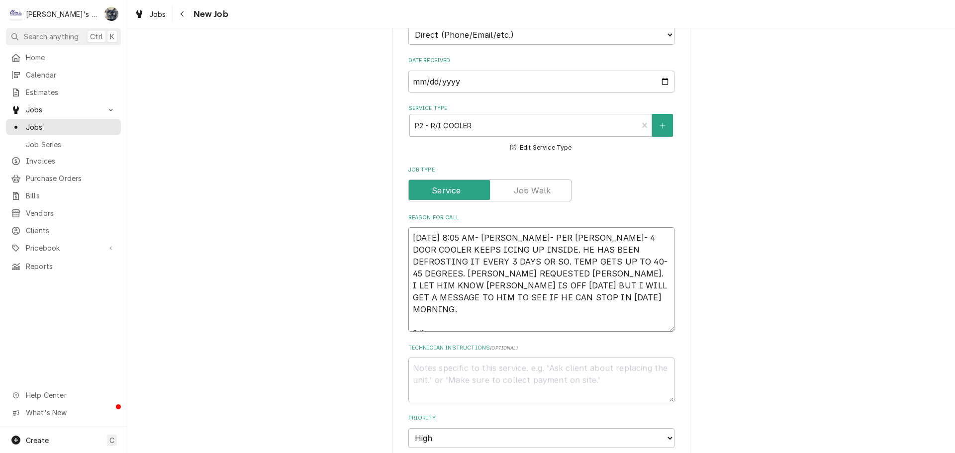
type textarea "8/18/2025 8:05 AM- SARAH- PER DAVE- 4 DOOR COOLER KEEPS ICING UP INSIDE. HE HAS…"
type textarea "x"
type textarea "8/18/2025 8:05 AM- SARAH- PER DAVE- 4 DOOR COOLER KEEPS ICING UP INSIDE. HE HAS…"
type textarea "x"
type textarea "8/18/2025 8:05 AM- SARAH- PER DAVE- 4 DOOR COOLER KEEPS ICING UP INSIDE. HE HAS…"
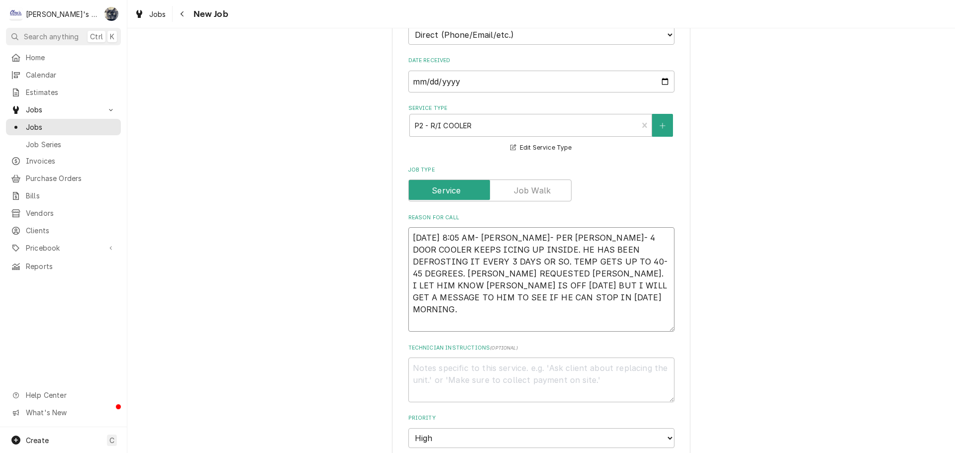
type textarea "x"
type textarea "8/18/2025 8:05 AM- SARAH- PER DAVE- 4 DOOR COOLER KEEPS ICING UP INSIDE. HE HAS…"
type textarea "x"
type textarea "8/18/2025 8:05 AM- SARAH- PER DAVE- 4 DOOR COOLER KEEPS ICING UP INSIDE. HE HAS…"
type textarea "x"
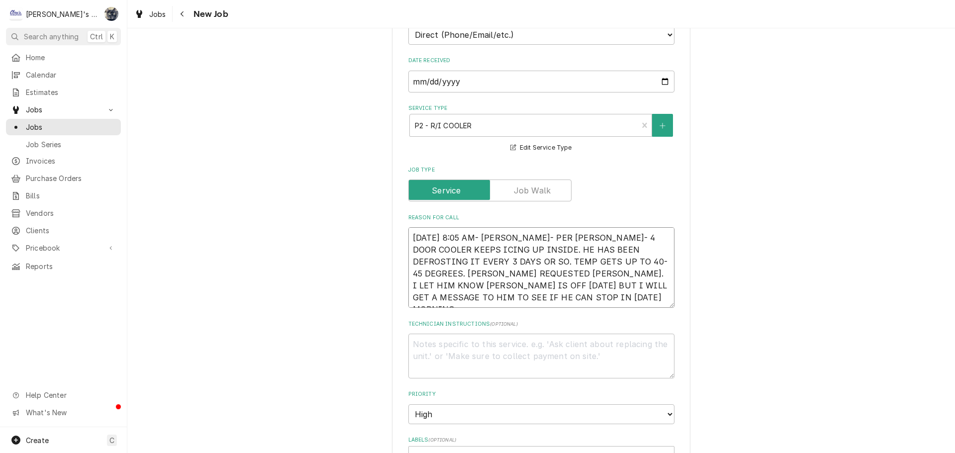
type textarea "8/18/2025 8:05 AM- SARAH- PER DAVE- 4 DOOR COOLER KEEPS ICING UP INSIDE. HE HAS…"
type textarea "x"
type textarea "8/18/2025 8:05 AM- SARAH- PER DAVE- 4 DOOR COOLER KEEPS ICING UP INSIDE. HE HAS…"
type textarea "x"
type textarea "8/18/2025 8:05 AM- SARAH- PER DAVE- 4 DOOR COOLER KEEPS ICING UP INSIDE. HE HAS…"
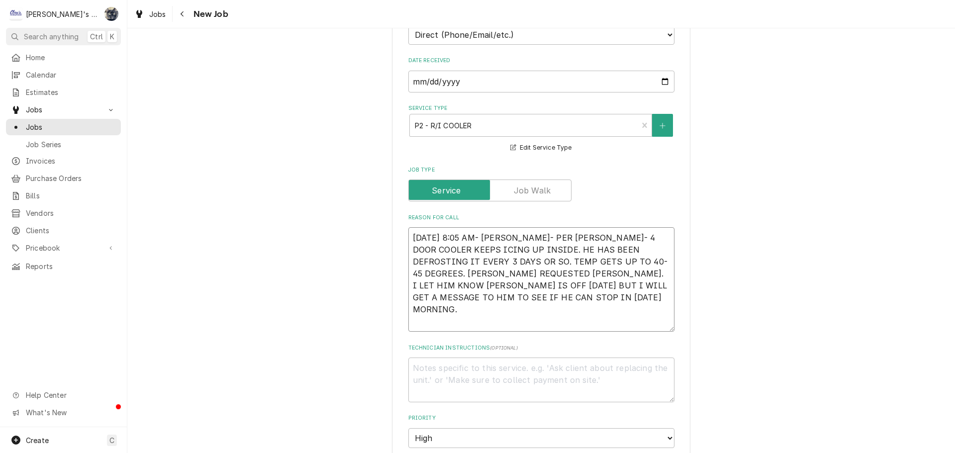
type textarea "x"
type textarea "8/18/2025 8:05 AM- SARAH- PER DAVE- 4 DOOR COOLER KEEPS ICING UP INSIDE. HE HAS…"
type textarea "x"
type textarea "8/18/2025 8:05 AM- SARAH- PER DAVE- 4 DOOR COOLER KEEPS ICING UP INSIDE. HE HAS…"
type textarea "x"
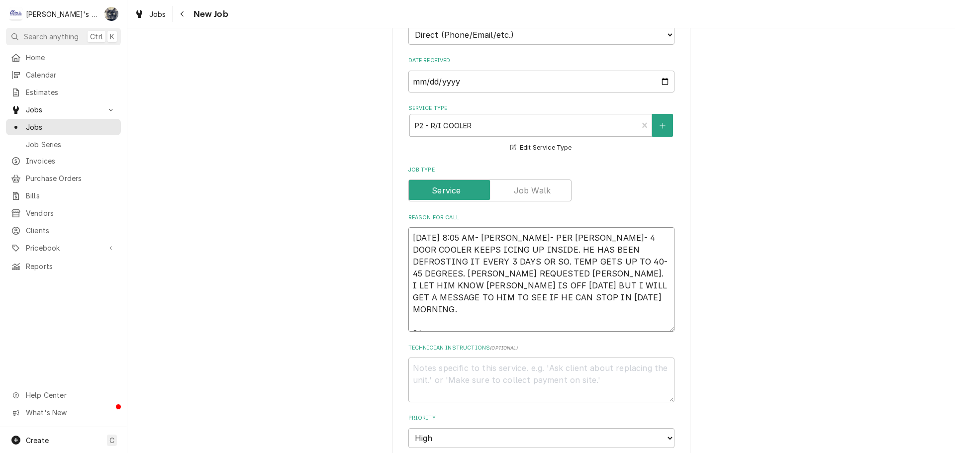
type textarea "8/18/2025 8:05 AM- SARAH- PER DAVE- 4 DOOR COOLER KEEPS ICING UP INSIDE. HE HAS…"
type textarea "x"
type textarea "8/18/2025 8:05 AM- SARAH- PER DAVE- 4 DOOR COOLER KEEPS ICING UP INSIDE. HE HAS…"
type textarea "x"
type textarea "8/18/2025 8:05 AM- SARAH- PER DAVE- 4 DOOR COOLER KEEPS ICING UP INSIDE. HE HAS…"
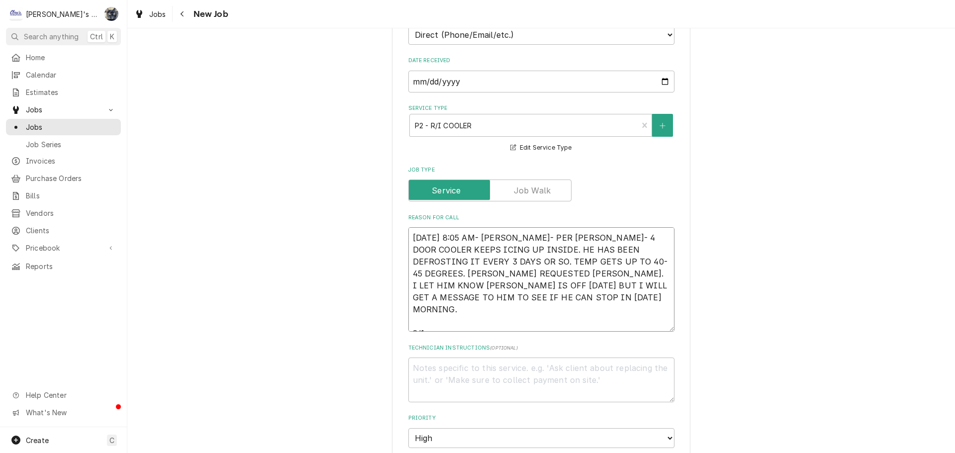
type textarea "x"
type textarea "8/18/2025 8:05 AM- SARAH- PER DAVE- 4 DOOR COOLER KEEPS ICING UP INSIDE. HE HAS…"
type textarea "x"
type textarea "8/18/2025 8:05 AM- SARAH- PER DAVE- 4 DOOR COOLER KEEPS ICING UP INSIDE. HE HAS…"
type textarea "x"
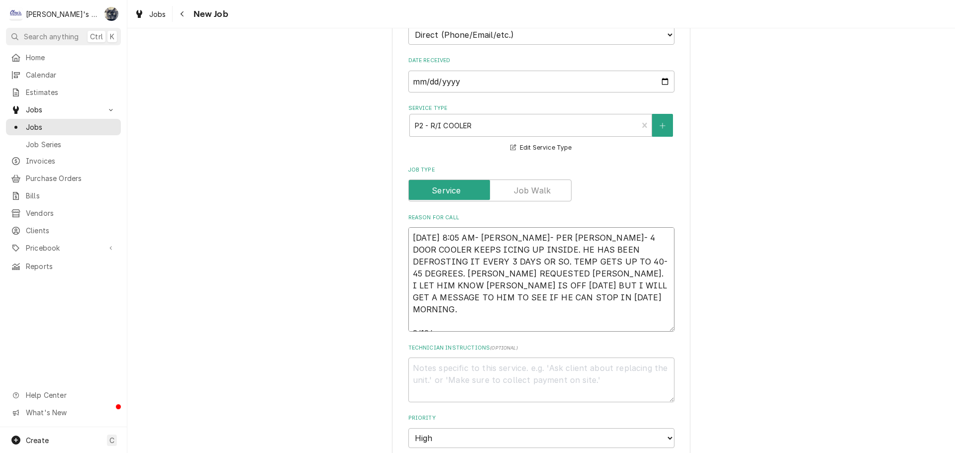
type textarea "8/18/2025 8:05 AM- SARAH- PER DAVE- 4 DOOR COOLER KEEPS ICING UP INSIDE. HE HAS…"
type textarea "x"
type textarea "8/18/2025 8:05 AM- SARAH- PER DAVE- 4 DOOR COOLER KEEPS ICING UP INSIDE. HE HAS…"
type textarea "x"
type textarea "8/18/2025 8:05 AM- SARAH- PER DAVE- 4 DOOR COOLER KEEPS ICING UP INSIDE. HE HAS…"
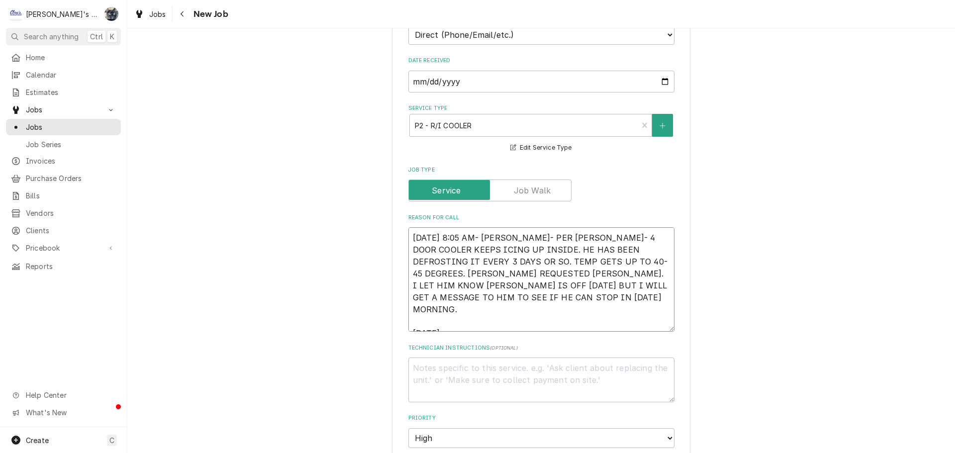
type textarea "x"
type textarea "8/18/2025 8:05 AM- SARAH- PER DAVE- 4 DOOR COOLER KEEPS ICING UP INSIDE. HE HAS…"
type textarea "x"
type textarea "8/18/2025 8:05 AM- SARAH- PER DAVE- 4 DOOR COOLER KEEPS ICING UP INSIDE. HE HAS…"
type textarea "x"
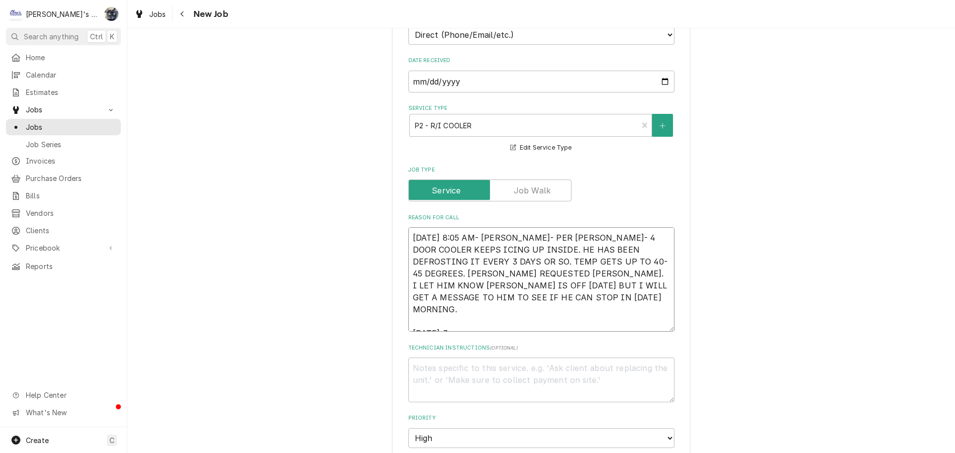
type textarea "8/18/2025 8:05 AM- SARAH- PER DAVE- 4 DOOR COOLER KEEPS ICING UP INSIDE. HE HAS…"
type textarea "x"
type textarea "8/18/2025 8:05 AM- SARAH- PER DAVE- 4 DOOR COOLER KEEPS ICING UP INSIDE. HE HAS…"
type textarea "x"
type textarea "8/18/2025 8:05 AM- SARAH- PER DAVE- 4 DOOR COOLER KEEPS ICING UP INSIDE. HE HAS…"
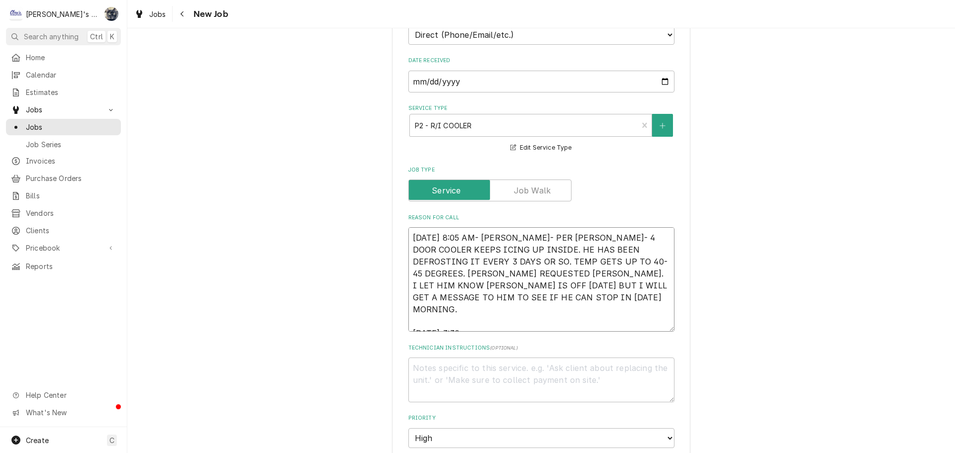
type textarea "x"
type textarea "8/18/2025 8:05 AM- SARAH- PER DAVE- 4 DOOR COOLER KEEPS ICING UP INSIDE. HE HAS…"
type textarea "x"
type textarea "8/18/2025 8:05 AM- SARAH- PER DAVE- 4 DOOR COOLER KEEPS ICING UP INSIDE. HE HAS…"
type textarea "x"
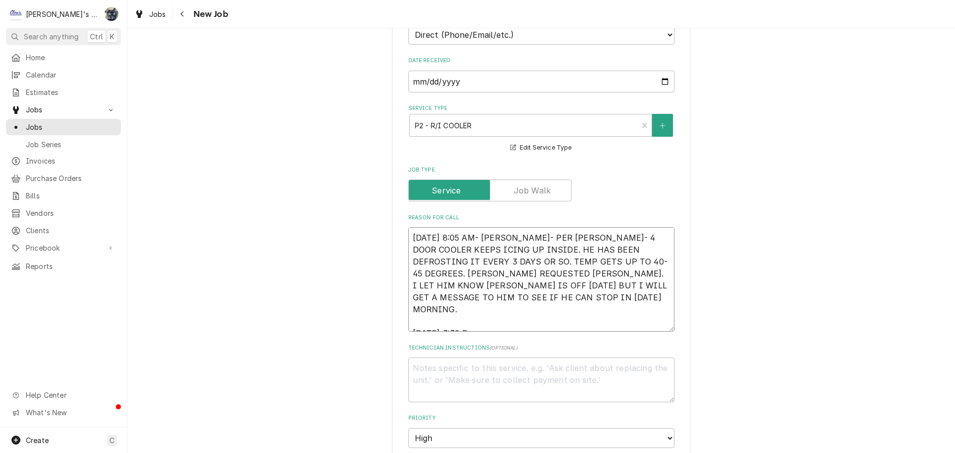
type textarea "8/18/2025 8:05 AM- SARAH- PER DAVE- 4 DOOR COOLER KEEPS ICING UP INSIDE. HE HAS…"
type textarea "x"
type textarea "8/18/2025 8:05 AM- SARAH- PER DAVE- 4 DOOR COOLER KEEPS ICING UP INSIDE. HE HAS…"
type textarea "x"
type textarea "8/18/2025 8:05 AM- SARAH- PER DAVE- 4 DOOR COOLER KEEPS ICING UP INSIDE. HE HAS…"
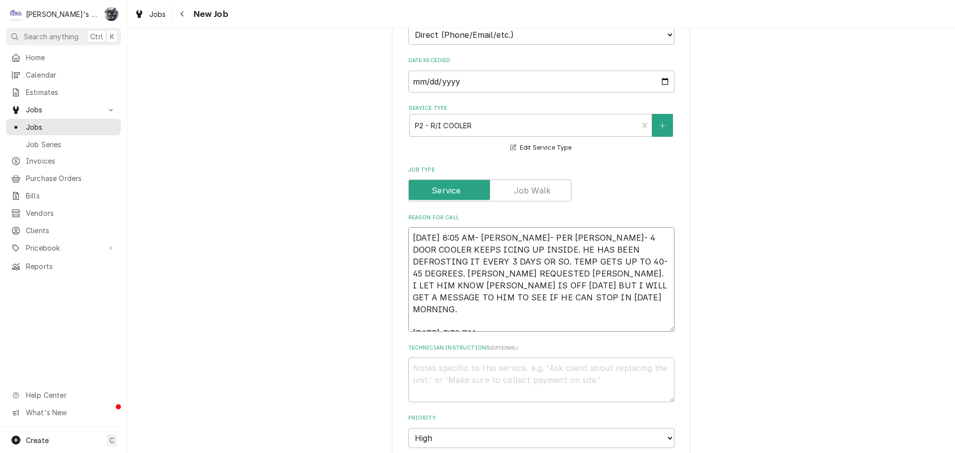
type textarea "x"
type textarea "8/18/2025 8:05 AM- SARAH- PER DAVE- 4 DOOR COOLER KEEPS ICING UP INSIDE. HE HAS…"
type textarea "x"
type textarea "8/18/2025 8:05 AM- SARAH- PER DAVE- 4 DOOR COOLER KEEPS ICING UP INSIDE. HE HAS…"
type textarea "x"
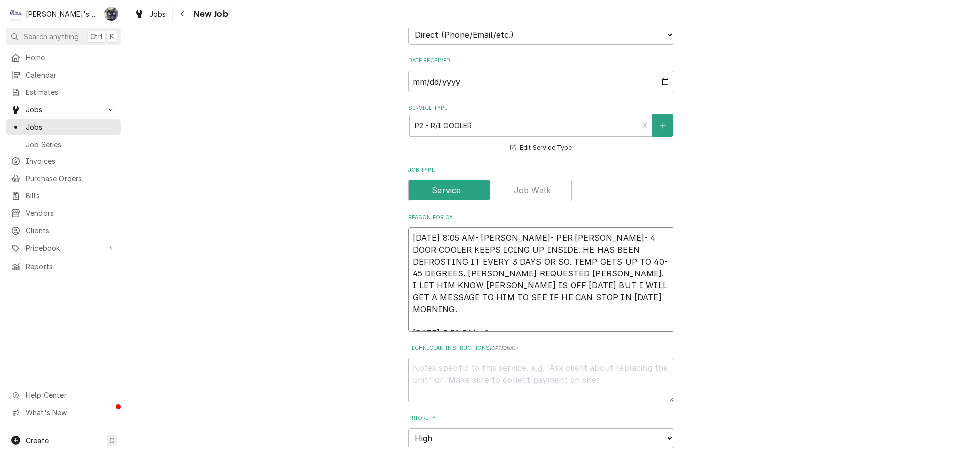
type textarea "8/18/2025 8:05 AM- SARAH- PER DAVE- 4 DOOR COOLER KEEPS ICING UP INSIDE. HE HAS…"
type textarea "x"
type textarea "8/18/2025 8:05 AM- SARAH- PER DAVE- 4 DOOR COOLER KEEPS ICING UP INSIDE. HE HAS…"
type textarea "x"
type textarea "8/18/2025 8:05 AM- SARAH- PER DAVE- 4 DOOR COOLER KEEPS ICING UP INSIDE. HE HAS…"
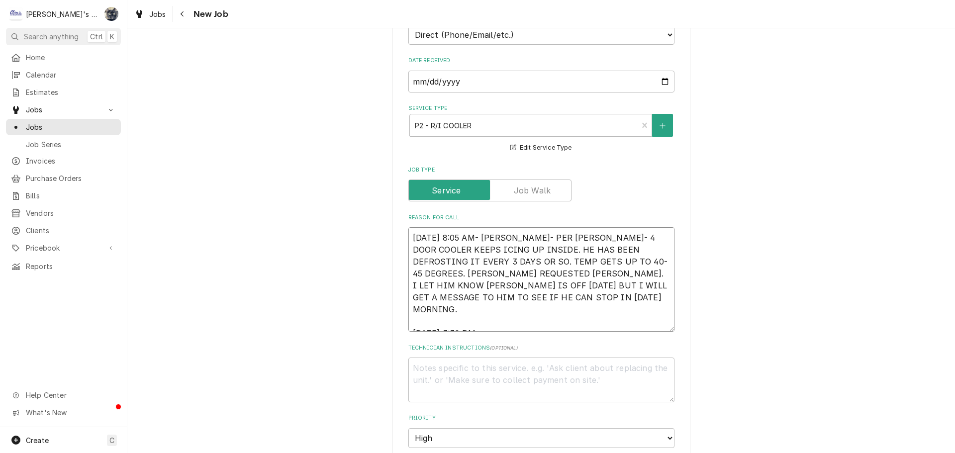
type textarea "x"
type textarea "8/18/2025 8:05 AM- SARAH- PER DAVE- 4 DOOR COOLER KEEPS ICING UP INSIDE. HE HAS…"
type textarea "x"
type textarea "8/18/2025 8:05 AM- SARAH- PER DAVE- 4 DOOR COOLER KEEPS ICING UP INSIDE. HE HAS…"
type textarea "x"
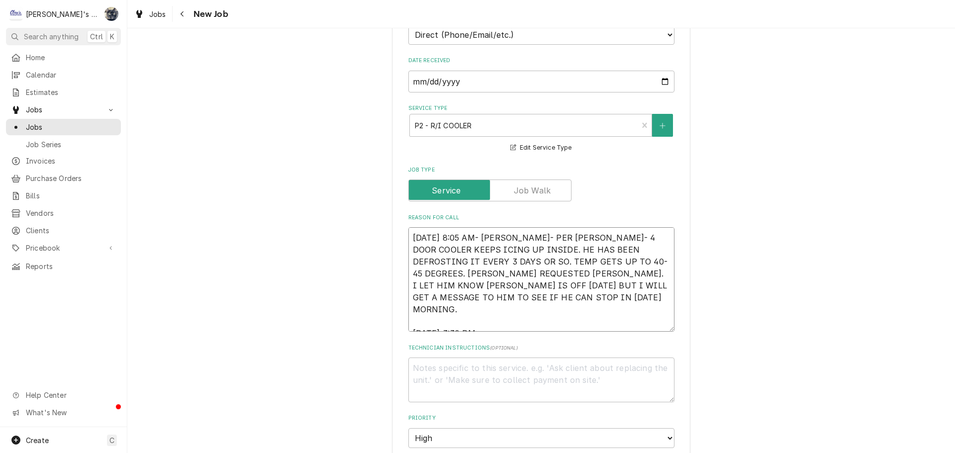
type textarea "8/18/2025 8:05 AM- SARAH- PER DAVE- 4 DOOR COOLER KEEPS ICING UP INSIDE. HE HAS…"
type textarea "x"
type textarea "8/18/2025 8:05 AM- SARAH- PER DAVE- 4 DOOR COOLER KEEPS ICING UP INSIDE. HE HAS…"
type textarea "x"
type textarea "8/18/2025 8:05 AM- SARAH- PER DAVE- 4 DOOR COOLER KEEPS ICING UP INSIDE. HE HAS…"
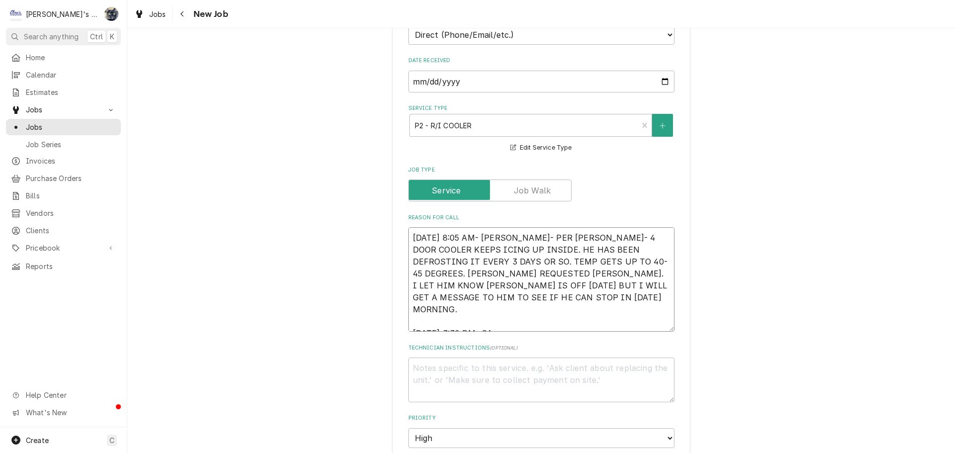
type textarea "x"
type textarea "8/18/2025 8:05 AM- SARAH- PER DAVE- 4 DOOR COOLER KEEPS ICING UP INSIDE. HE HAS…"
type textarea "x"
type textarea "8/18/2025 8:05 AM- SARAH- PER DAVE- 4 DOOR COOLER KEEPS ICING UP INSIDE. HE HAS…"
type textarea "x"
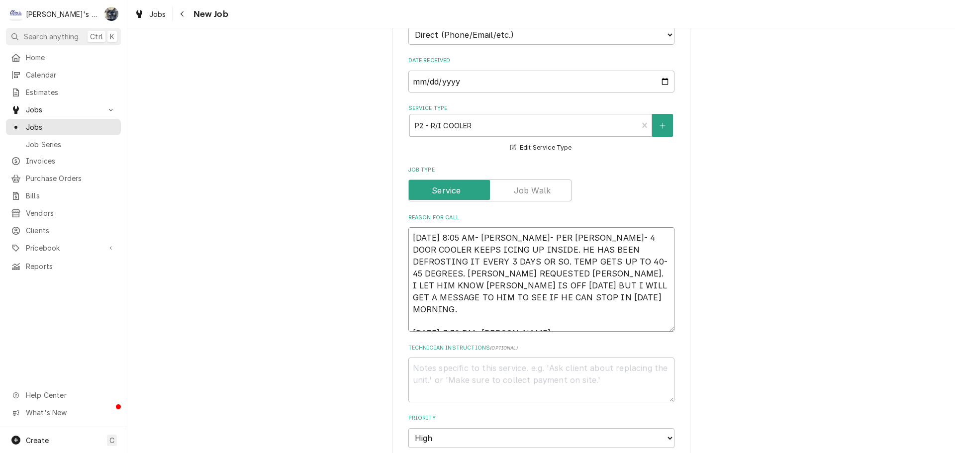
type textarea "8/18/2025 8:05 AM- SARAH- PER DAVE- 4 DOOR COOLER KEEPS ICING UP INSIDE. HE HAS…"
type textarea "x"
type textarea "8/18/2025 8:05 AM- SARAH- PER DAVE- 4 DOOR COOLER KEEPS ICING UP INSIDE. HE HAS…"
type textarea "x"
type textarea "8/18/2025 8:05 AM- SARAH- PER DAVE- 4 DOOR COOLER KEEPS ICING UP INSIDE. HE HAS…"
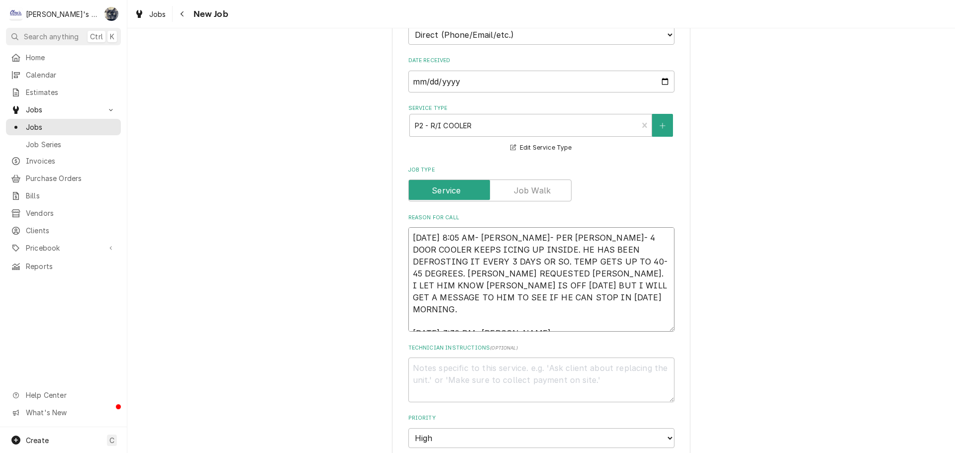
type textarea "x"
type textarea "8/18/2025 8:05 AM- SARAH- PER DAVE- 4 DOOR COOLER KEEPS ICING UP INSIDE. HE HAS…"
type textarea "x"
type textarea "8/18/2025 8:05 AM- SARAH- PER DAVE- 4 DOOR COOLER KEEPS ICING UP INSIDE. HE HAS…"
type textarea "x"
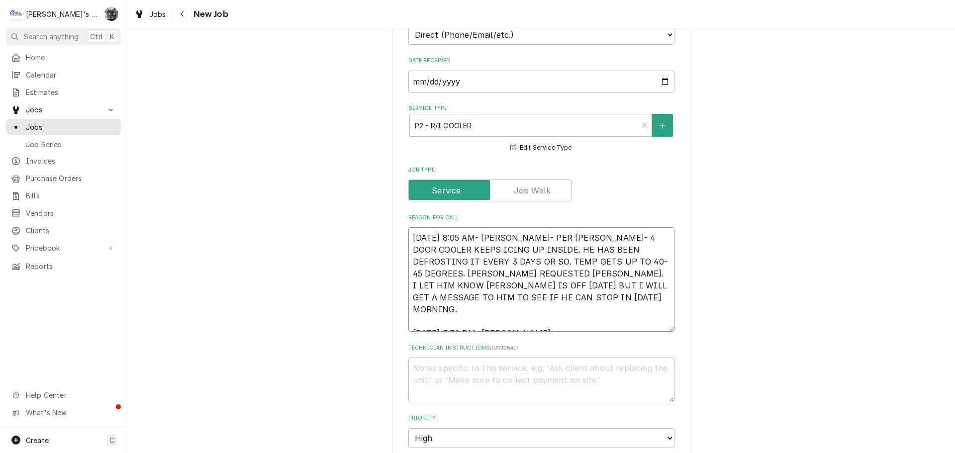
type textarea "8/18/2025 8:05 AM- SARAH- PER DAVE- 4 DOOR COOLER KEEPS ICING UP INSIDE. HE HAS…"
type textarea "x"
type textarea "8/18/2025 8:05 AM- SARAH- PER DAVE- 4 DOOR COOLER KEEPS ICING UP INSIDE. HE HAS…"
type textarea "x"
type textarea "8/18/2025 8:05 AM- SARAH- PER DAVE- 4 DOOR COOLER KEEPS ICING UP INSIDE. HE HAS…"
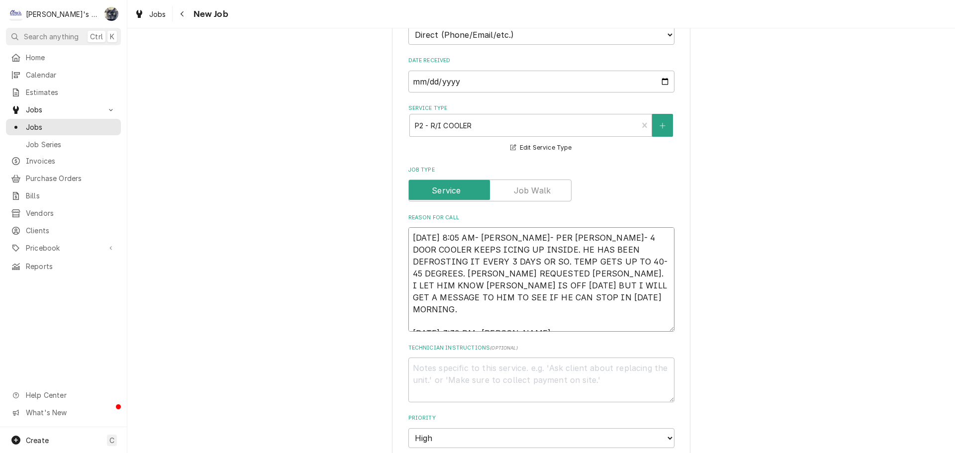
type textarea "x"
type textarea "8/18/2025 8:05 AM- SARAH- PER DAVE- 4 DOOR COOLER KEEPS ICING UP INSIDE. HE HAS…"
type textarea "x"
type textarea "8/18/2025 8:05 AM- SARAH- PER DAVE- 4 DOOR COOLER KEEPS ICING UP INSIDE. HE HAS…"
type textarea "x"
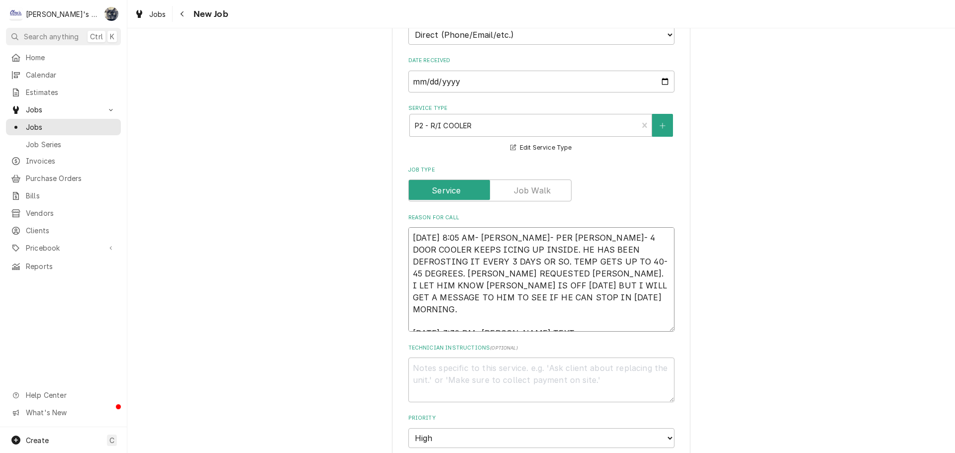
type textarea "8/18/2025 8:05 AM- SARAH- PER DAVE- 4 DOOR COOLER KEEPS ICING UP INSIDE. HE HAS…"
type textarea "x"
type textarea "8/18/2025 8:05 AM- SARAH- PER DAVE- 4 DOOR COOLER KEEPS ICING UP INSIDE. HE HAS…"
type textarea "x"
type textarea "8/18/2025 8:05 AM- SARAH- PER DAVE- 4 DOOR COOLER KEEPS ICING UP INSIDE. HE HAS…"
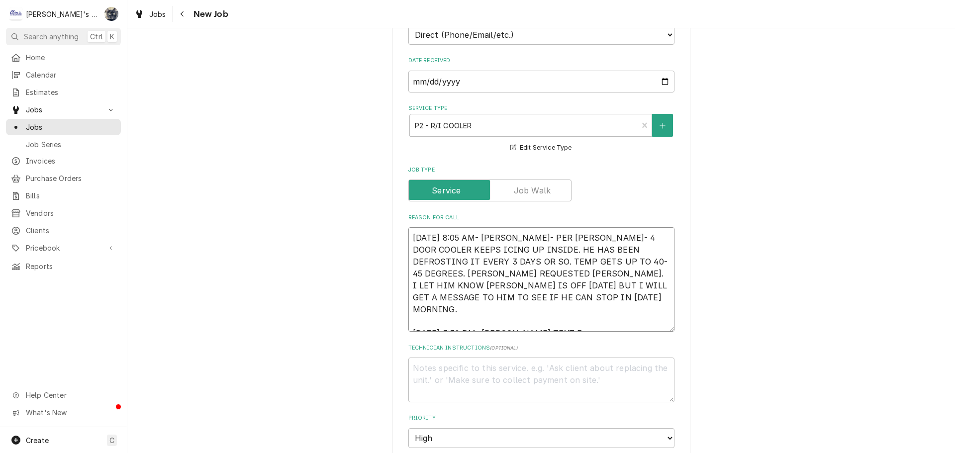
type textarea "x"
type textarea "8/18/2025 8:05 AM- SARAH- PER DAVE- 4 DOOR COOLER KEEPS ICING UP INSIDE. HE HAS…"
type textarea "x"
type textarea "8/18/2025 8:05 AM- SARAH- PER DAVE- 4 DOOR COOLER KEEPS ICING UP INSIDE. HE HAS…"
type textarea "x"
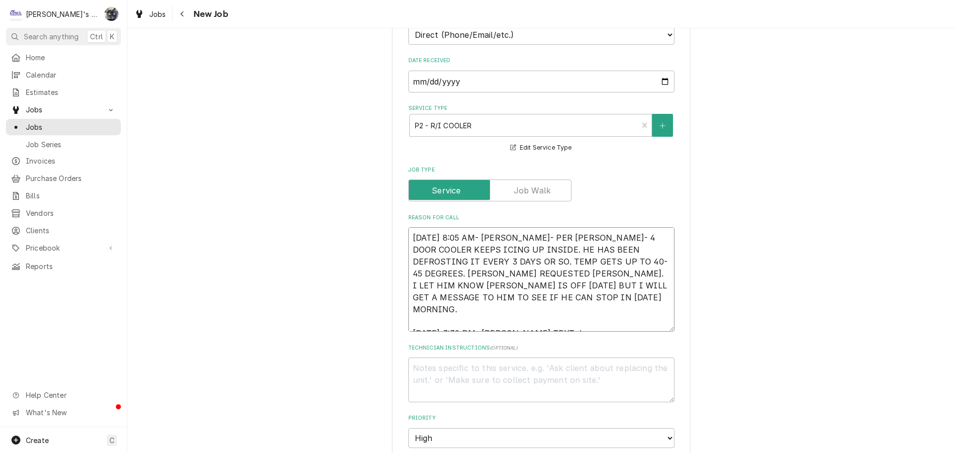
type textarea "8/18/2025 8:05 AM- SARAH- PER DAVE- 4 DOOR COOLER KEEPS ICING UP INSIDE. HE HAS…"
type textarea "x"
type textarea "8/18/2025 8:05 AM- SARAH- PER DAVE- 4 DOOR COOLER KEEPS ICING UP INSIDE. HE HAS…"
type textarea "x"
type textarea "8/18/2025 8:05 AM- SARAH- PER DAVE- 4 DOOR COOLER KEEPS ICING UP INSIDE. HE HAS…"
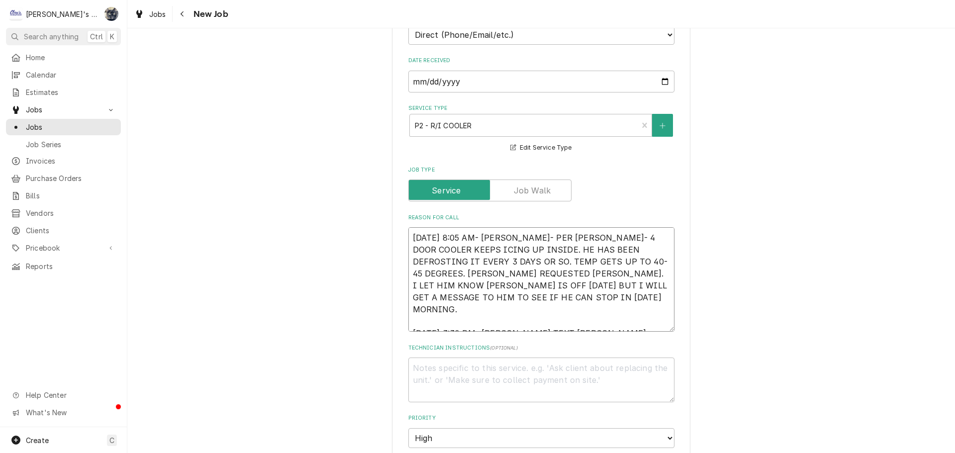
type textarea "x"
type textarea "8/18/2025 8:05 AM- SARAH- PER DAVE- 4 DOOR COOLER KEEPS ICING UP INSIDE. HE HAS…"
type textarea "x"
type textarea "8/18/2025 8:05 AM- SARAH- PER DAVE- 4 DOOR COOLER KEEPS ICING UP INSIDE. HE HAS…"
type textarea "x"
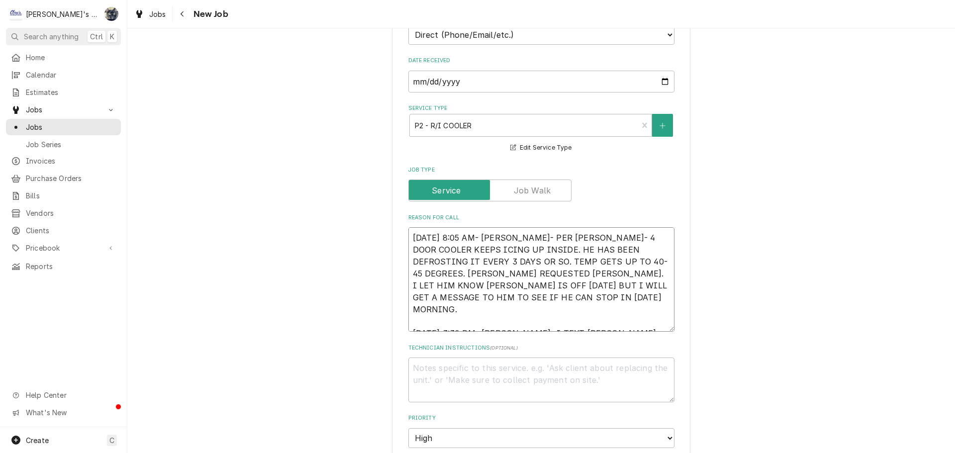
type textarea "8/18/2025 8:05 AM- SARAH- PER DAVE- 4 DOOR COOLER KEEPS ICING UP INSIDE. HE HAS…"
type textarea "x"
type textarea "8/18/2025 8:05 AM- SARAH- PER DAVE- 4 DOOR COOLER KEEPS ICING UP INSIDE. HE HAS…"
type textarea "x"
type textarea "8/18/2025 8:05 AM- SARAH- PER DAVE- 4 DOOR COOLER KEEPS ICING UP INSIDE. HE HAS…"
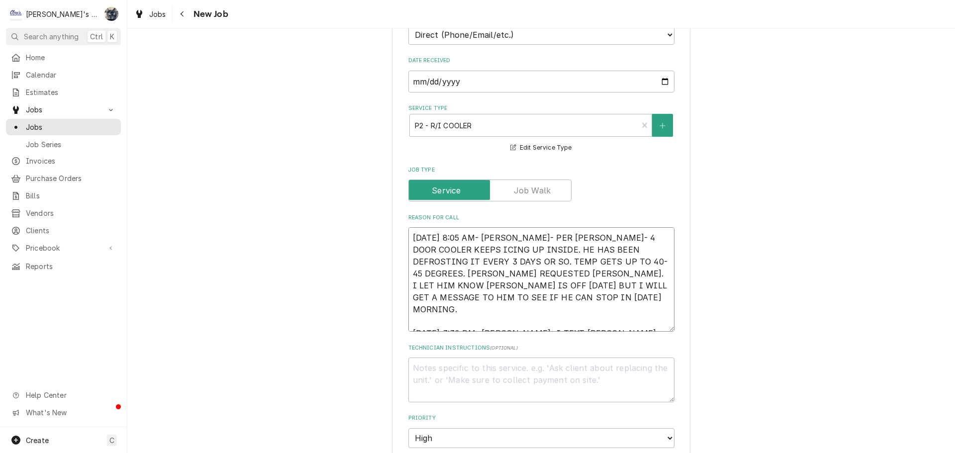
type textarea "x"
type textarea "8/18/2025 8:05 AM- SARAH- PER DAVE- 4 DOOR COOLER KEEPS ICING UP INSIDE. HE HAS…"
type textarea "x"
type textarea "8/18/2025 8:05 AM- SARAH- PER DAVE- 4 DOOR COOLER KEEPS ICING UP INSIDE. HE HAS…"
type textarea "x"
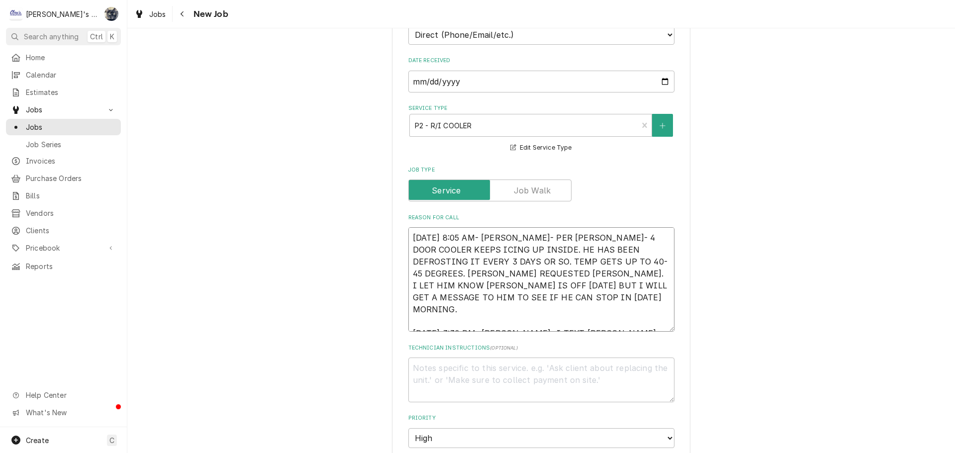
type textarea "8/18/2025 8:05 AM- SARAH- PER DAVE- 4 DOOR COOLER KEEPS ICING UP INSIDE. HE HAS…"
type textarea "x"
type textarea "8/18/2025 8:05 AM- SARAH- PER DAVE- 4 DOOR COOLER KEEPS ICING UP INSIDE. HE HAS…"
type textarea "x"
type textarea "8/18/2025 8:05 AM- SARAH- PER DAVE- 4 DOOR COOLER KEEPS ICING UP INSIDE. HE HAS…"
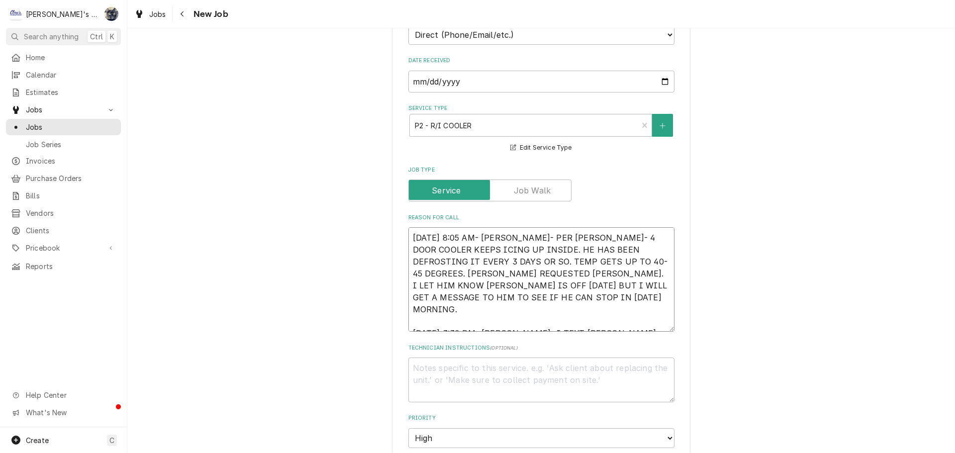
type textarea "x"
type textarea "8/18/2025 8:05 AM- SARAH- PER DAVE- 4 DOOR COOLER KEEPS ICING UP INSIDE. HE HAS…"
type textarea "x"
type textarea "8/18/2025 8:05 AM- SARAH- PER DAVE- 4 DOOR COOLER KEEPS ICING UP INSIDE. HE HAS…"
type textarea "x"
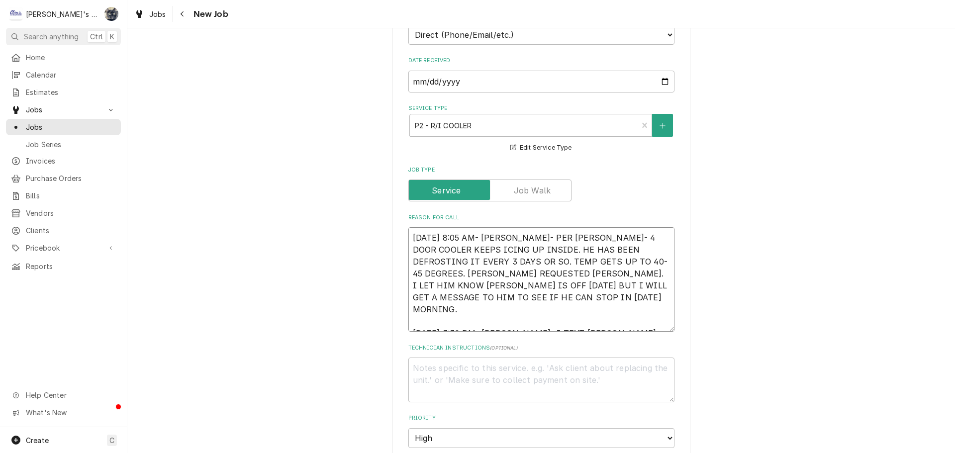
type textarea "8/18/2025 8:05 AM- SARAH- PER DAVE- 4 DOOR COOLER KEEPS ICING UP INSIDE. HE HAS…"
type textarea "x"
type textarea "8/18/2025 8:05 AM- SARAH- PER DAVE- 4 DOOR COOLER KEEPS ICING UP INSIDE. HE HAS…"
type textarea "x"
type textarea "8/18/2025 8:05 AM- SARAH- PER DAVE- 4 DOOR COOLER KEEPS ICING UP INSIDE. HE HAS…"
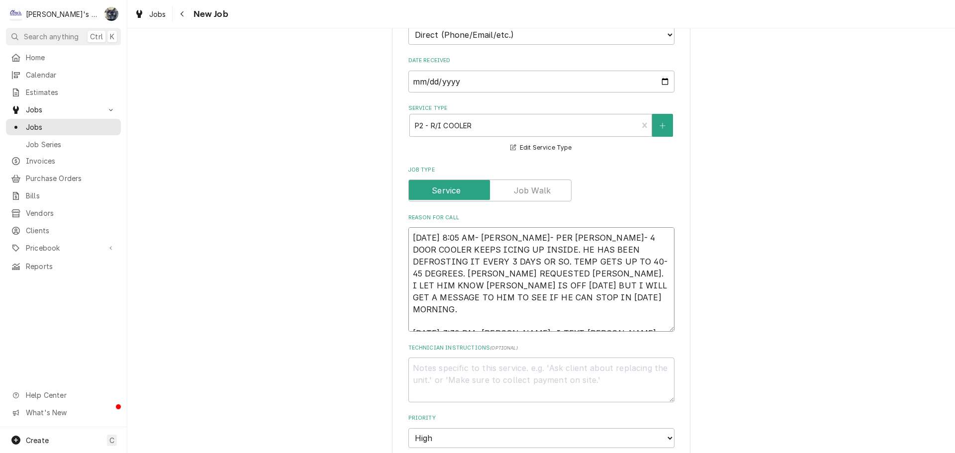
type textarea "x"
type textarea "8/18/2025 8:05 AM- SARAH- PER DAVE- 4 DOOR COOLER KEEPS ICING UP INSIDE. HE HAS…"
type textarea "x"
type textarea "8/18/2025 8:05 AM- SARAH- PER DAVE- 4 DOOR COOLER KEEPS ICING UP INSIDE. HE HAS…"
type textarea "x"
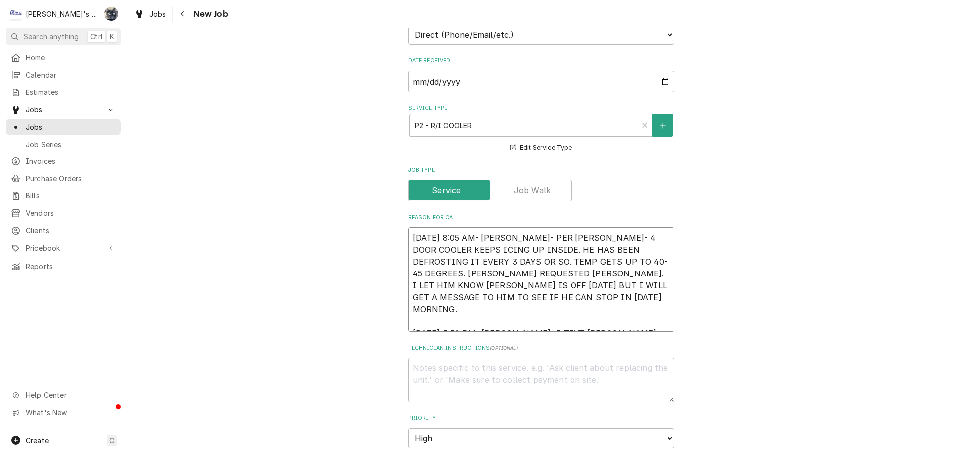
type textarea "8/18/2025 8:05 AM- SARAH- PER DAVE- 4 DOOR COOLER KEEPS ICING UP INSIDE. HE HAS…"
type textarea "x"
type textarea "8/18/2025 8:05 AM- SARAH- PER DAVE- 4 DOOR COOLER KEEPS ICING UP INSIDE. HE HAS…"
type textarea "x"
type textarea "8/18/2025 8:05 AM- SARAH- PER DAVE- 4 DOOR COOLER KEEPS ICING UP INSIDE. HE HAS…"
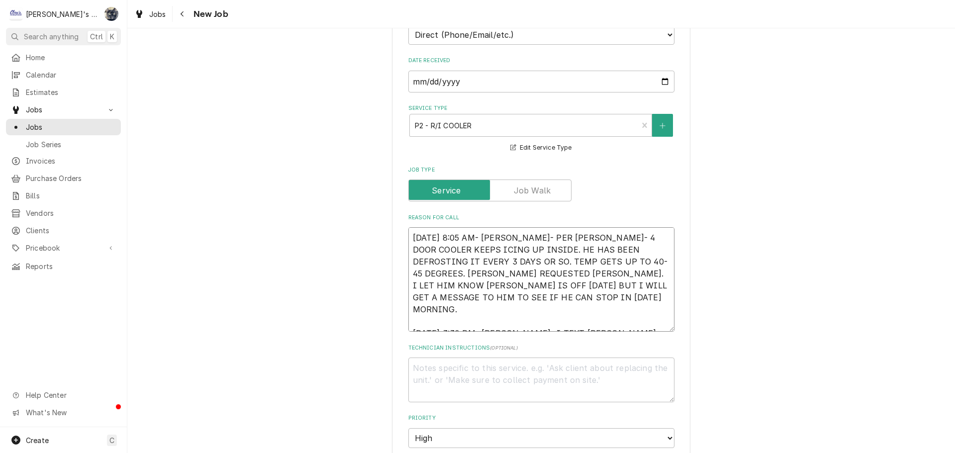
type textarea "x"
type textarea "8/18/2025 8:05 AM- SARAH- PER DAVE- 4 DOOR COOLER KEEPS ICING UP INSIDE. HE HAS…"
type textarea "x"
type textarea "8/18/2025 8:05 AM- SARAH- PER DAVE- 4 DOOR COOLER KEEPS ICING UP INSIDE. HE HAS…"
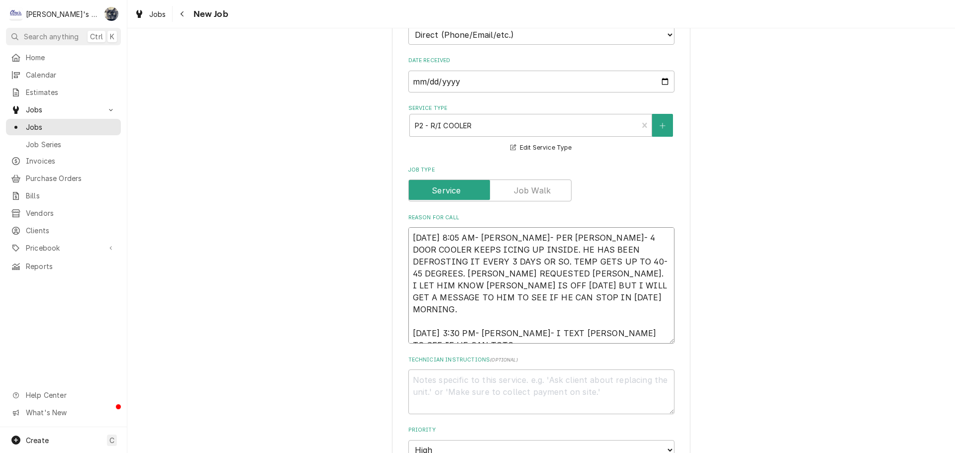
type textarea "x"
type textarea "8/18/2025 8:05 AM- SARAH- PER DAVE- 4 DOOR COOLER KEEPS ICING UP INSIDE. HE HAS…"
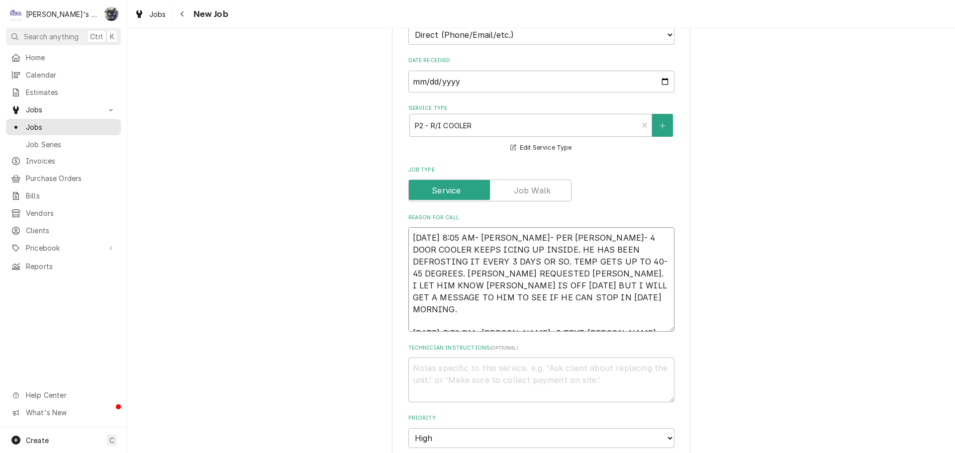
type textarea "x"
type textarea "8/18/2025 8:05 AM- SARAH- PER DAVE- 4 DOOR COOLER KEEPS ICING UP INSIDE. HE HAS…"
type textarea "x"
type textarea "8/18/2025 8:05 AM- SARAH- PER DAVE- 4 DOOR COOLER KEEPS ICING UP INSIDE. HE HAS…"
type textarea "x"
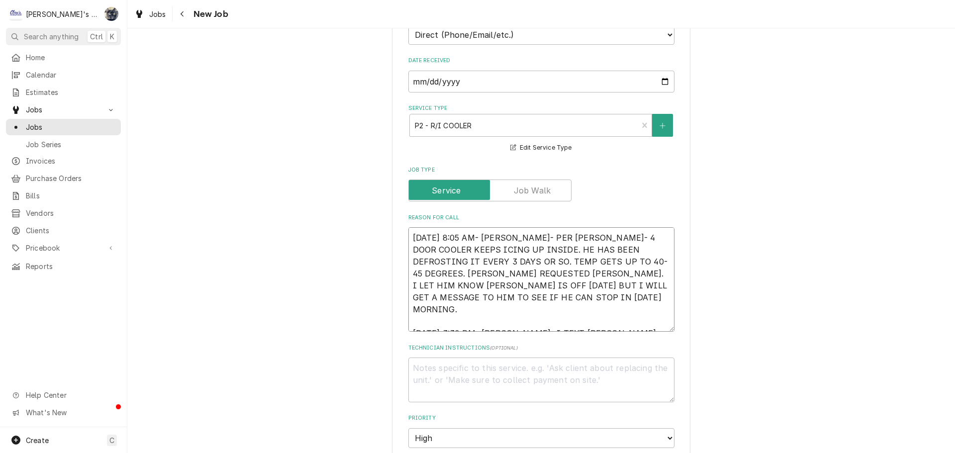
type textarea "8/18/2025 8:05 AM- SARAH- PER DAVE- 4 DOOR COOLER KEEPS ICING UP INSIDE. HE HAS…"
type textarea "x"
type textarea "8/18/2025 8:05 AM- SARAH- PER DAVE- 4 DOOR COOLER KEEPS ICING UP INSIDE. HE HAS…"
type textarea "x"
type textarea "8/18/2025 8:05 AM- SARAH- PER DAVE- 4 DOOR COOLER KEEPS ICING UP INSIDE. HE HAS…"
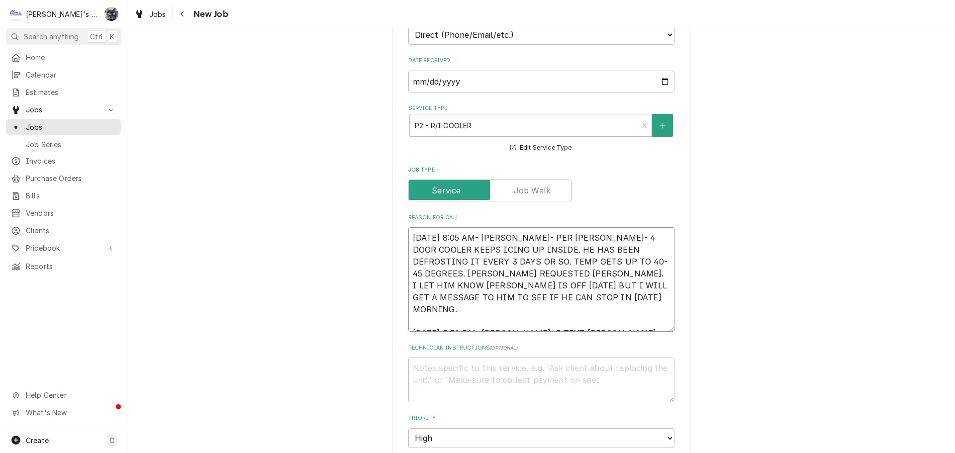
type textarea "x"
type textarea "8/18/2025 8:05 AM- SARAH- PER DAVE- 4 DOOR COOLER KEEPS ICING UP INSIDE. HE HAS…"
type textarea "x"
type textarea "8/18/2025 8:05 AM- SARAH- PER DAVE- 4 DOOR COOLER KEEPS ICING UP INSIDE. HE HAS…"
type textarea "x"
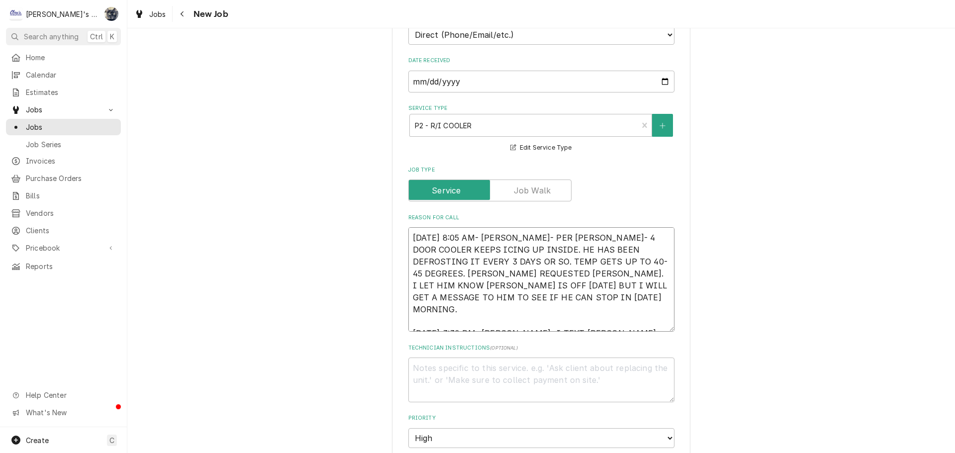
type textarea "8/18/2025 8:05 AM- SARAH- PER DAVE- 4 DOOR COOLER KEEPS ICING UP INSIDE. HE HAS…"
type textarea "x"
type textarea "8/18/2025 8:05 AM- SARAH- PER DAVE- 4 DOOR COOLER KEEPS ICING UP INSIDE. HE HAS…"
type textarea "x"
type textarea "8/18/2025 8:05 AM- SARAH- PER DAVE- 4 DOOR COOLER KEEPS ICING UP INSIDE. HE HAS…"
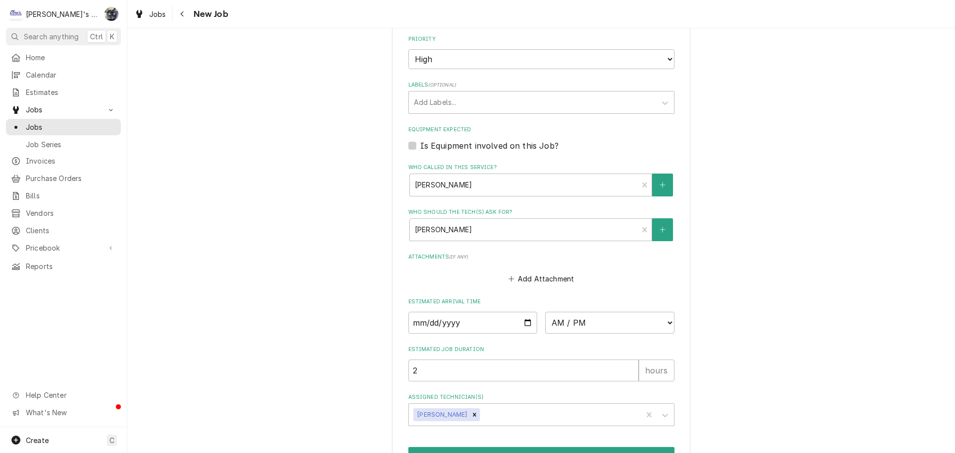
scroll to position [725, 0]
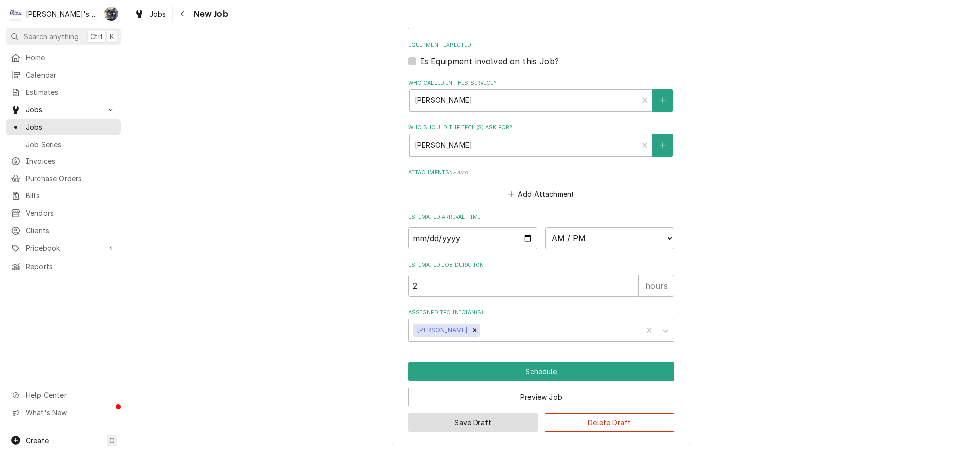
click at [495, 425] on button "Save Draft" at bounding box center [474, 423] width 130 height 18
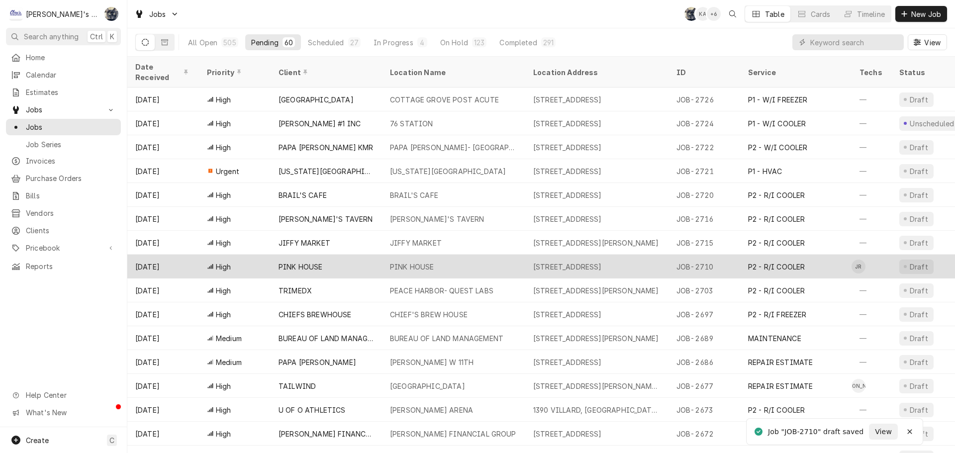
click at [453, 260] on div "PINK HOUSE" at bounding box center [453, 267] width 143 height 24
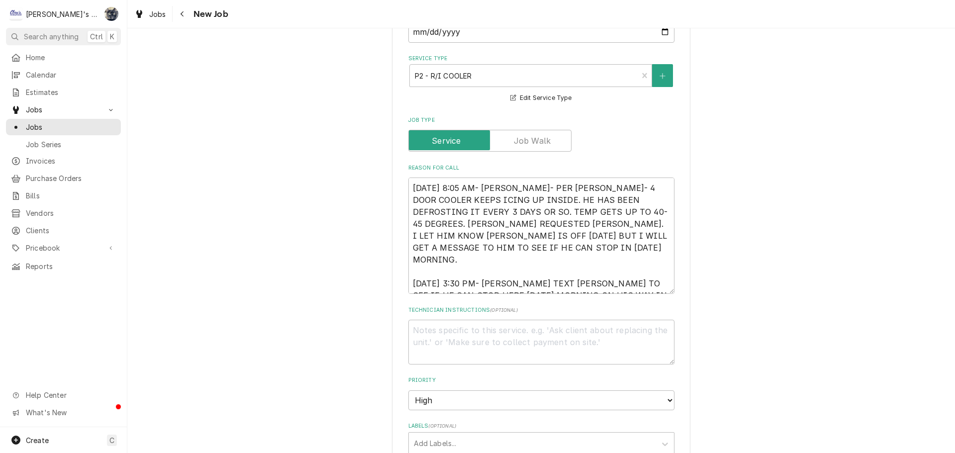
scroll to position [725, 0]
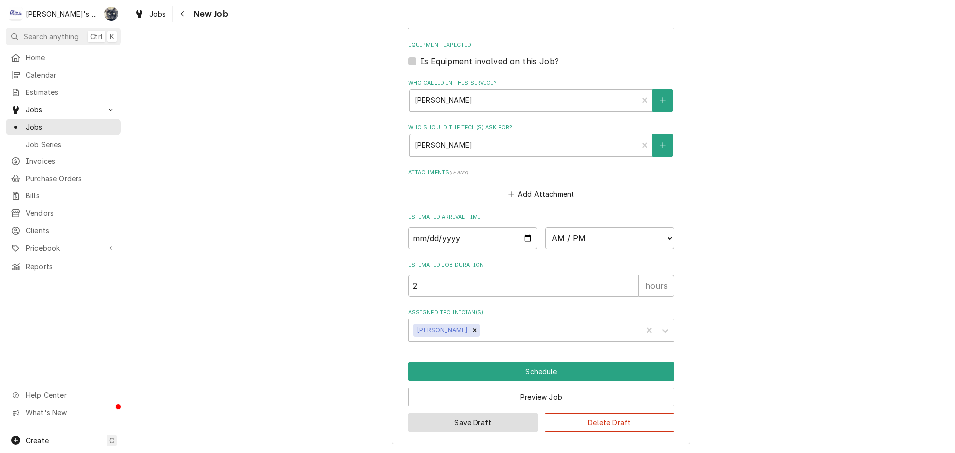
click at [440, 420] on button "Save Draft" at bounding box center [474, 423] width 130 height 18
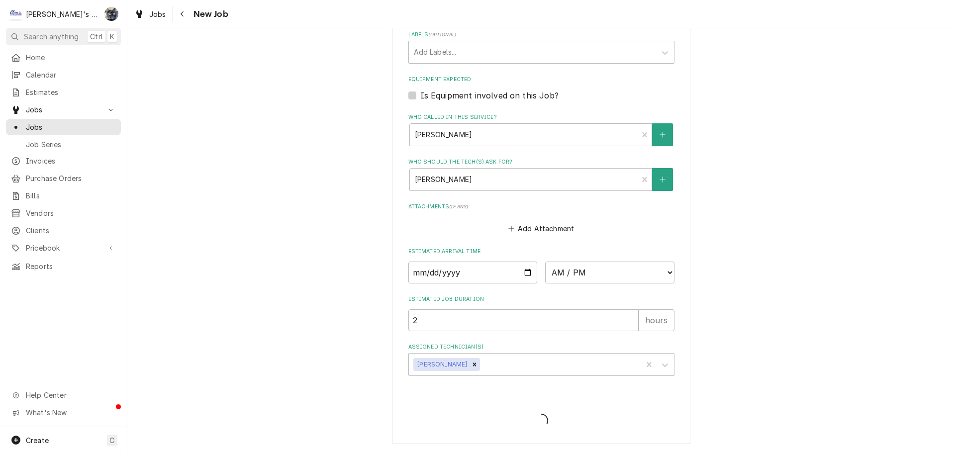
type textarea "x"
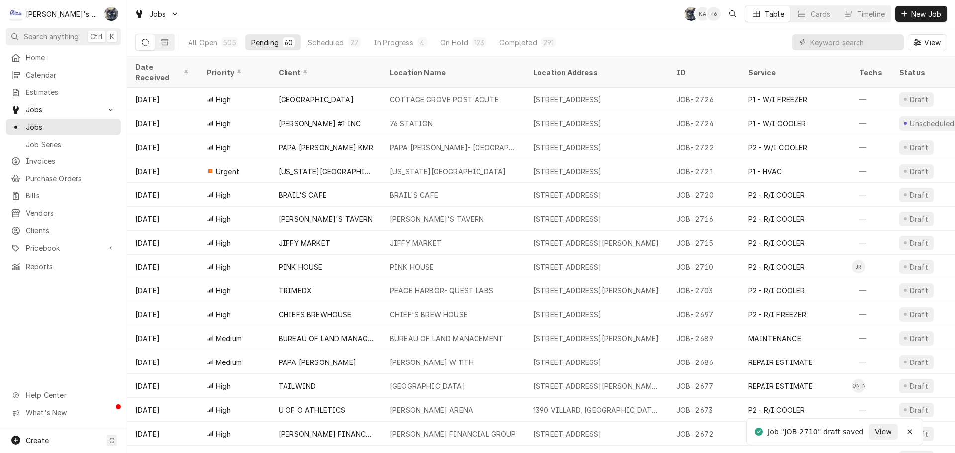
click at [374, 18] on div "Jobs SB KA + 6 Table Cards Timeline New Job" at bounding box center [541, 14] width 828 height 28
